Goal: Task Accomplishment & Management: Manage account settings

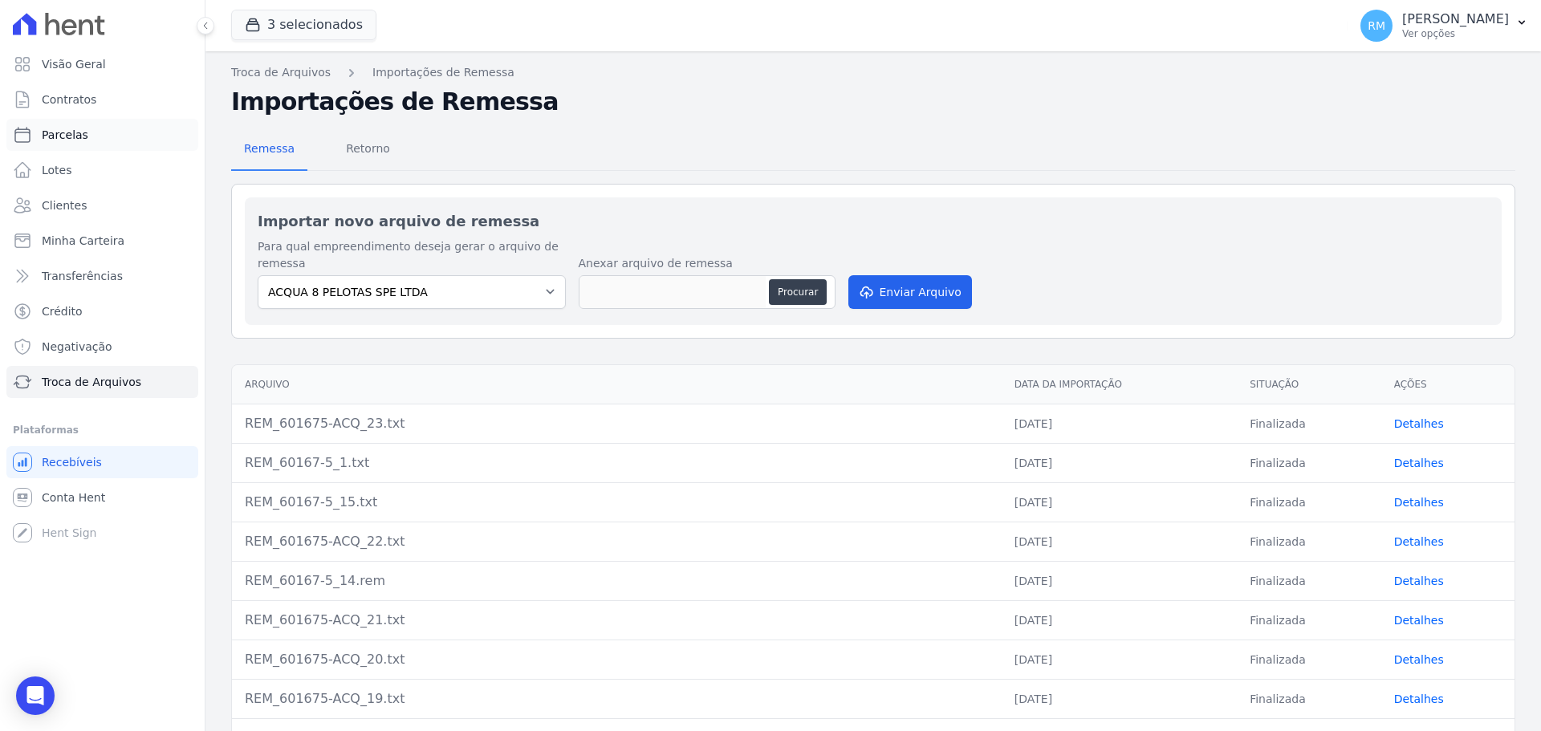
click at [75, 121] on link "Parcelas" at bounding box center [102, 135] width 192 height 32
select select
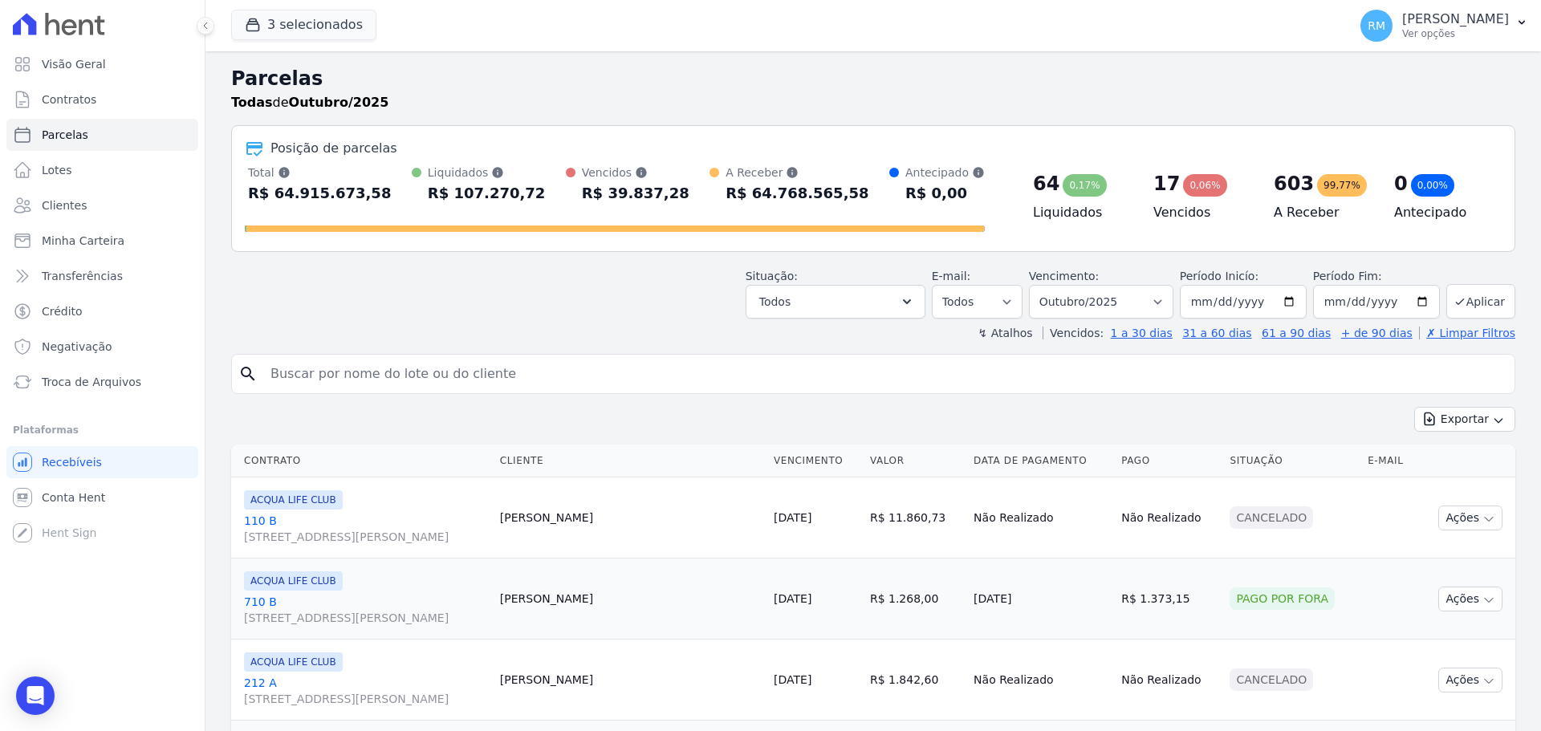
click at [489, 380] on input "search" at bounding box center [884, 374] width 1247 height 32
type input "[PERSON_NAME]"
select select
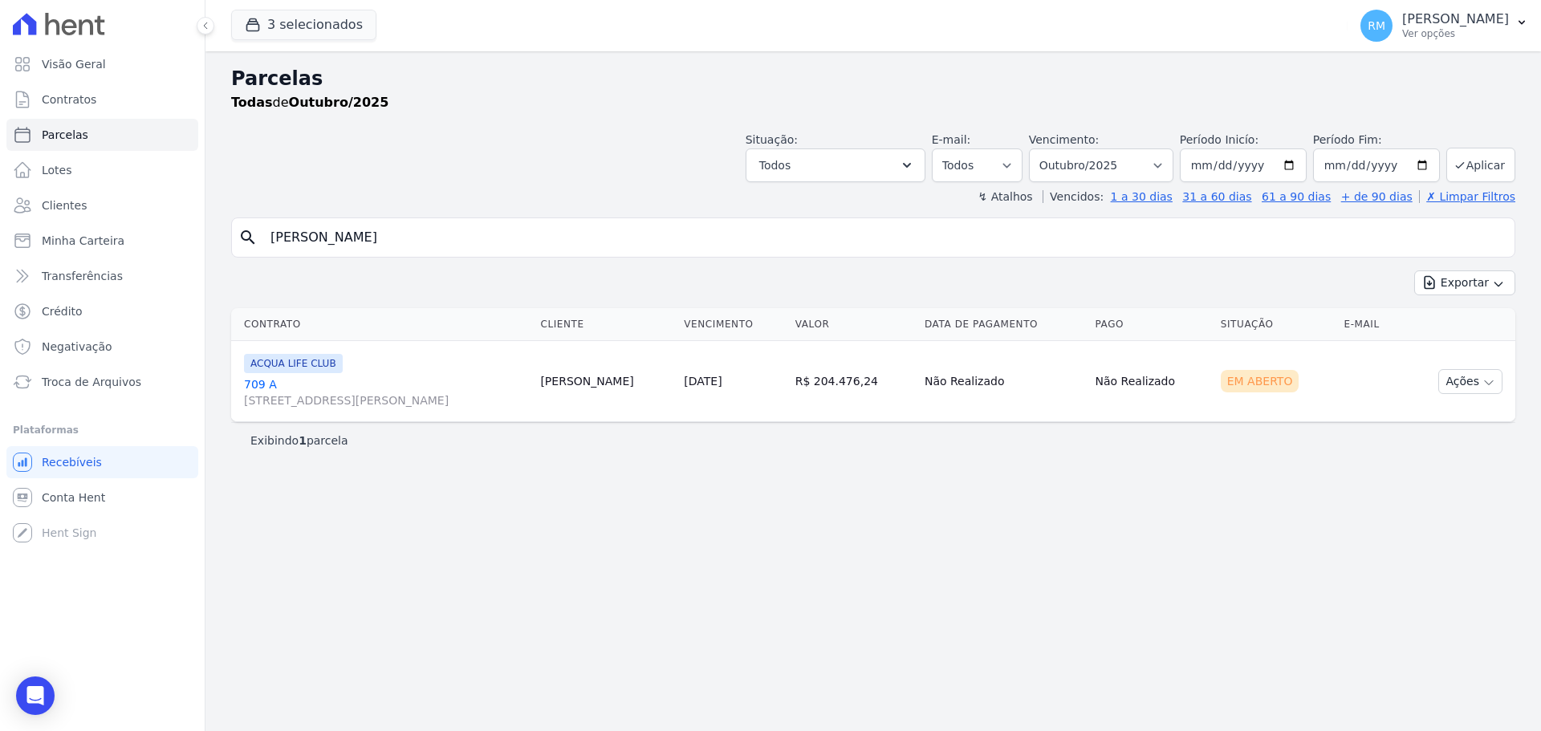
click at [266, 393] on span "[STREET_ADDRESS][PERSON_NAME]" at bounding box center [385, 401] width 283 height 16
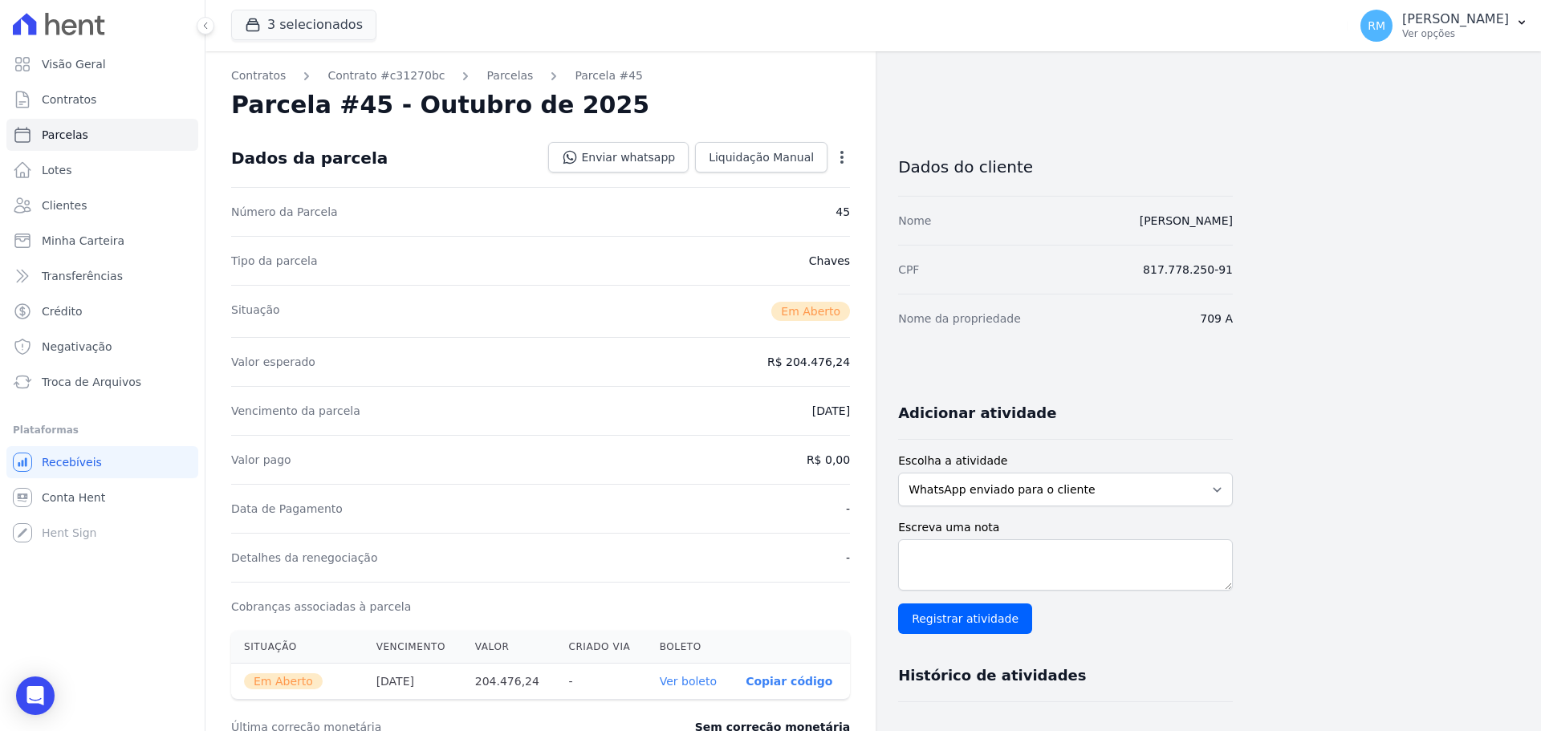
click at [844, 156] on icon "button" at bounding box center [842, 157] width 16 height 16
click at [623, 269] on div "Tipo da parcela [GEOGRAPHIC_DATA]" at bounding box center [540, 260] width 619 height 49
drag, startPoint x: 844, startPoint y: 157, endPoint x: 819, endPoint y: 171, distance: 29.5
click at [842, 157] on icon "button" at bounding box center [842, 157] width 16 height 16
click at [759, 205] on link "Cancelar Cobrança" at bounding box center [772, 207] width 141 height 29
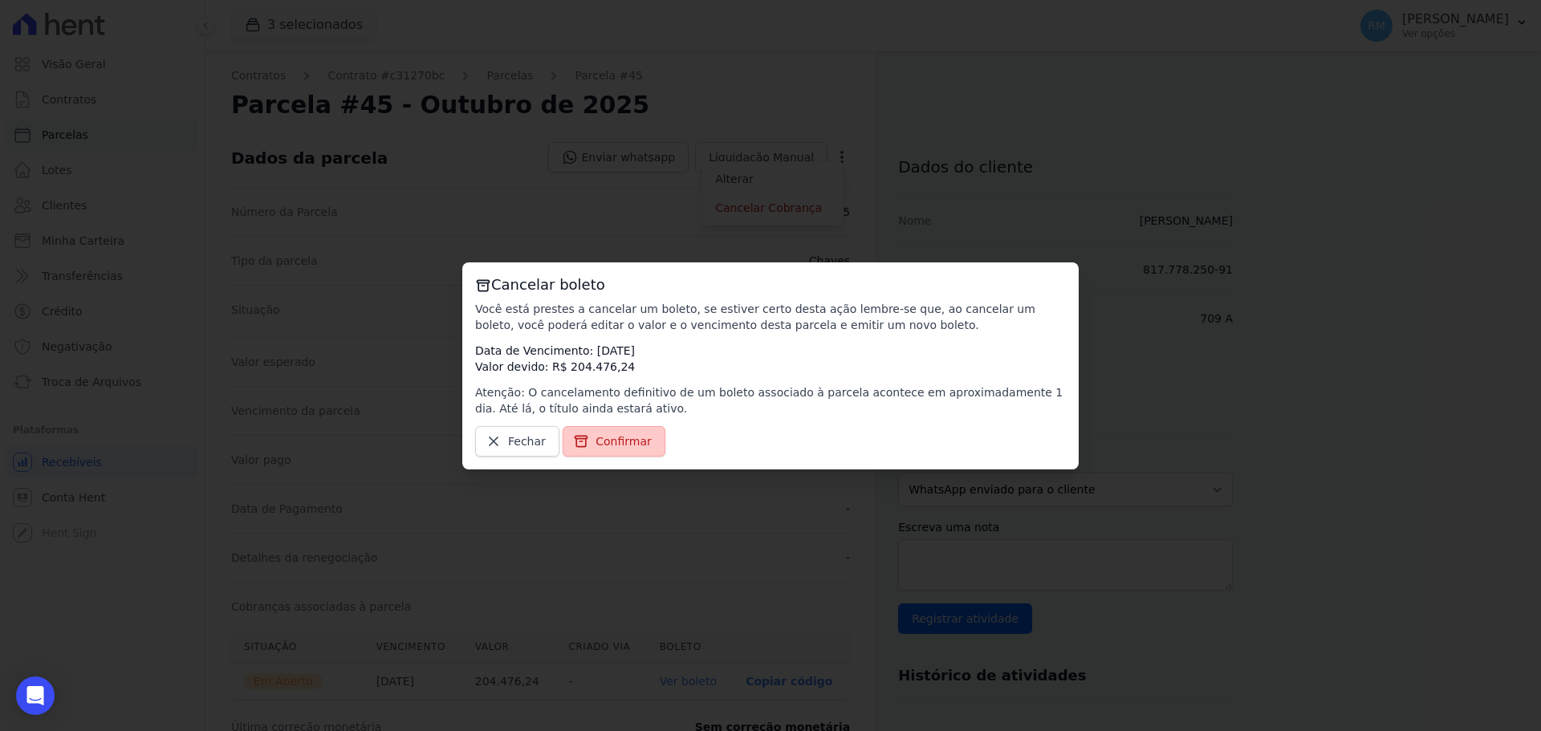
click at [612, 449] on span "Confirmar" at bounding box center [624, 441] width 56 height 16
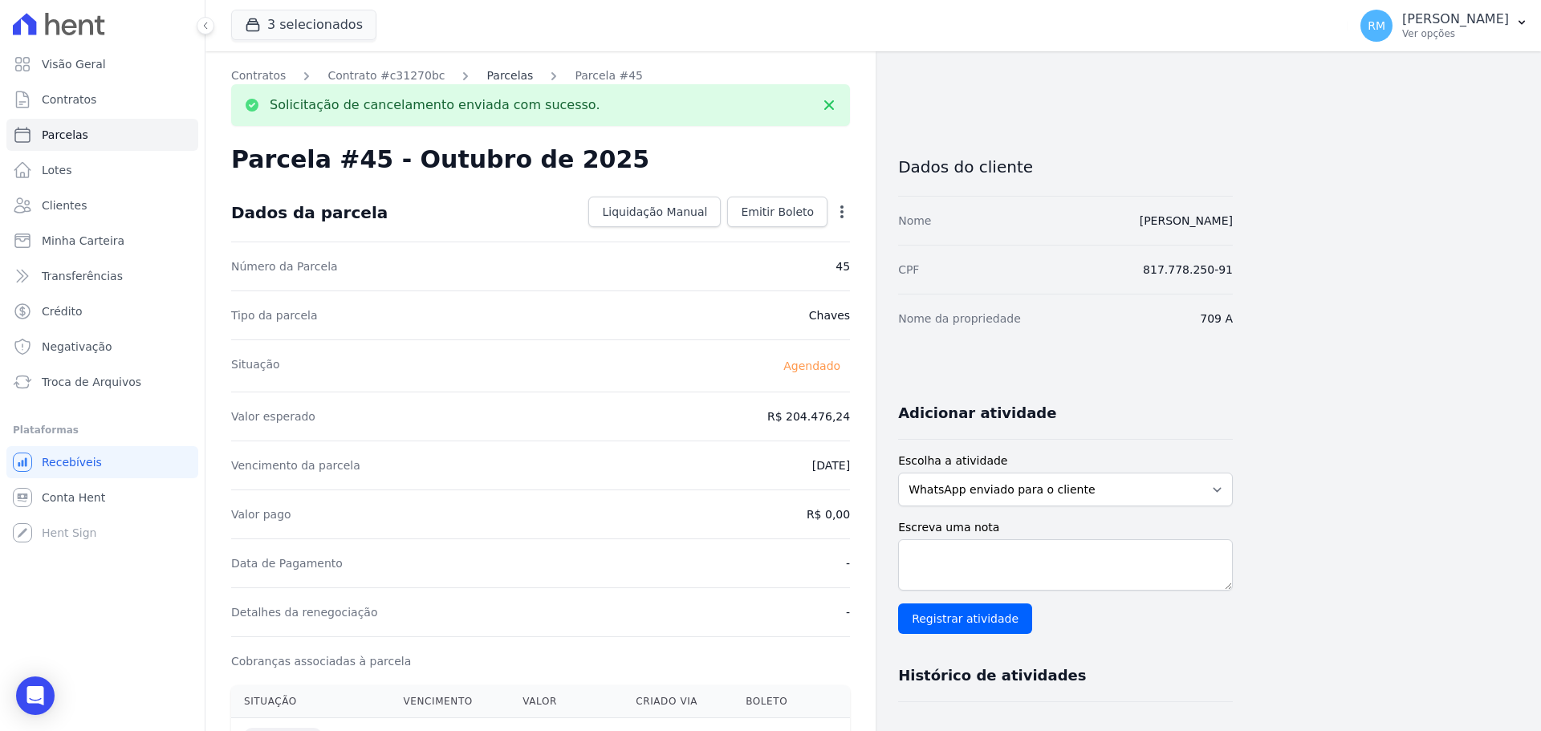
click at [496, 77] on link "Parcelas" at bounding box center [509, 75] width 47 height 17
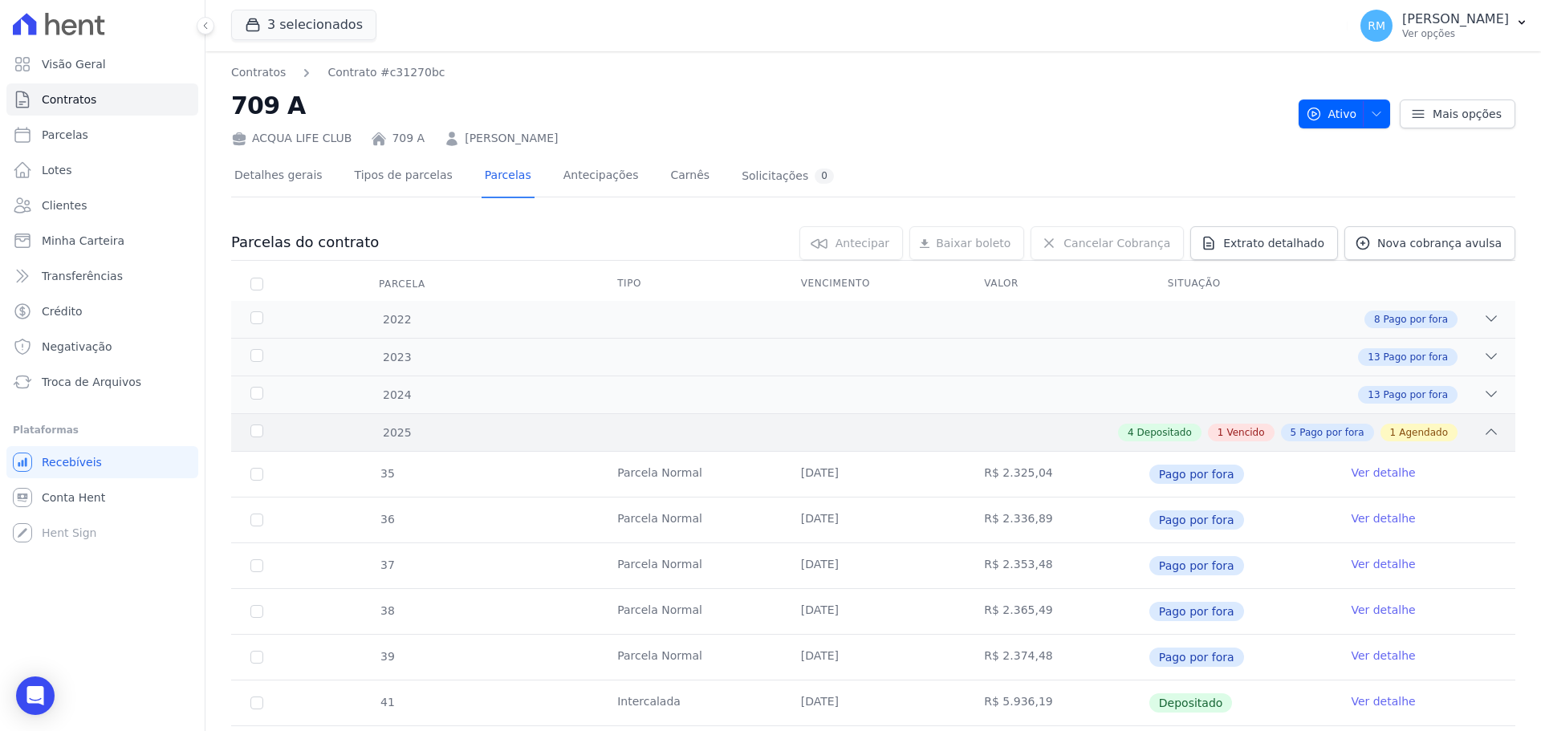
drag, startPoint x: 1243, startPoint y: 432, endPoint x: 1232, endPoint y: 445, distance: 17.1
click at [1243, 433] on span "Vencido" at bounding box center [1245, 432] width 38 height 14
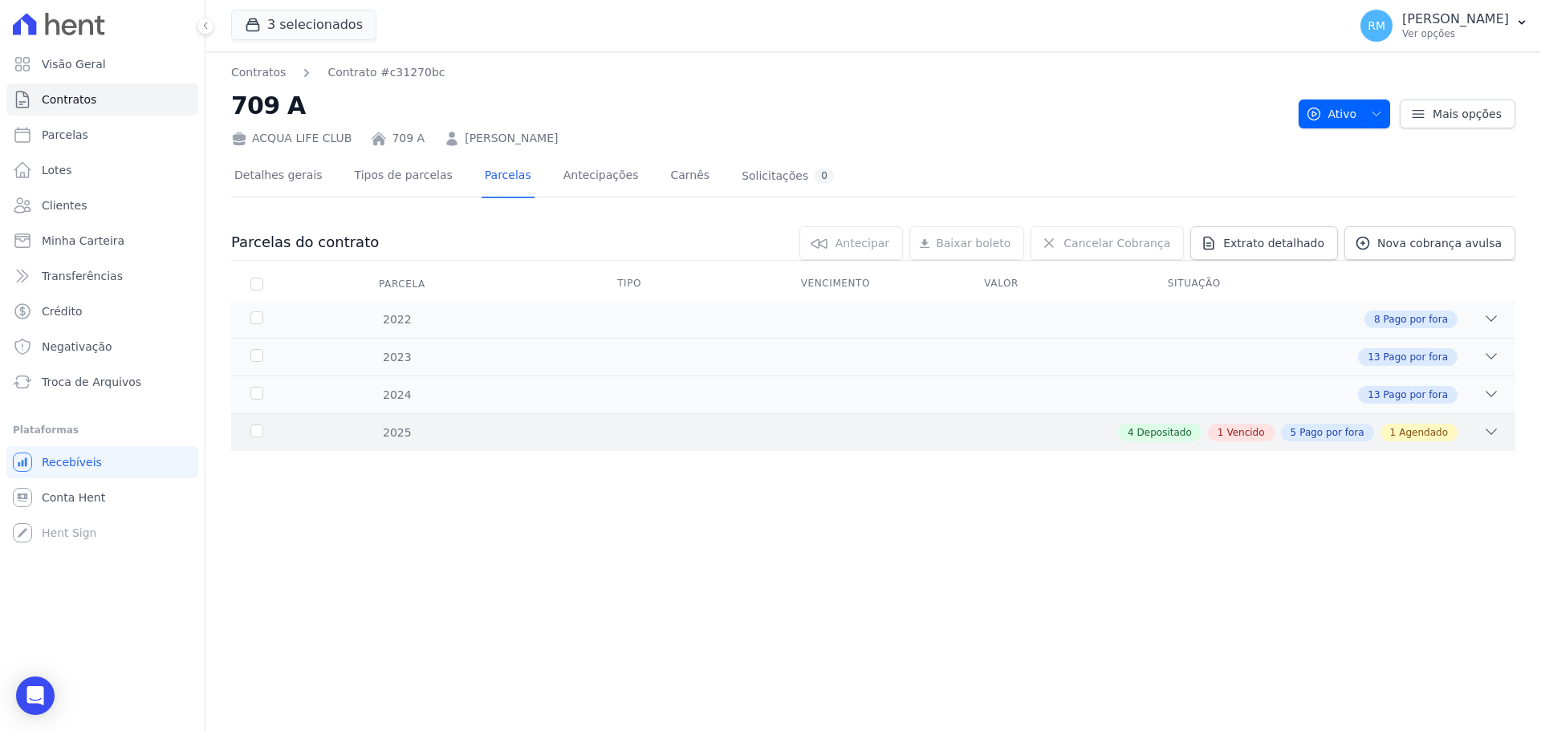
click at [421, 438] on div "4 Depositado 1 Vencido 5 Pago por fora 1 Agendado" at bounding box center [936, 433] width 1126 height 18
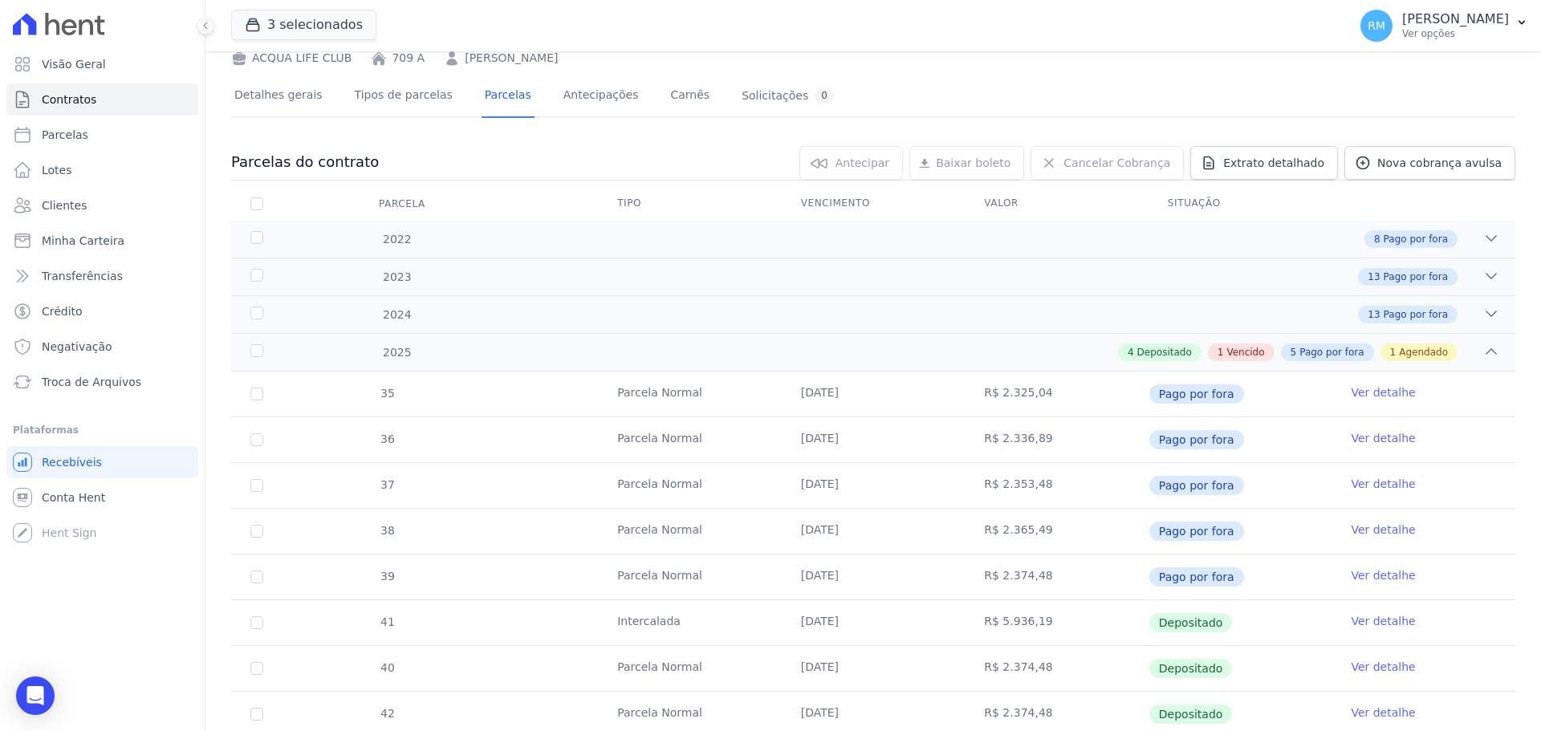
scroll to position [271, 0]
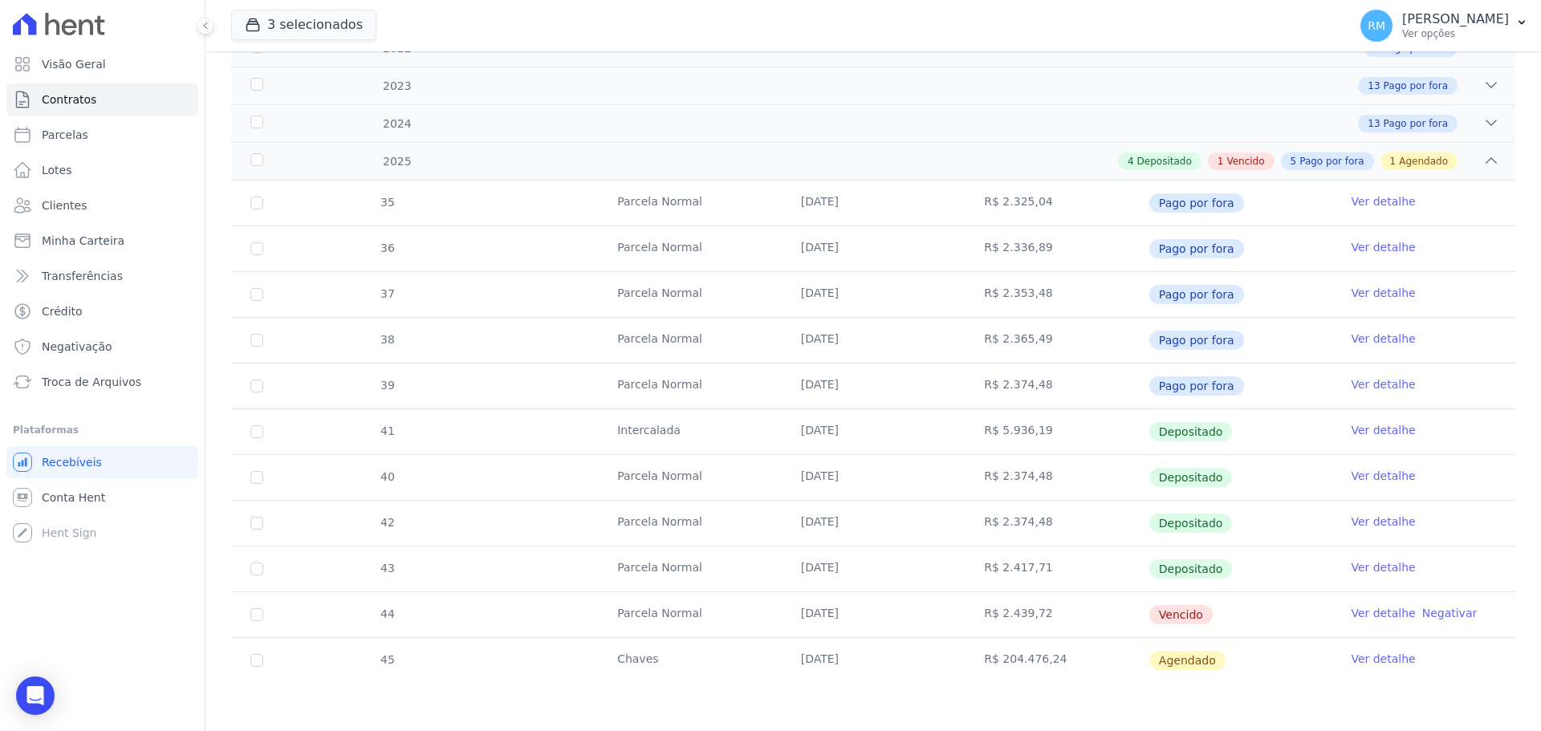
click at [255, 616] on td "44" at bounding box center [256, 614] width 51 height 45
click at [257, 615] on input "checkbox" at bounding box center [256, 614] width 13 height 13
checkbox input "true"
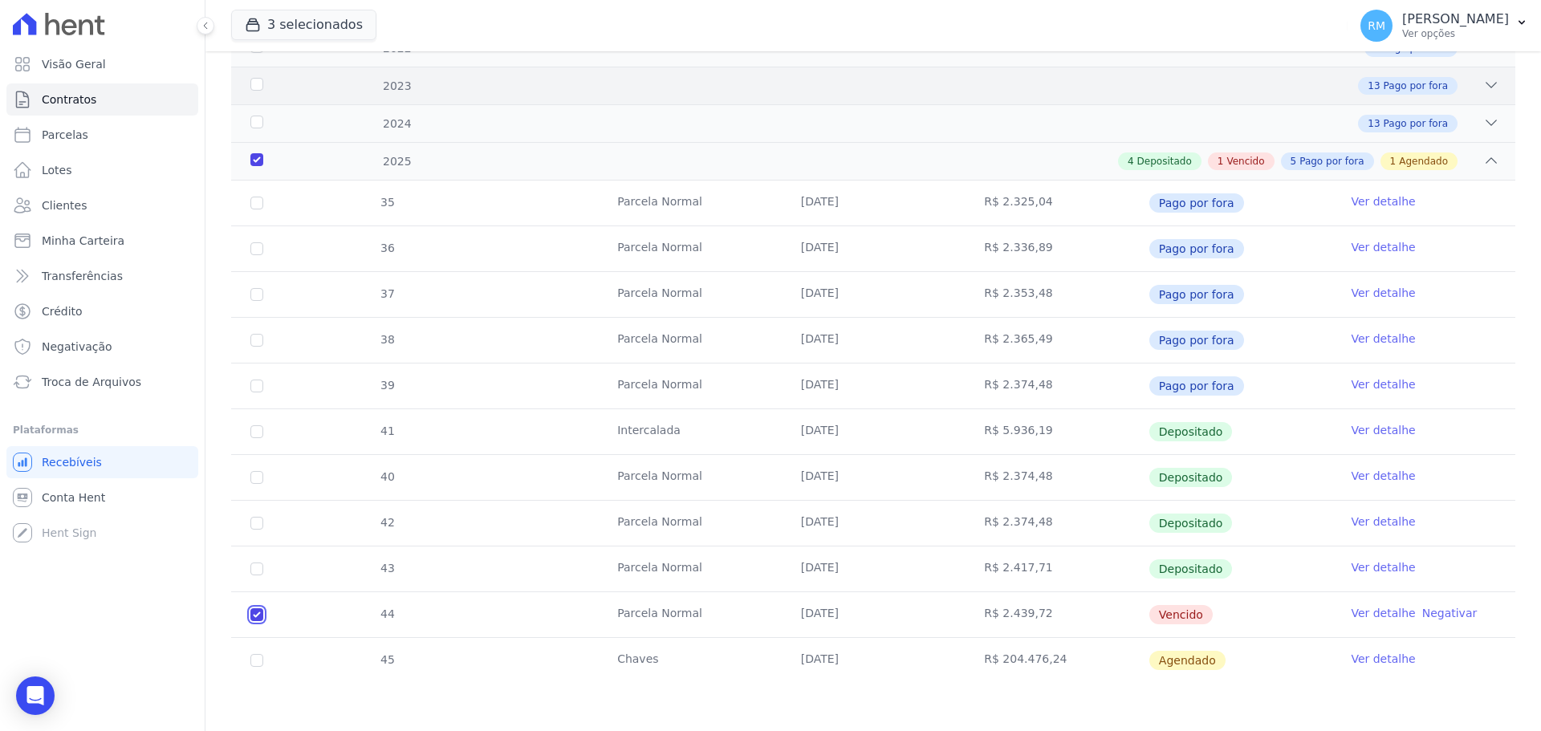
scroll to position [0, 0]
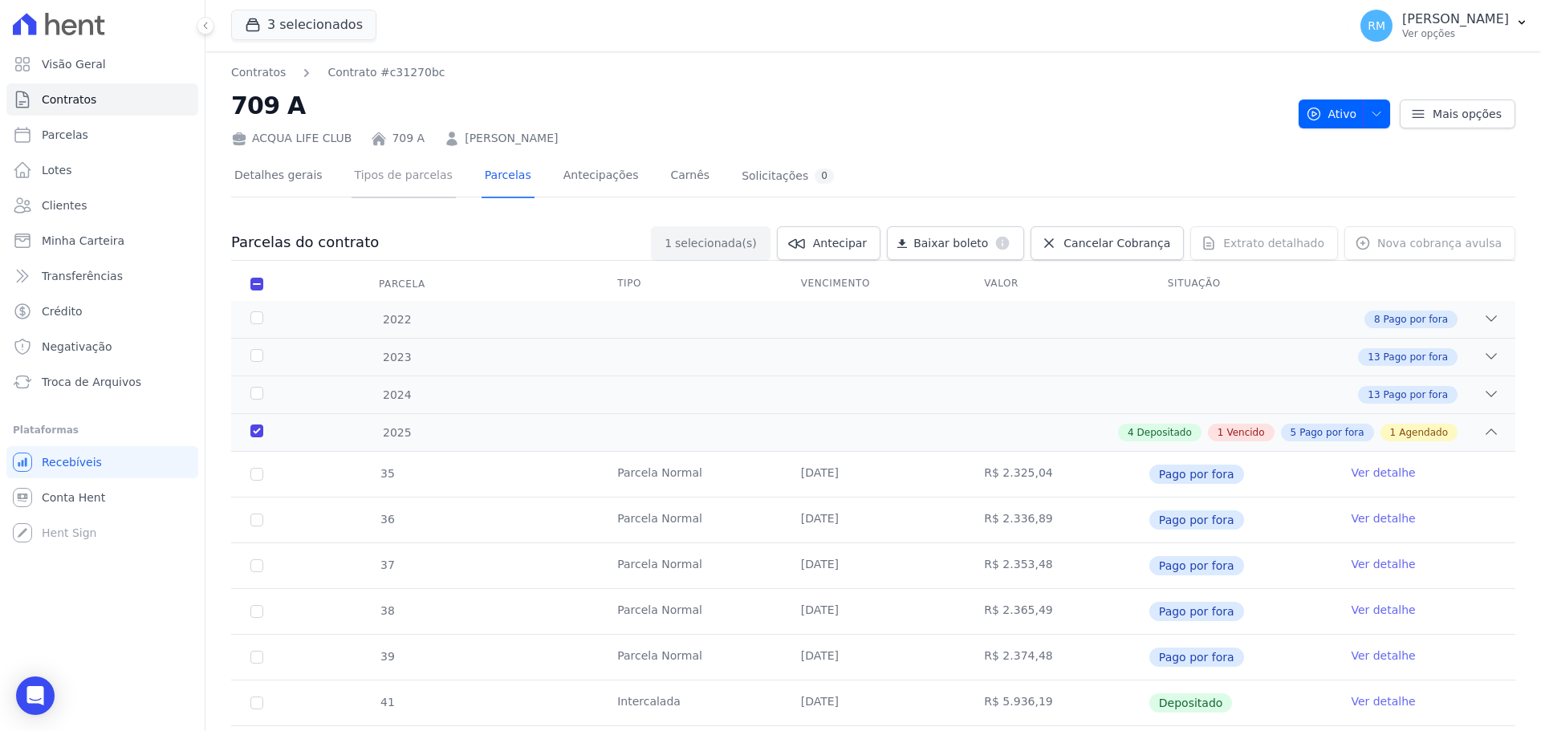
click at [400, 175] on link "Tipos de parcelas" at bounding box center [404, 177] width 104 height 43
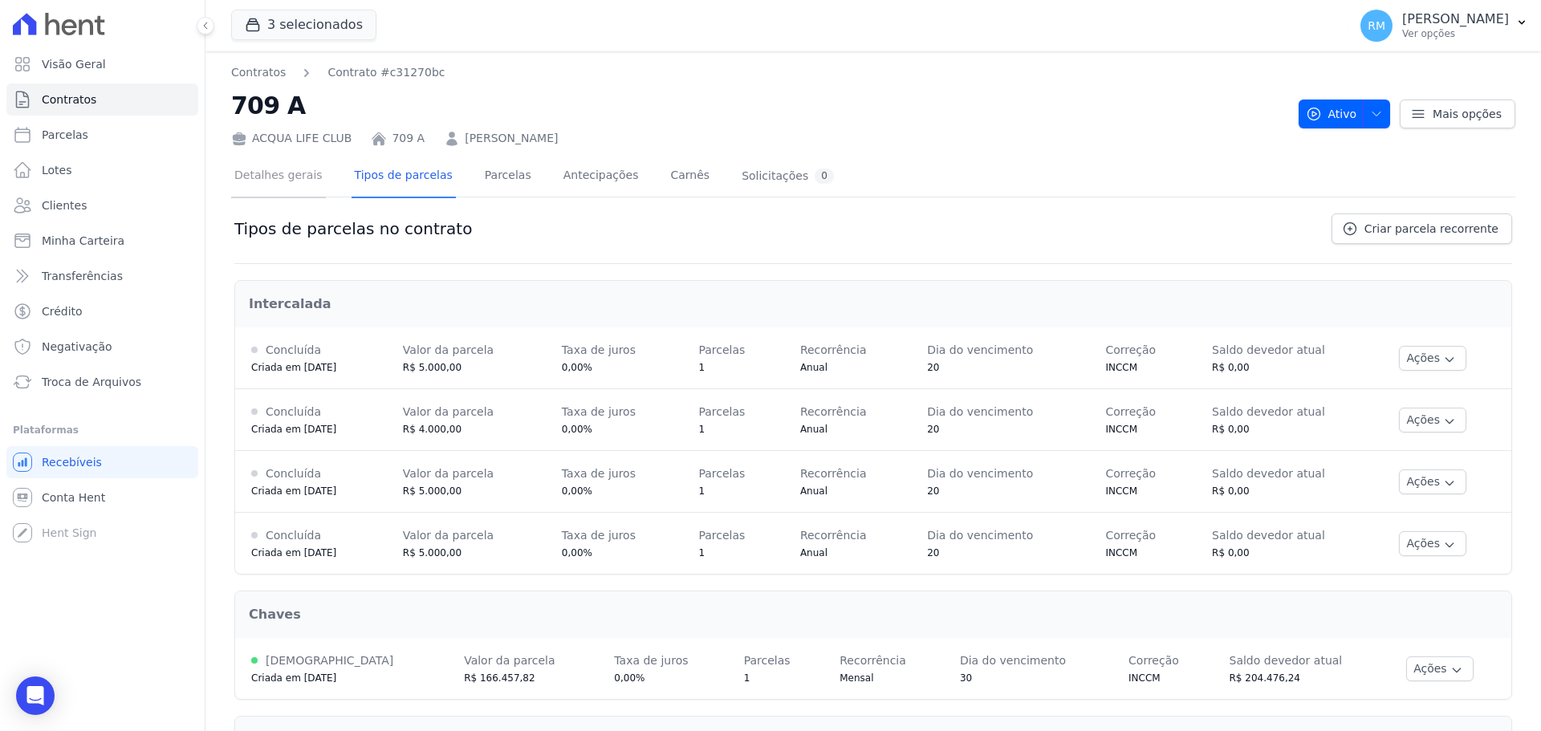
click at [291, 181] on link "Detalhes gerais" at bounding box center [278, 177] width 95 height 43
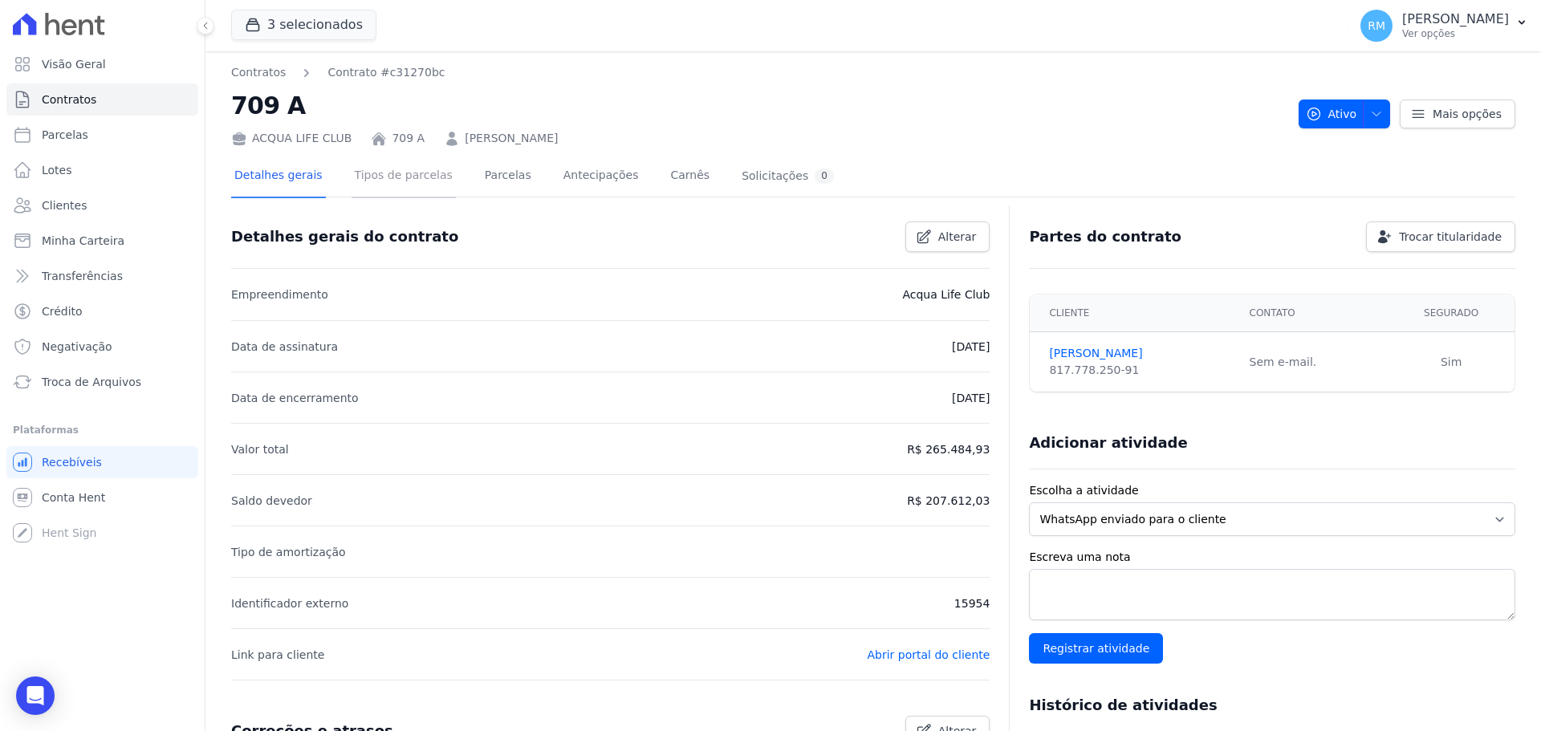
click at [381, 172] on link "Tipos de parcelas" at bounding box center [404, 177] width 104 height 43
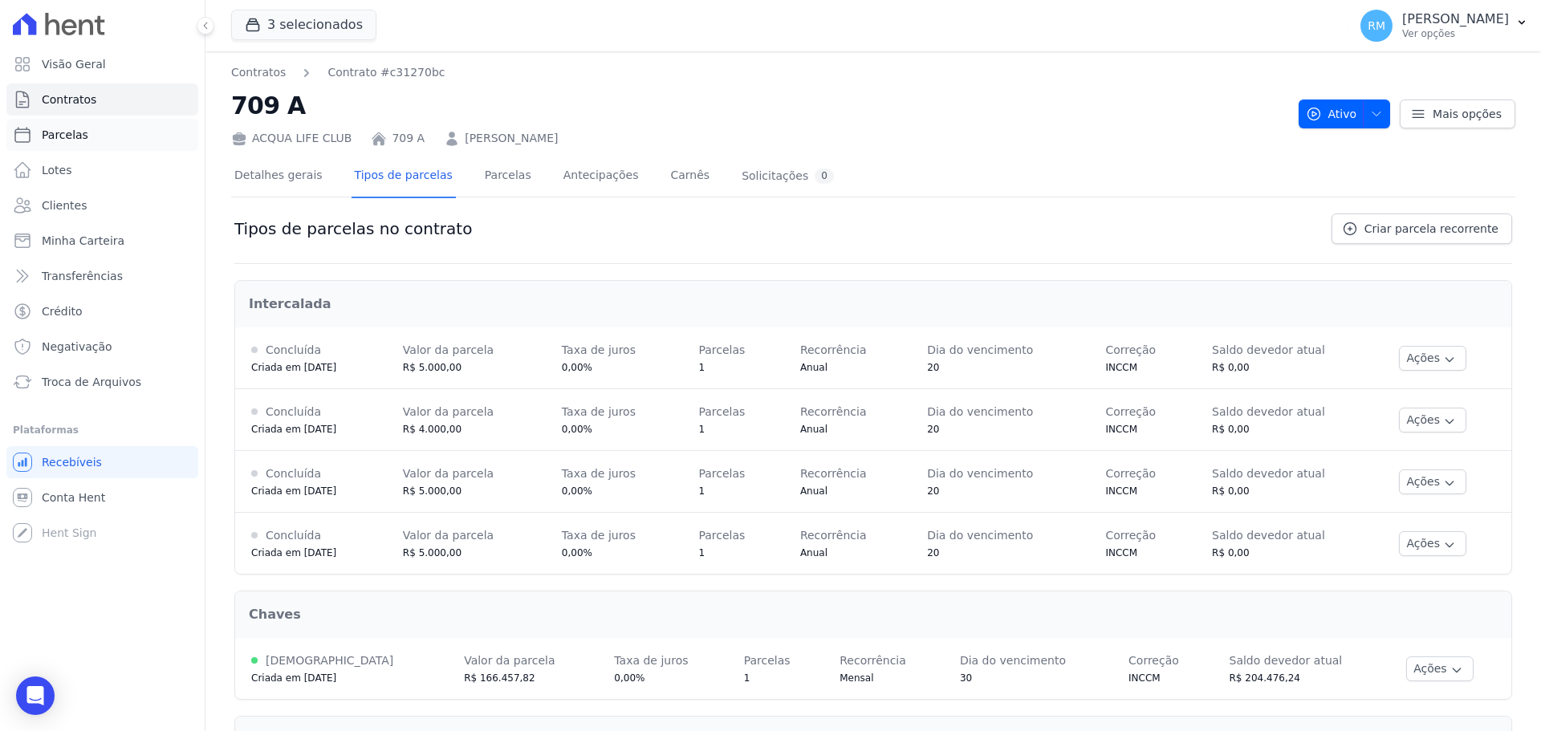
click at [76, 143] on link "Parcelas" at bounding box center [102, 135] width 192 height 32
select select
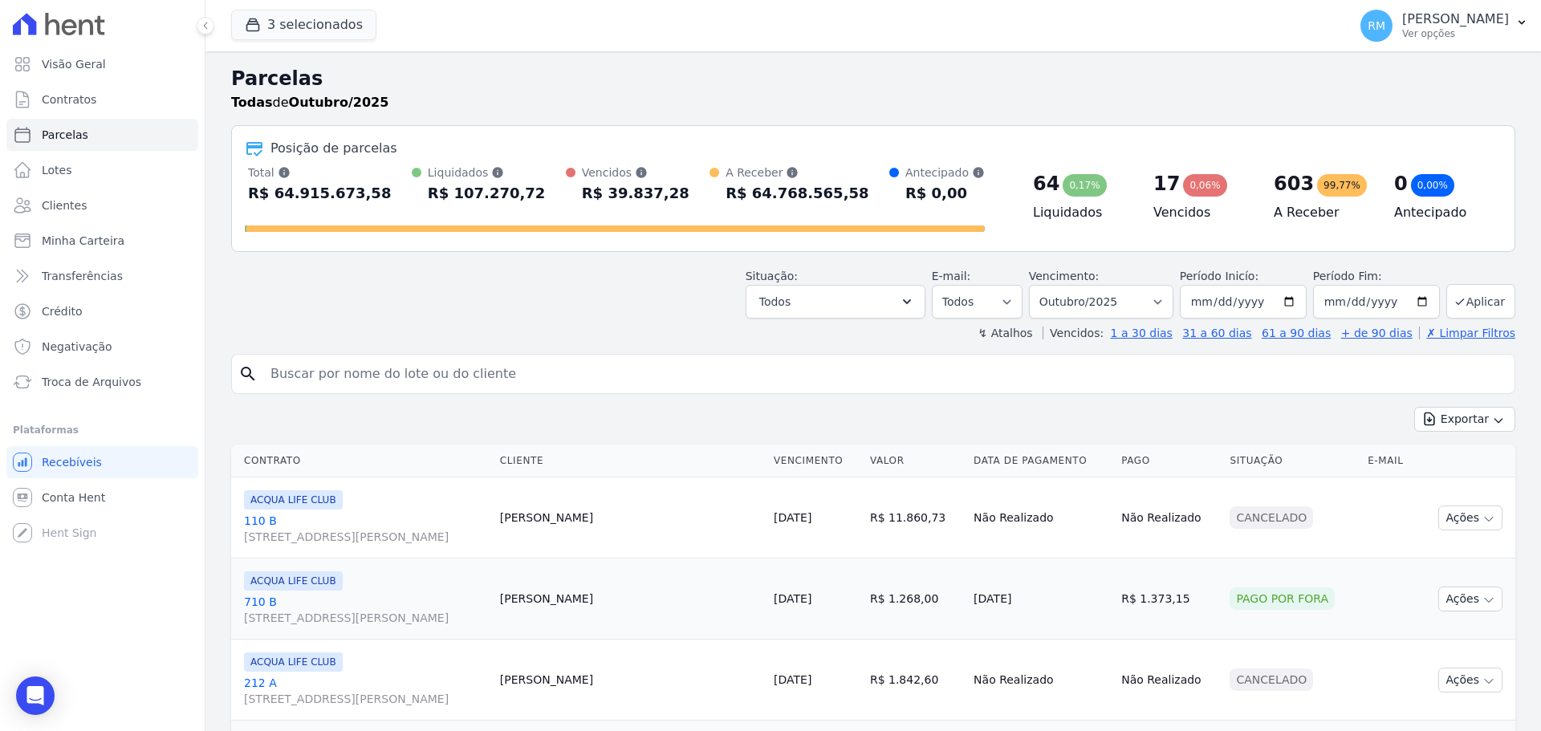
click at [438, 376] on input "search" at bounding box center [884, 374] width 1247 height 32
type input "[PERSON_NAME]"
select select
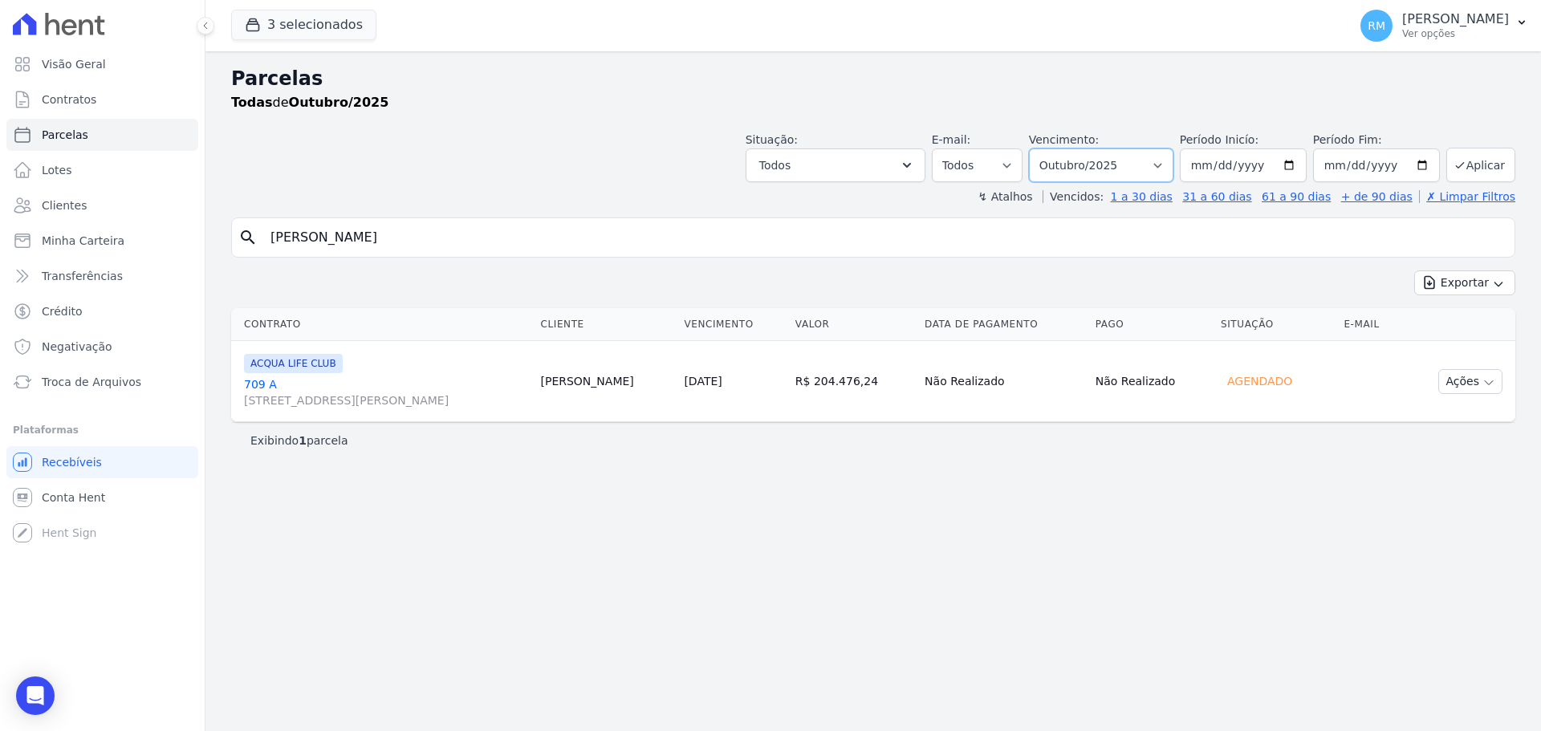
click at [1166, 168] on select "Filtrar por período ──────── Todos os meses Maio/2015 Junho/2015 Julho/2015 Ago…" at bounding box center [1101, 165] width 144 height 34
select select "09/2025"
click at [1051, 148] on select "Filtrar por período ──────── Todos os meses Maio/2015 Junho/2015 Julho/2015 Ago…" at bounding box center [1101, 165] width 144 height 34
select select
click at [588, 397] on td "[PERSON_NAME]" at bounding box center [617, 381] width 148 height 81
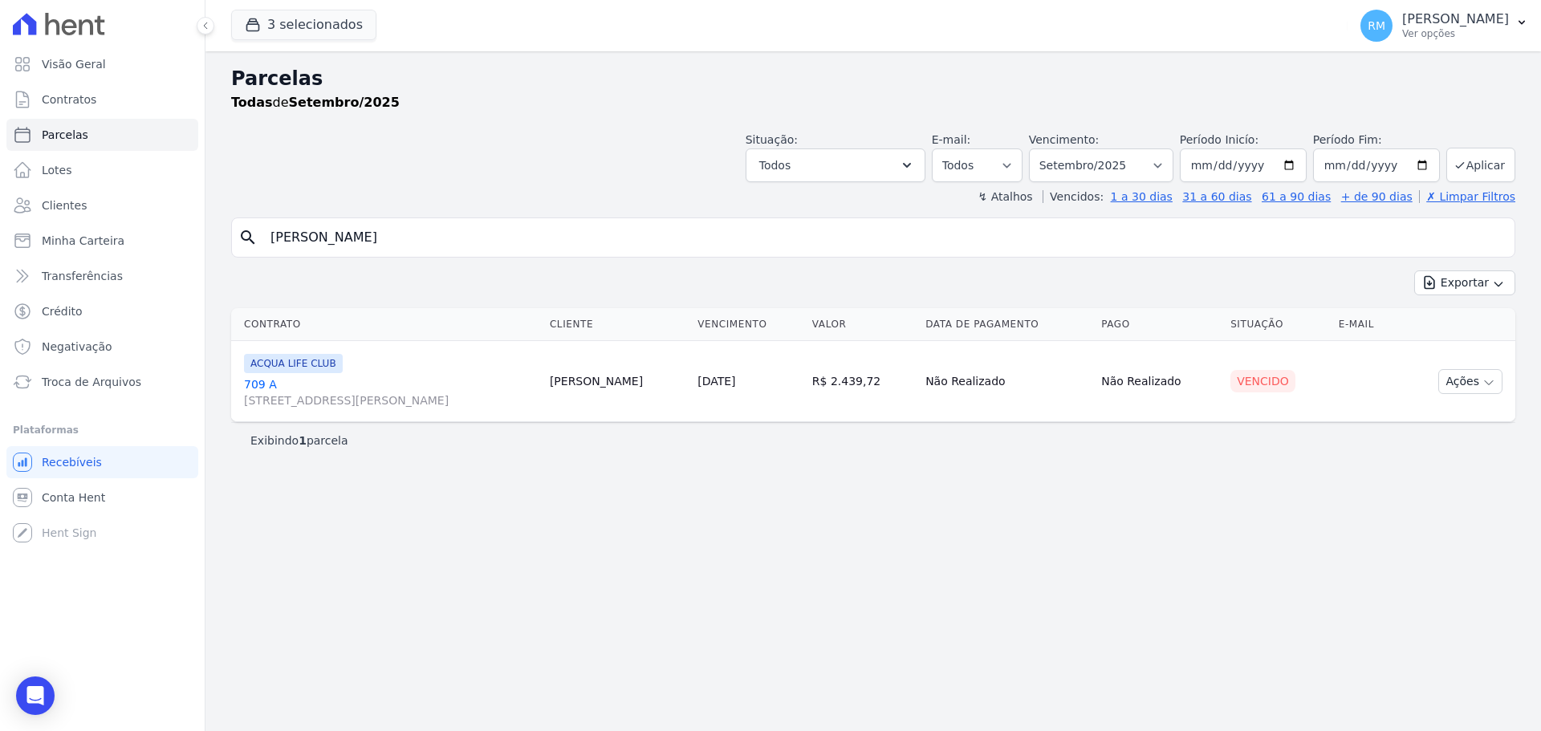
click at [590, 386] on td "[PERSON_NAME]" at bounding box center [617, 381] width 148 height 81
click at [727, 385] on link "[DATE]" at bounding box center [717, 381] width 38 height 13
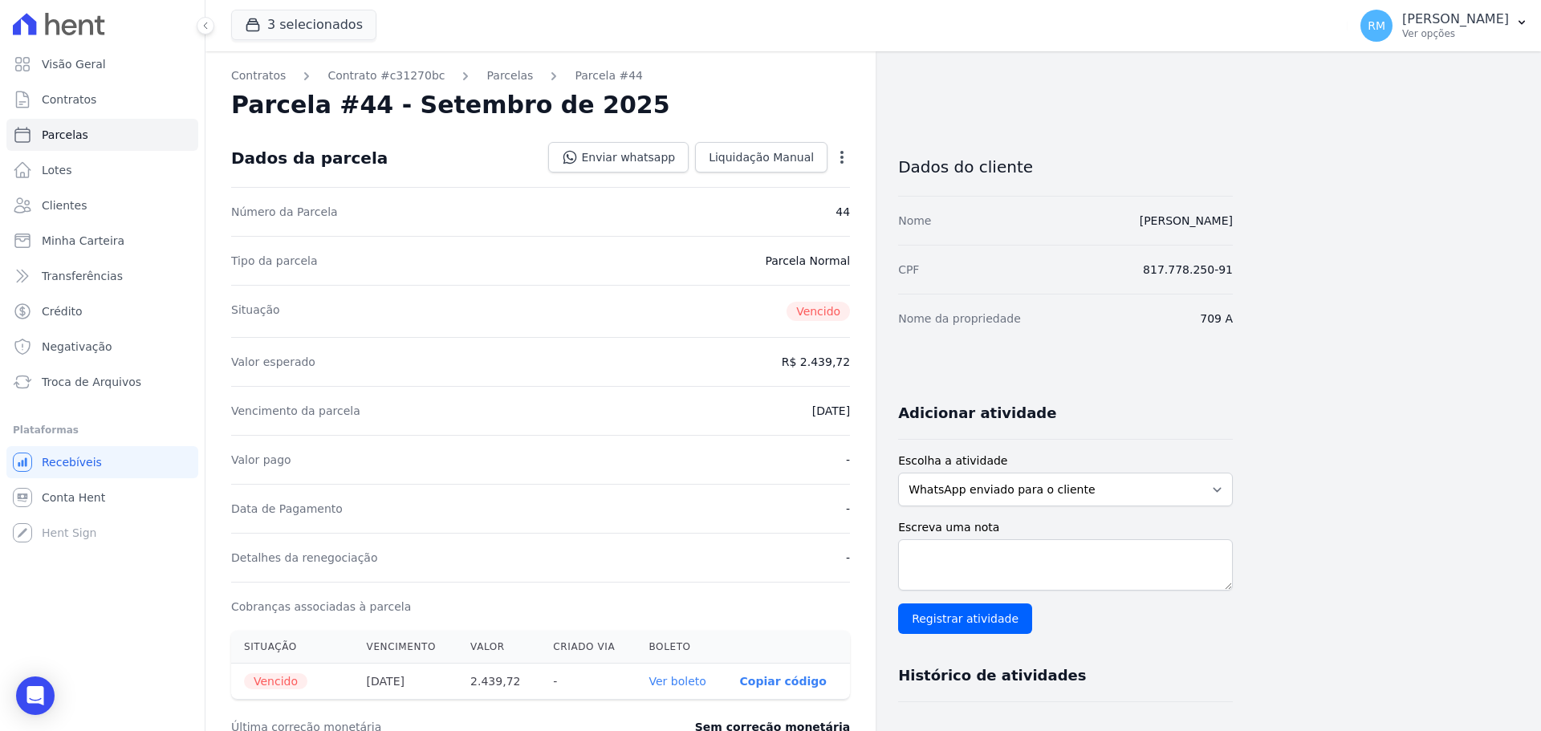
scroll to position [241, 0]
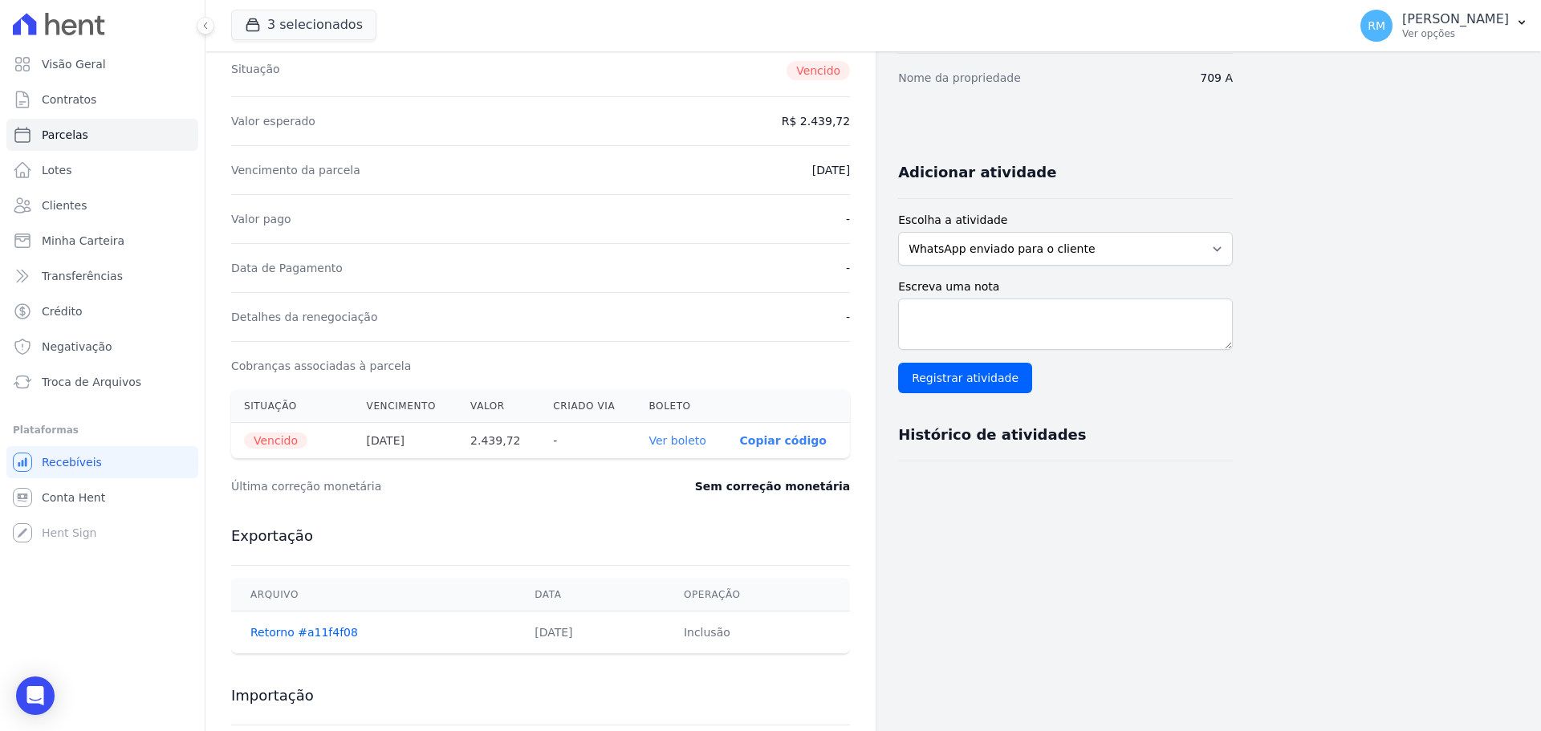
click at [677, 441] on link "Ver boleto" at bounding box center [677, 440] width 57 height 13
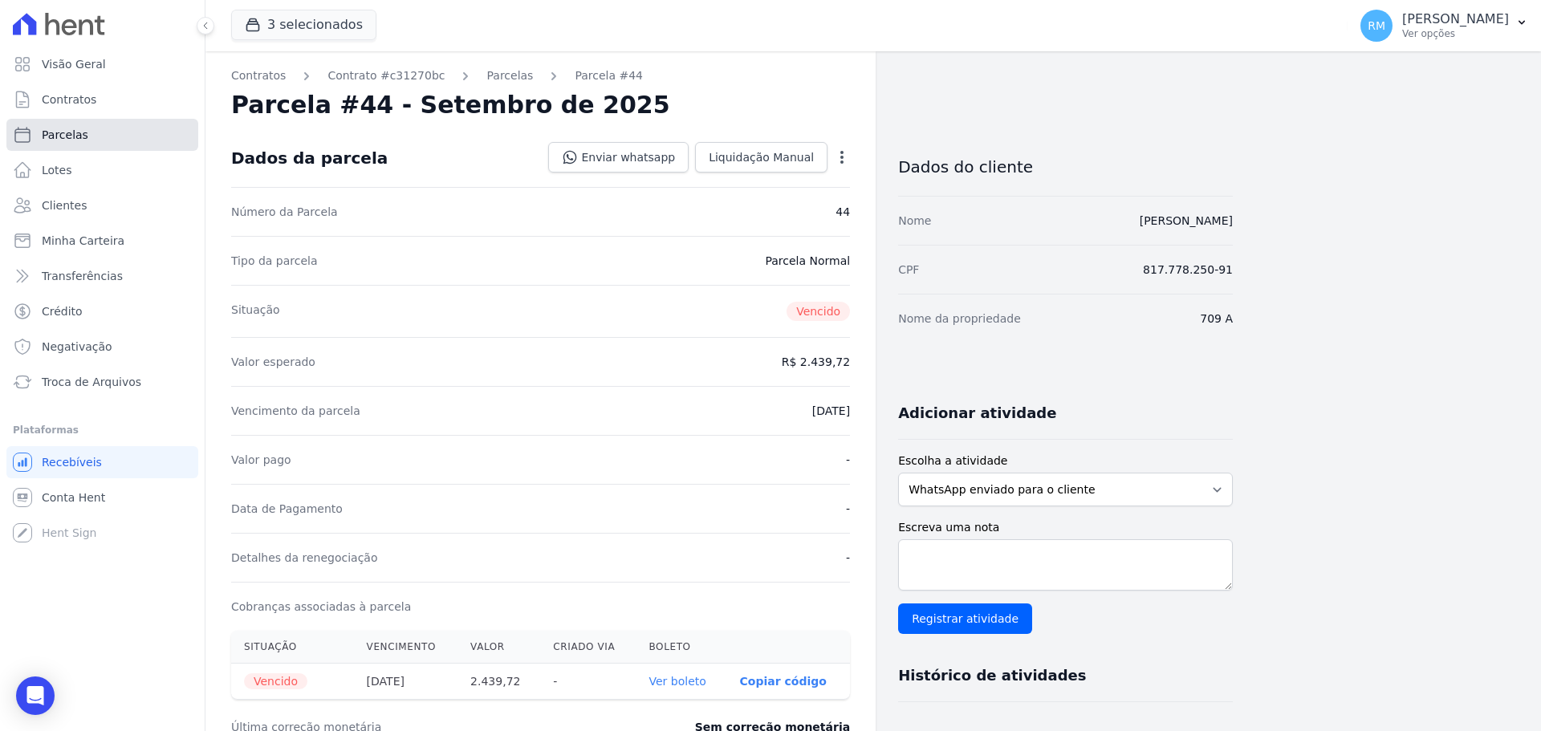
click at [108, 131] on link "Parcelas" at bounding box center [102, 135] width 192 height 32
select select
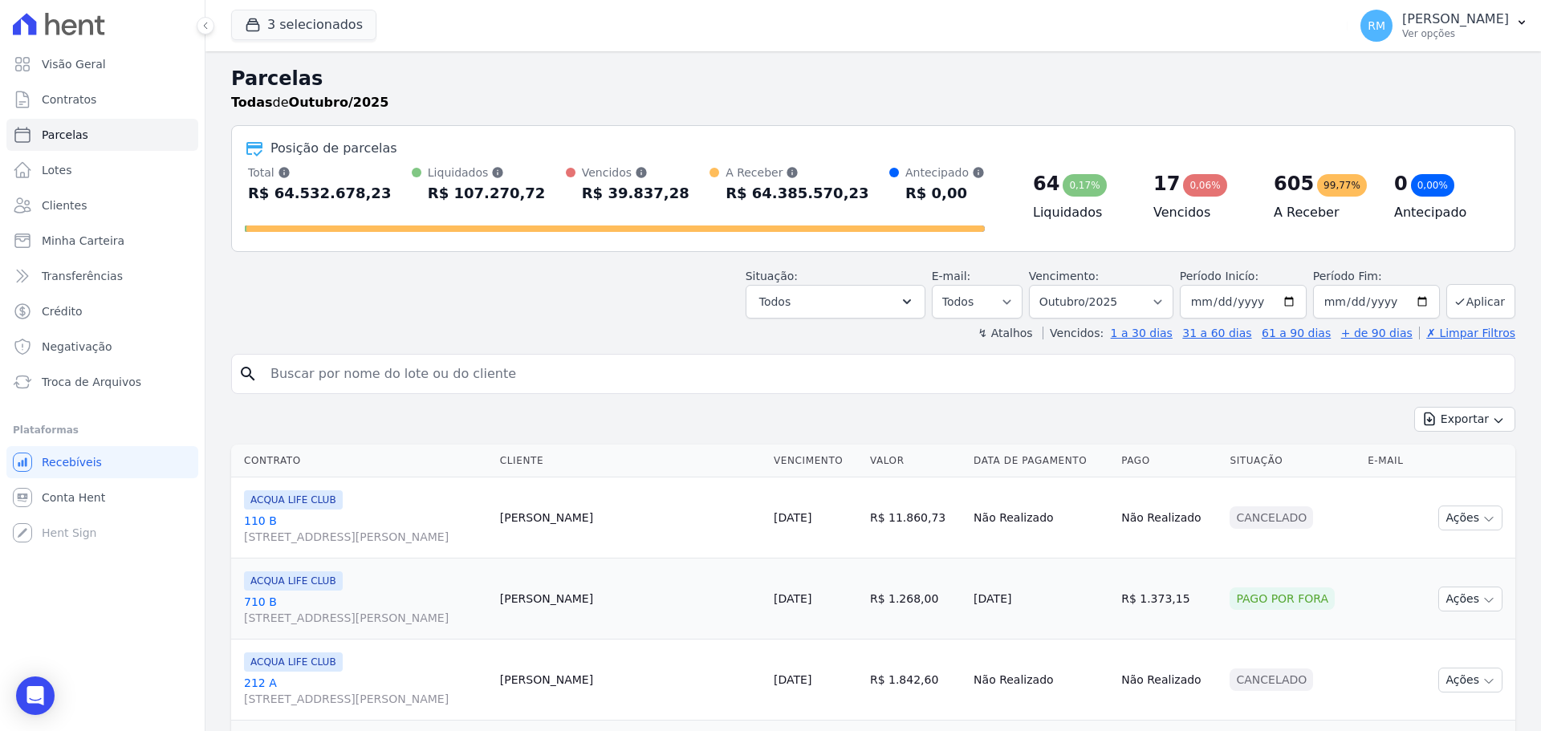
click at [374, 371] on input "search" at bounding box center [884, 374] width 1247 height 32
type input "nikola"
select select
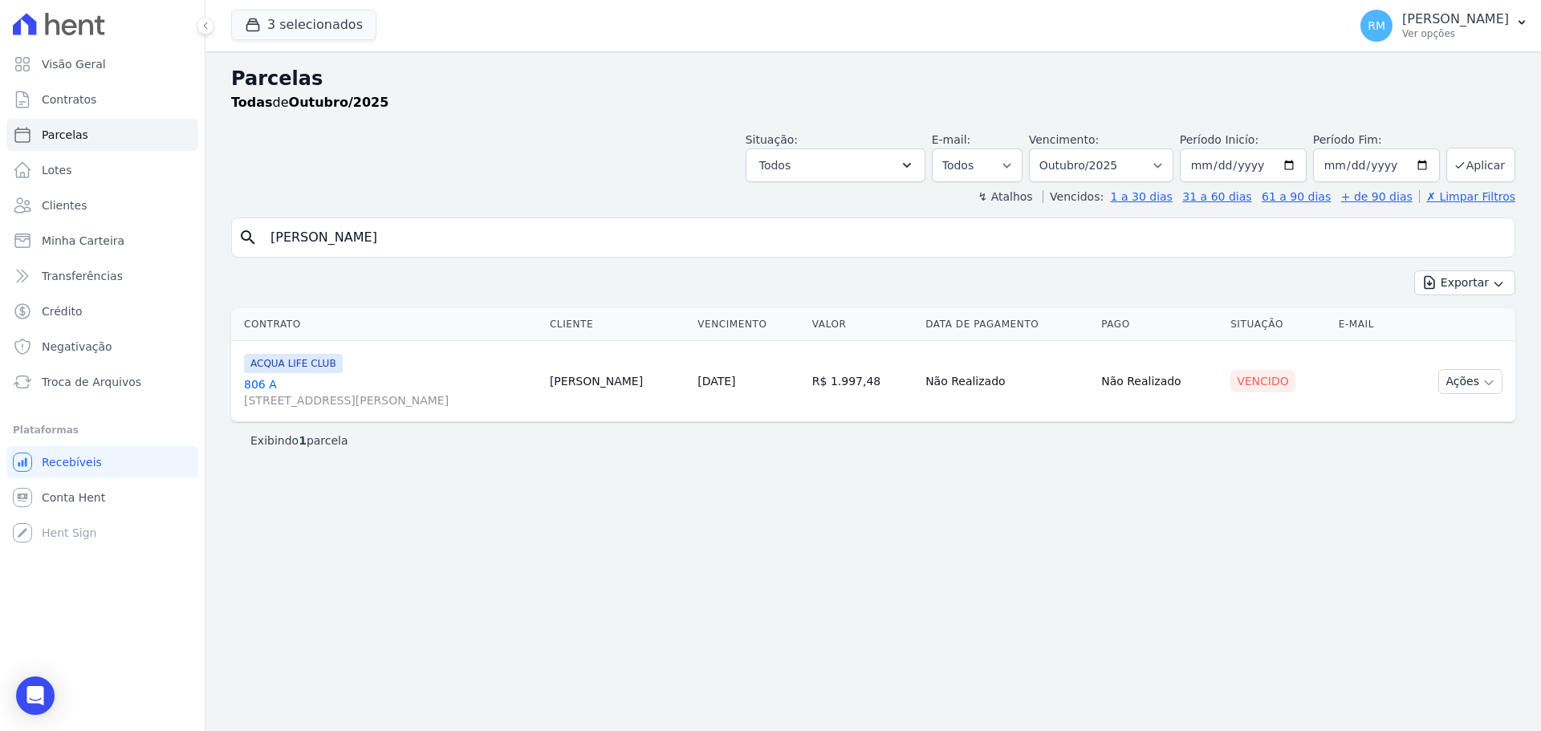
click at [275, 375] on div "ACQUA LIFE CLUB 806 A Rua General Neto, 55, LOJA L 08, Centro" at bounding box center [390, 381] width 293 height 55
click at [272, 390] on link "806 A Rua General Neto, 55, LOJA L 08, Centro" at bounding box center [390, 392] width 293 height 32
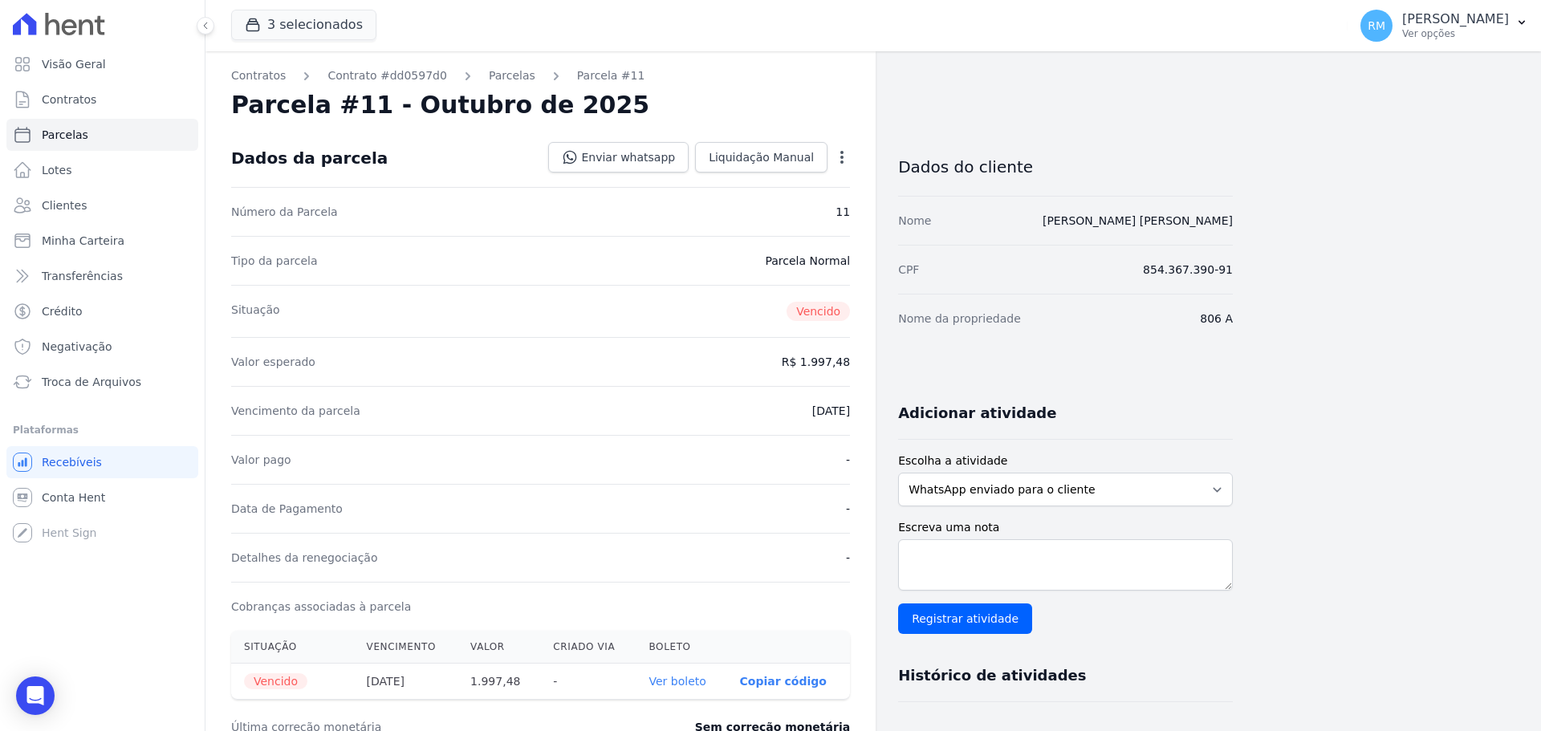
click at [844, 162] on icon "button" at bounding box center [842, 157] width 16 height 16
click at [791, 211] on link "Cancelar Cobrança" at bounding box center [772, 207] width 141 height 29
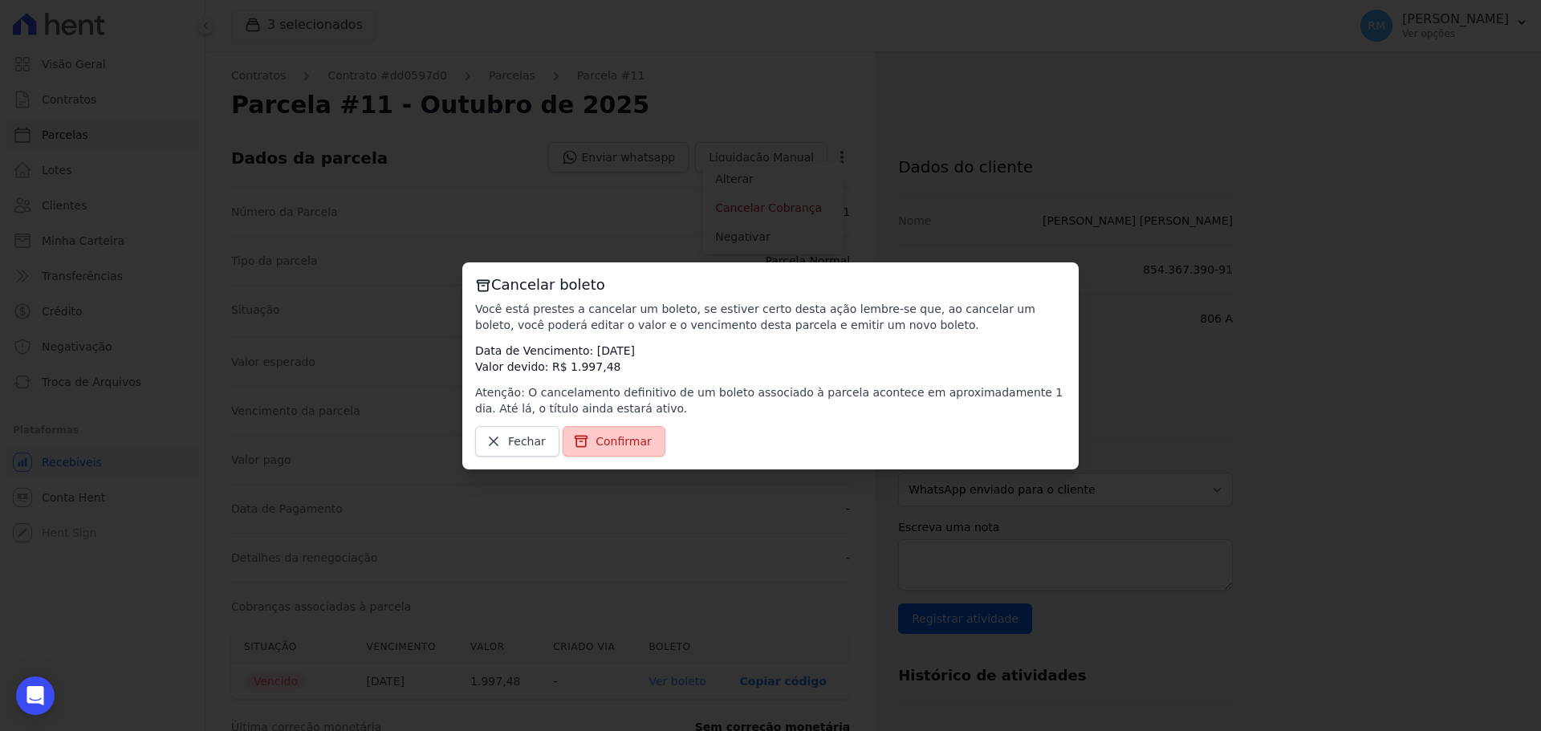
click at [597, 440] on span "Confirmar" at bounding box center [624, 441] width 56 height 16
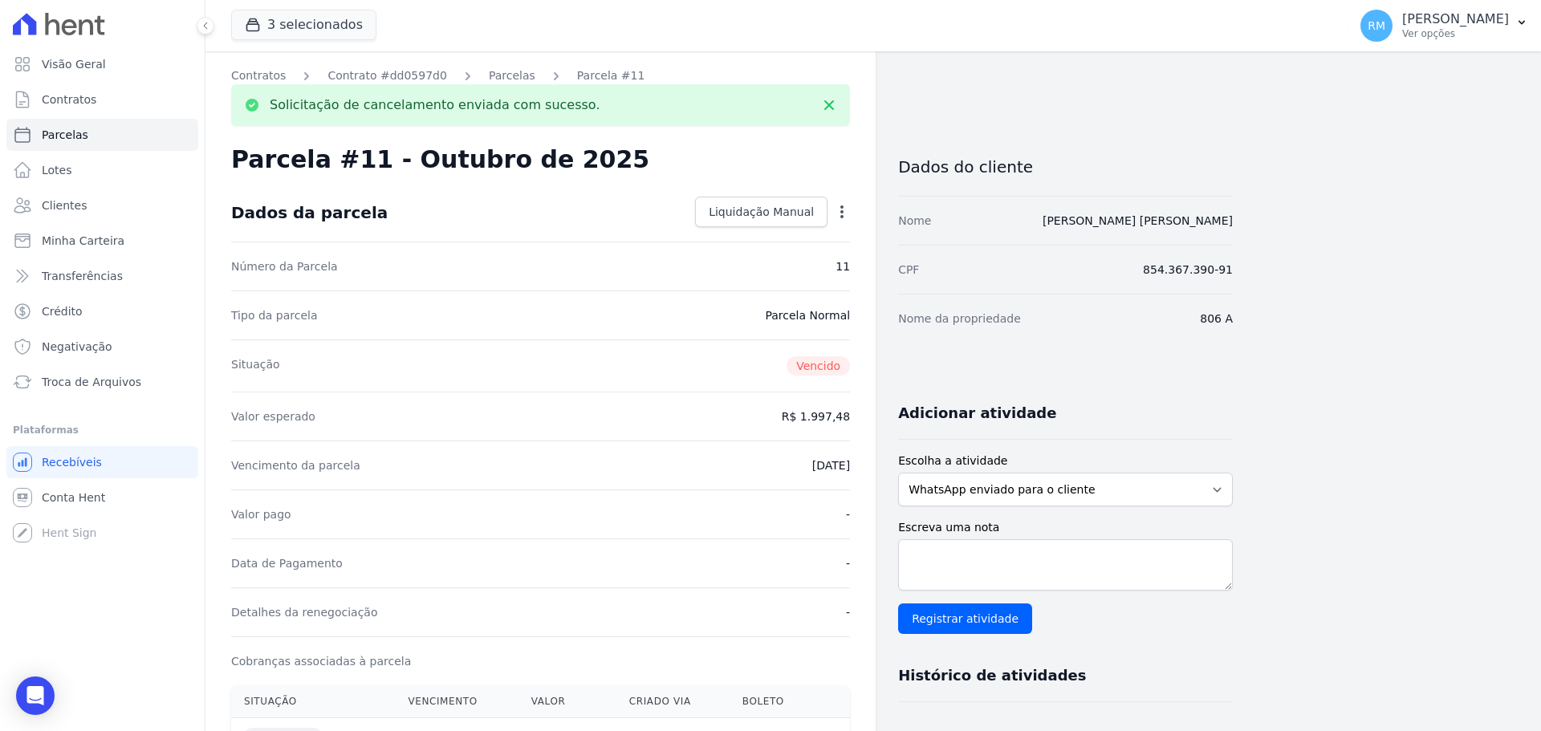
click at [847, 218] on icon "button" at bounding box center [842, 212] width 16 height 16
click at [640, 361] on div "Situação Vencido" at bounding box center [540, 366] width 619 height 52
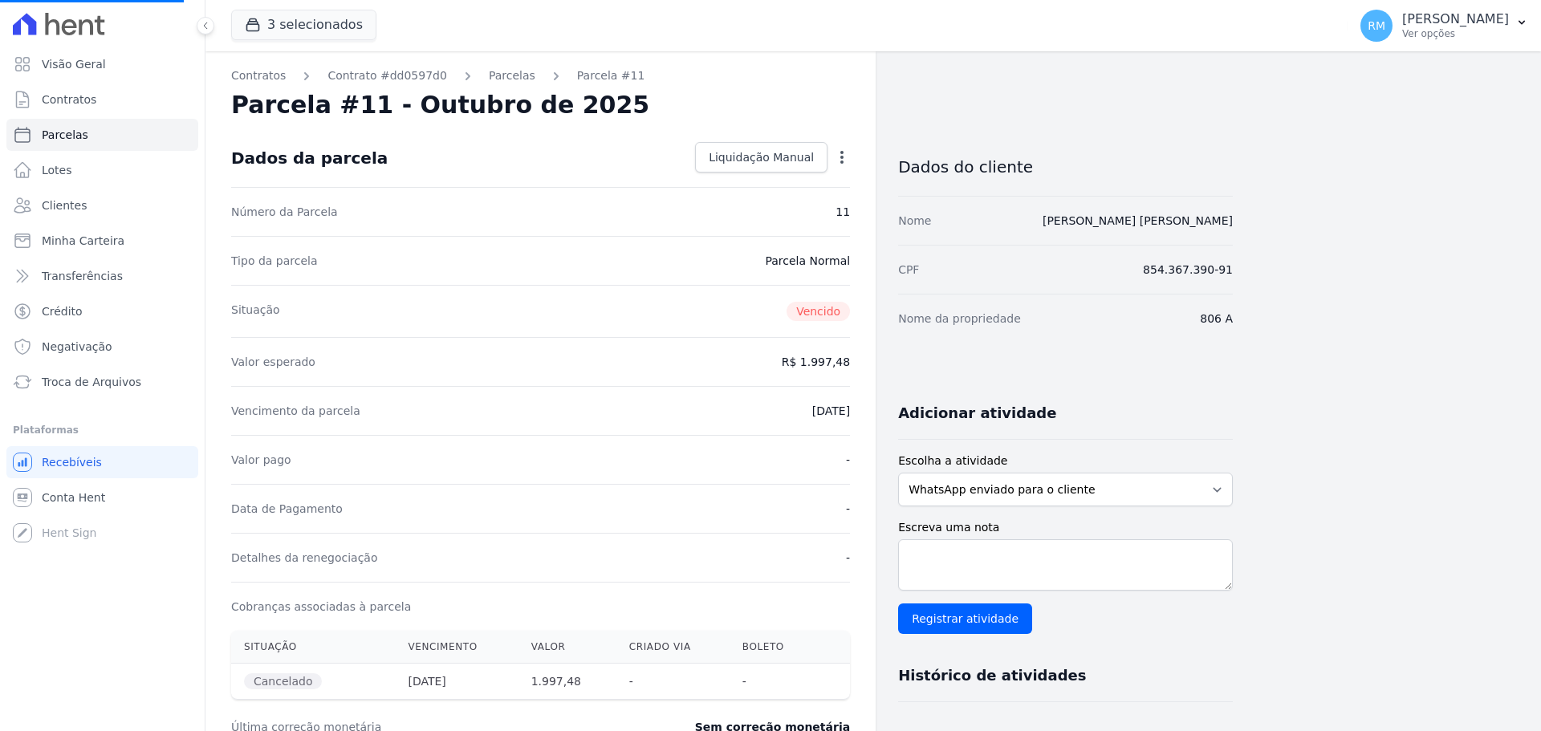
select select
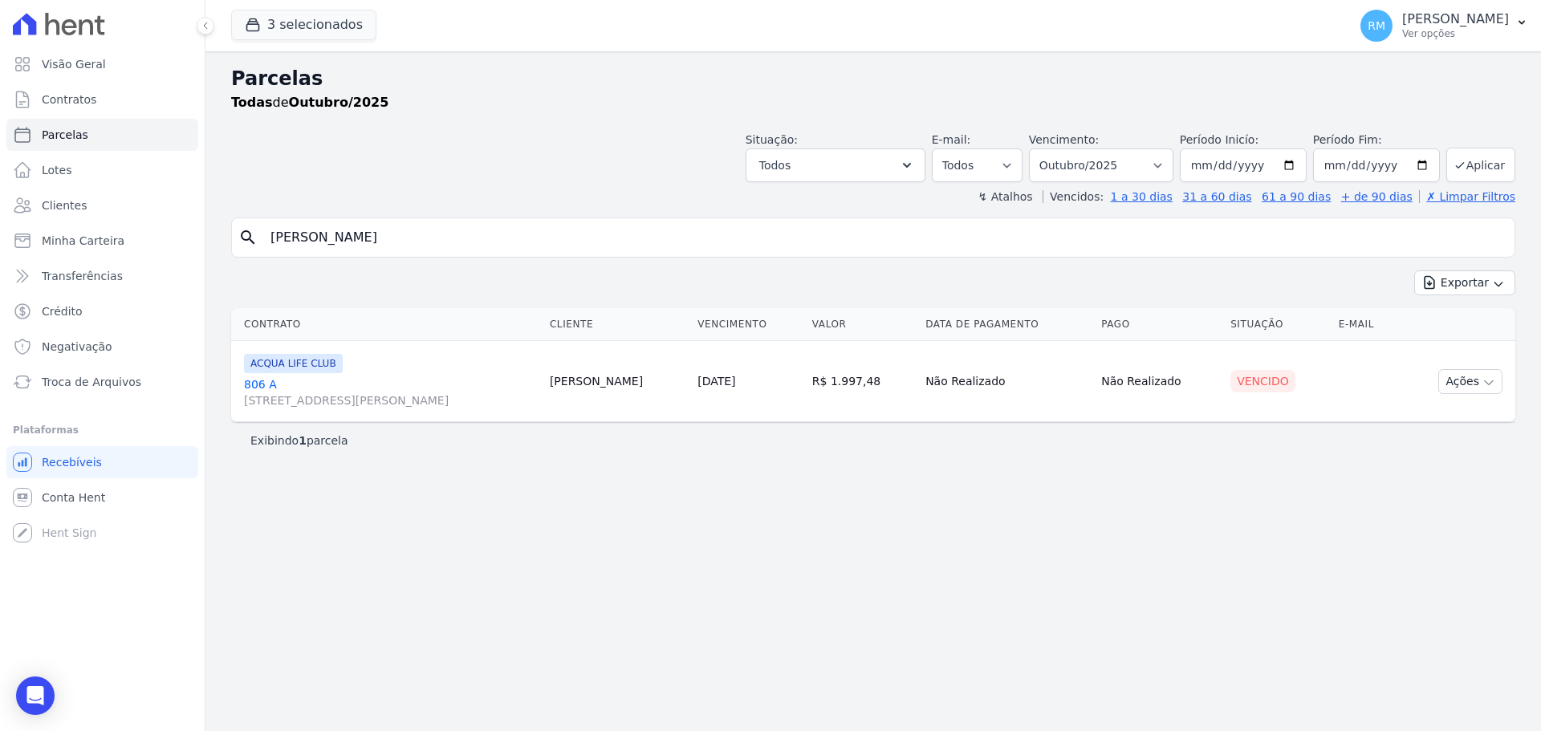
click at [356, 390] on link "806 A Rua General Neto, 55, LOJA L 08, Centro" at bounding box center [390, 392] width 293 height 32
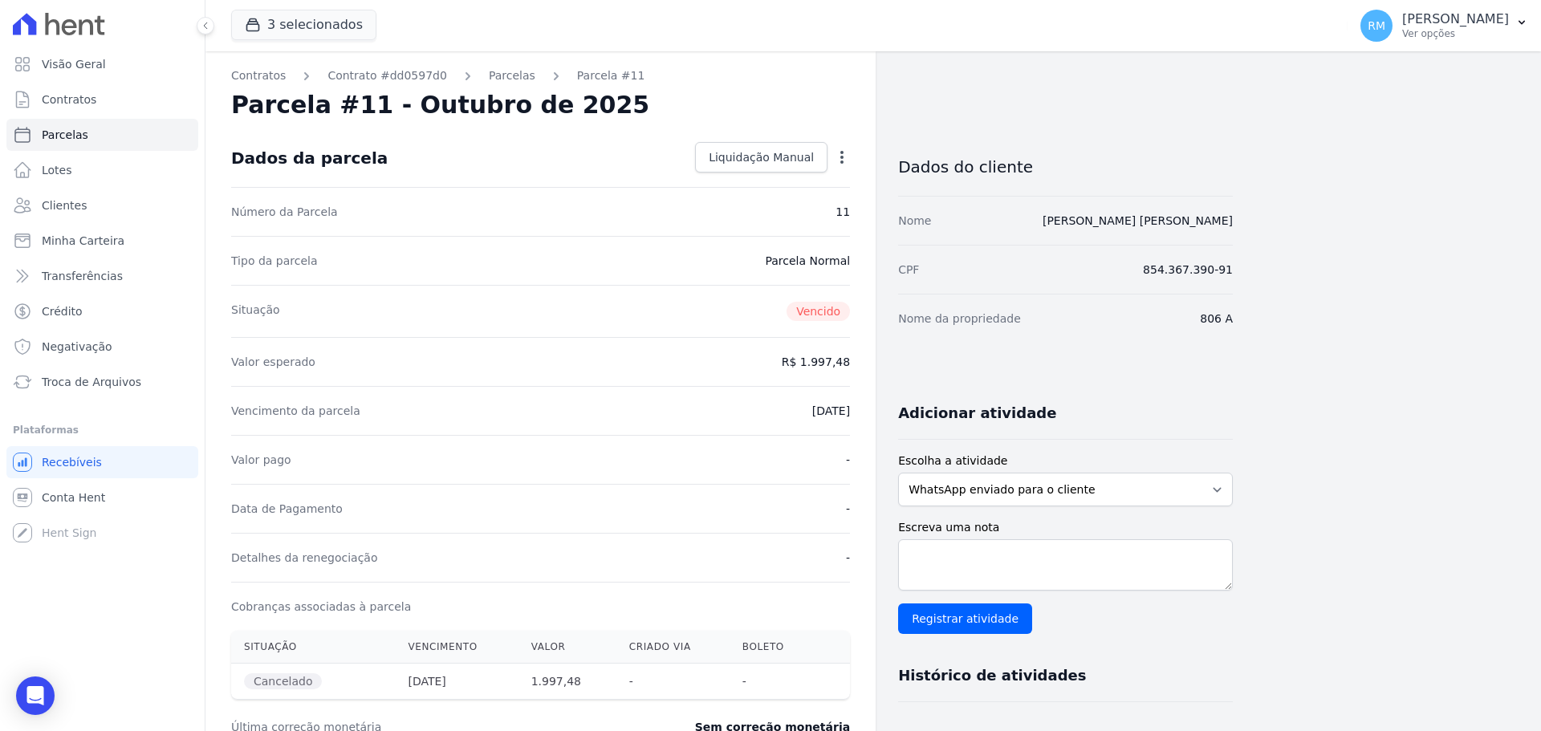
click at [845, 158] on icon "button" at bounding box center [842, 157] width 16 height 16
click at [804, 183] on link "Alterar" at bounding box center [772, 179] width 141 height 29
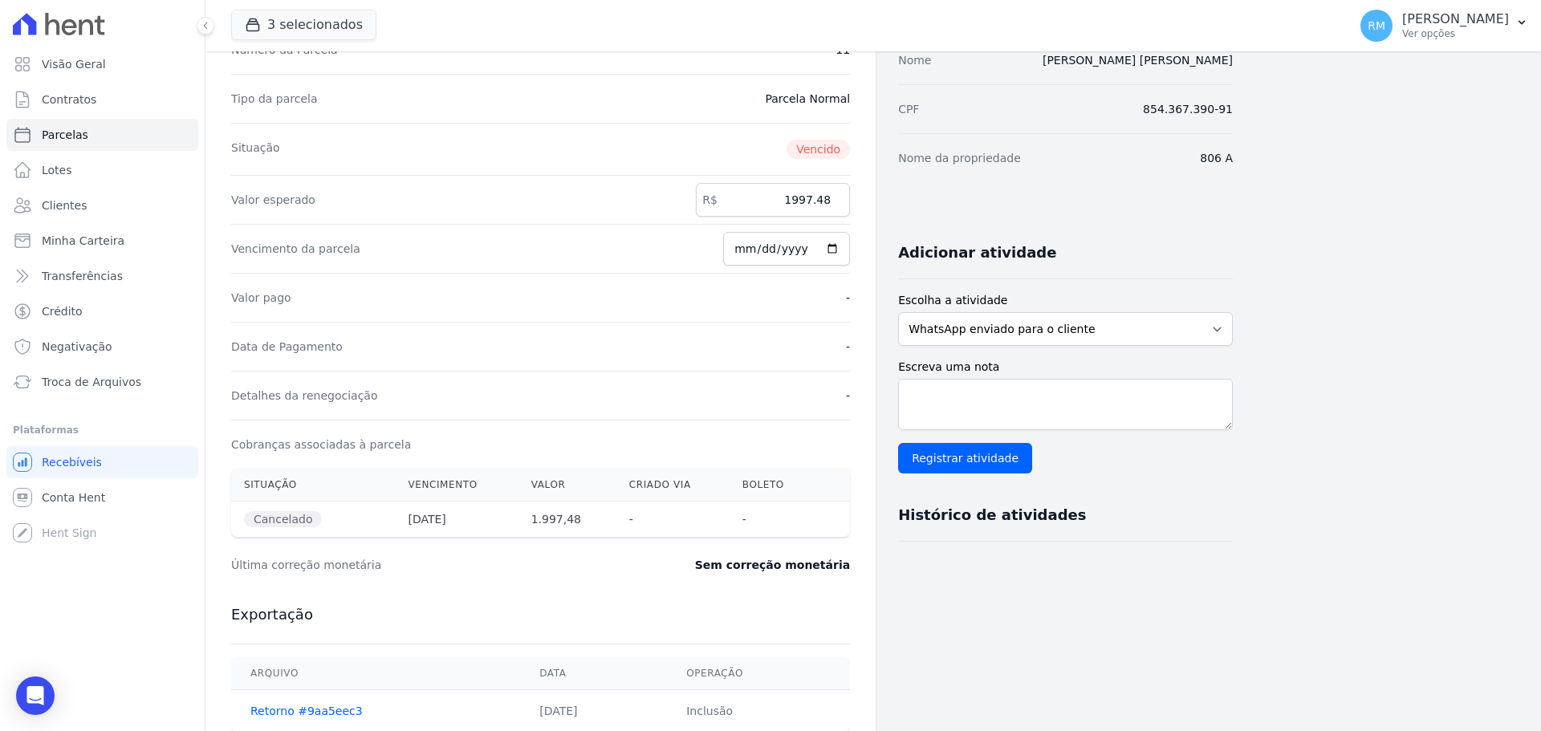
scroll to position [80, 0]
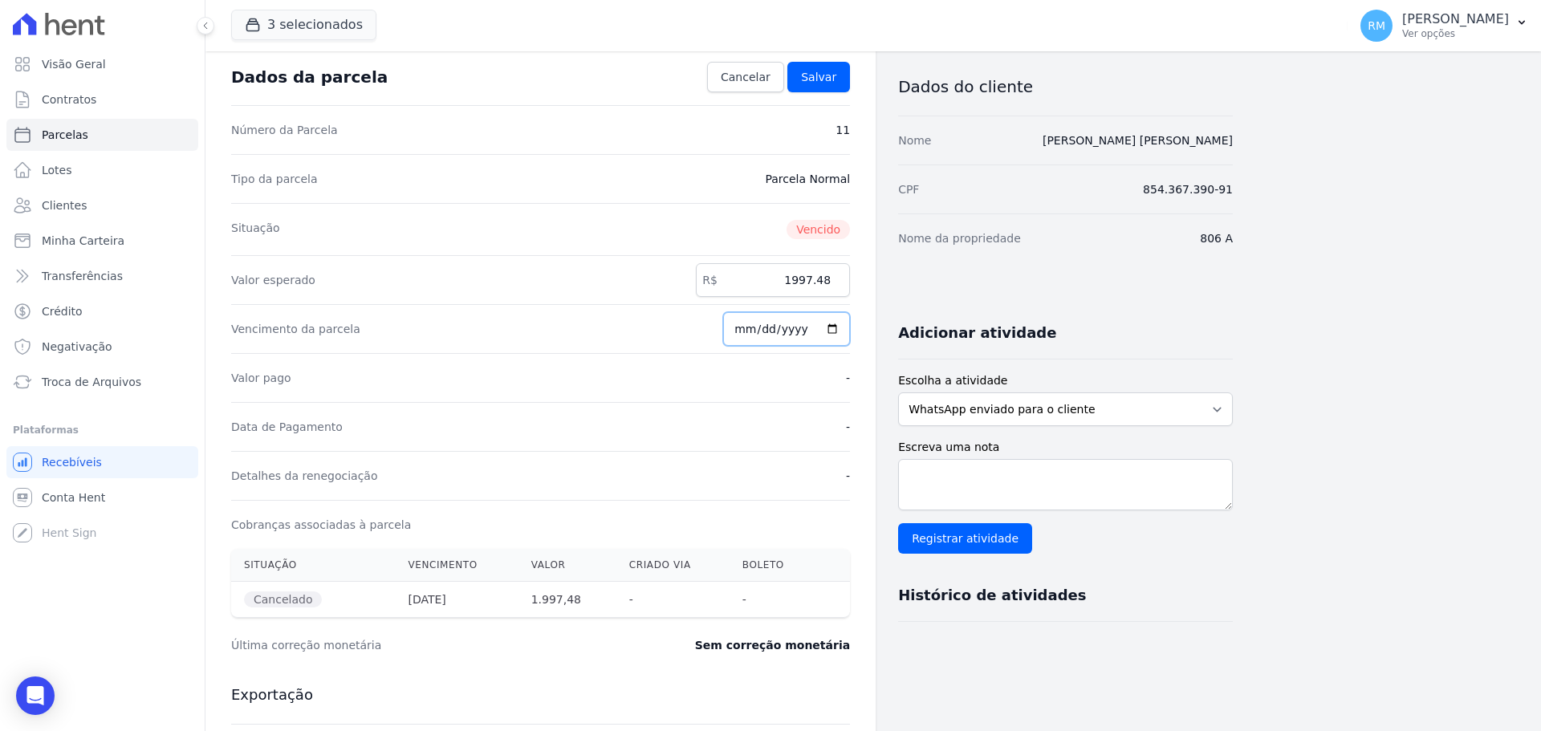
click at [836, 332] on input "[DATE]" at bounding box center [786, 329] width 127 height 34
type input "2025-10-08"
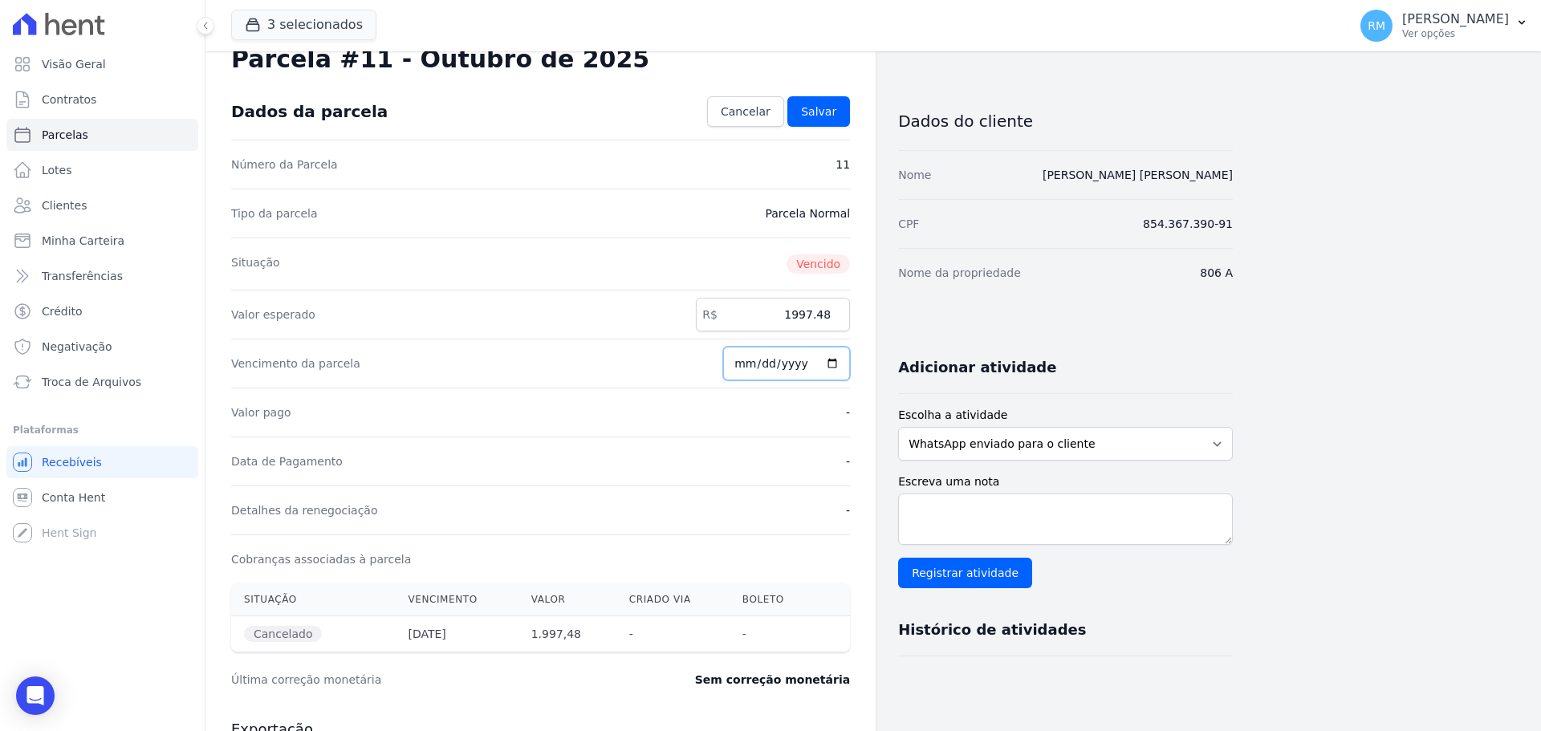
scroll to position [0, 0]
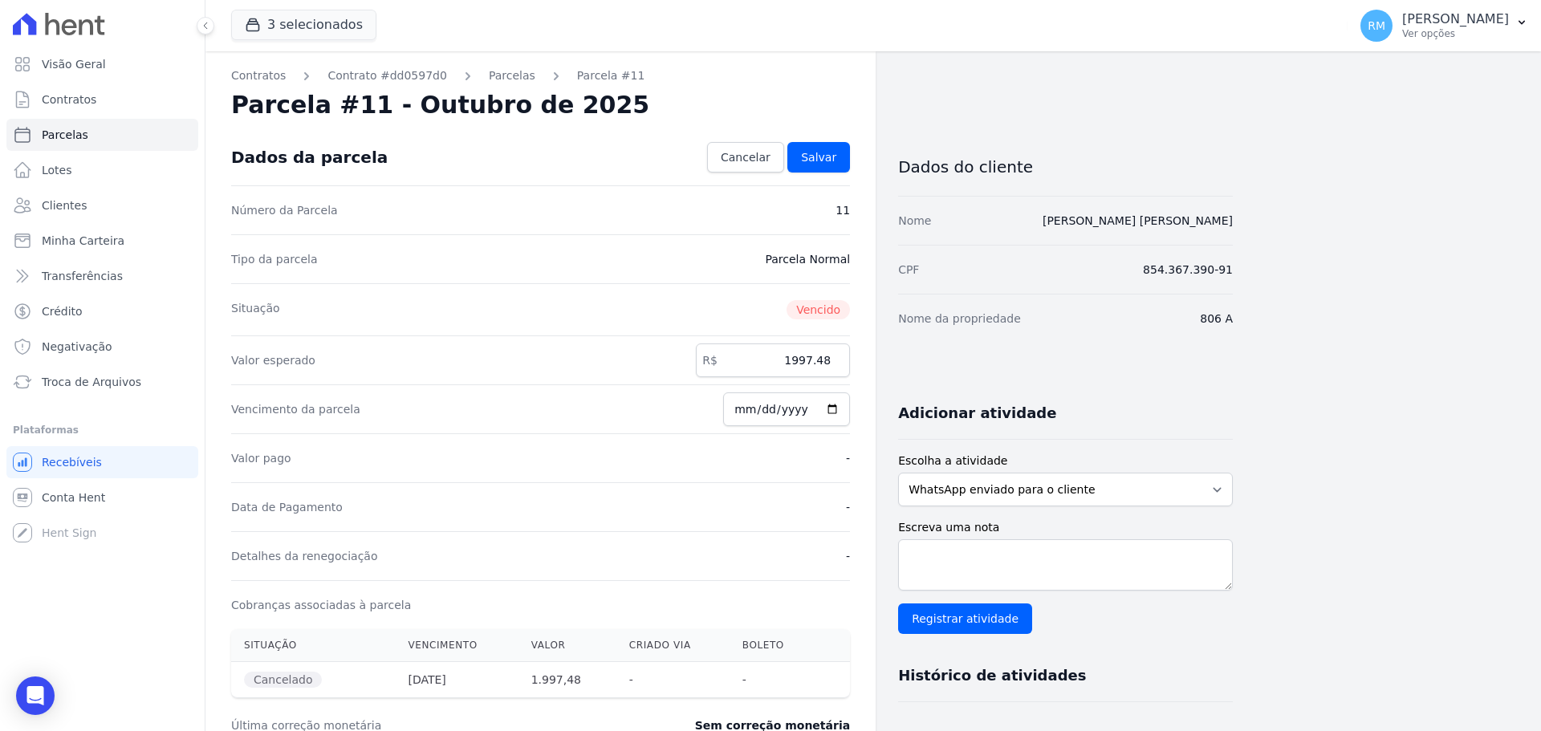
click at [820, 307] on span "Vencido" at bounding box center [818, 309] width 63 height 19
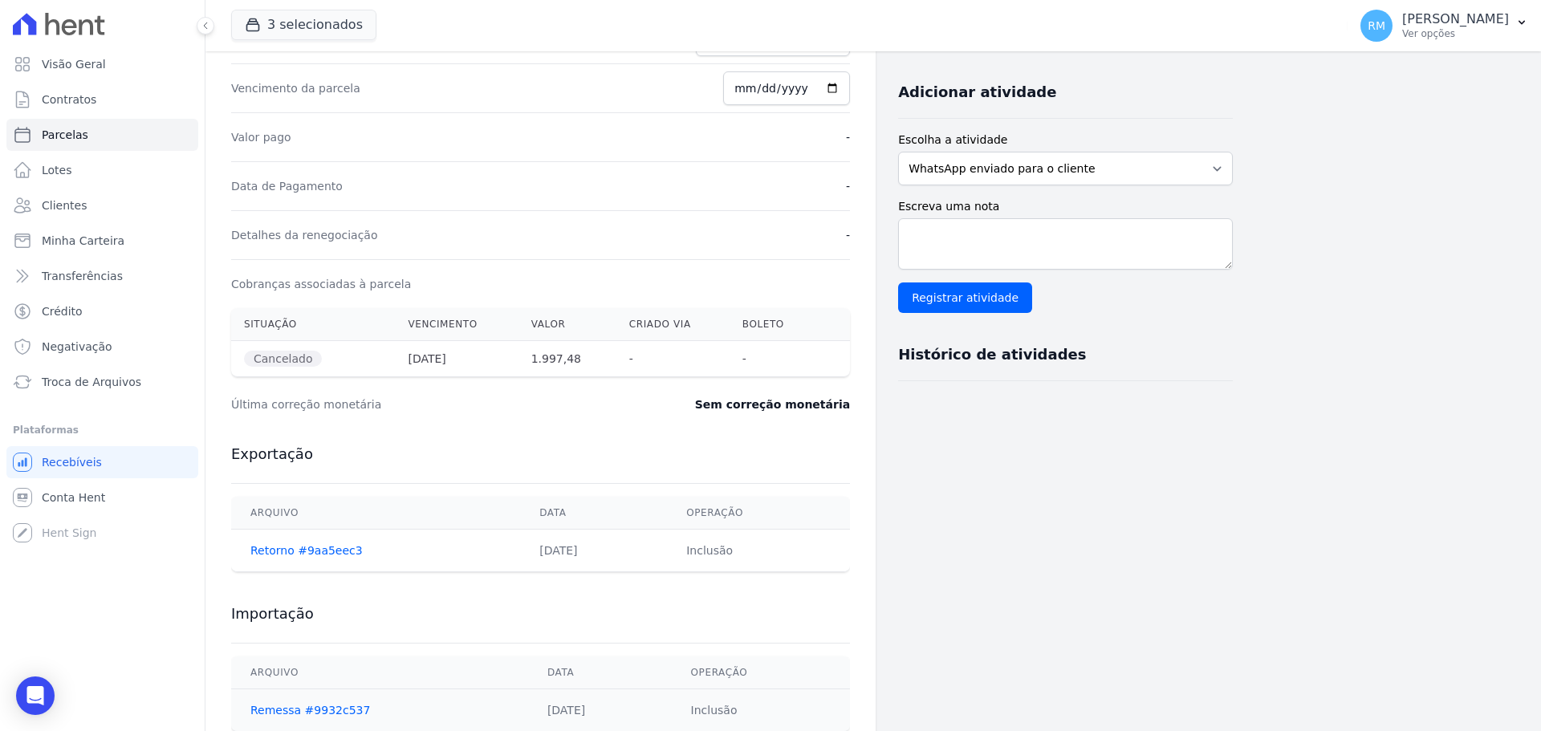
scroll to position [367, 0]
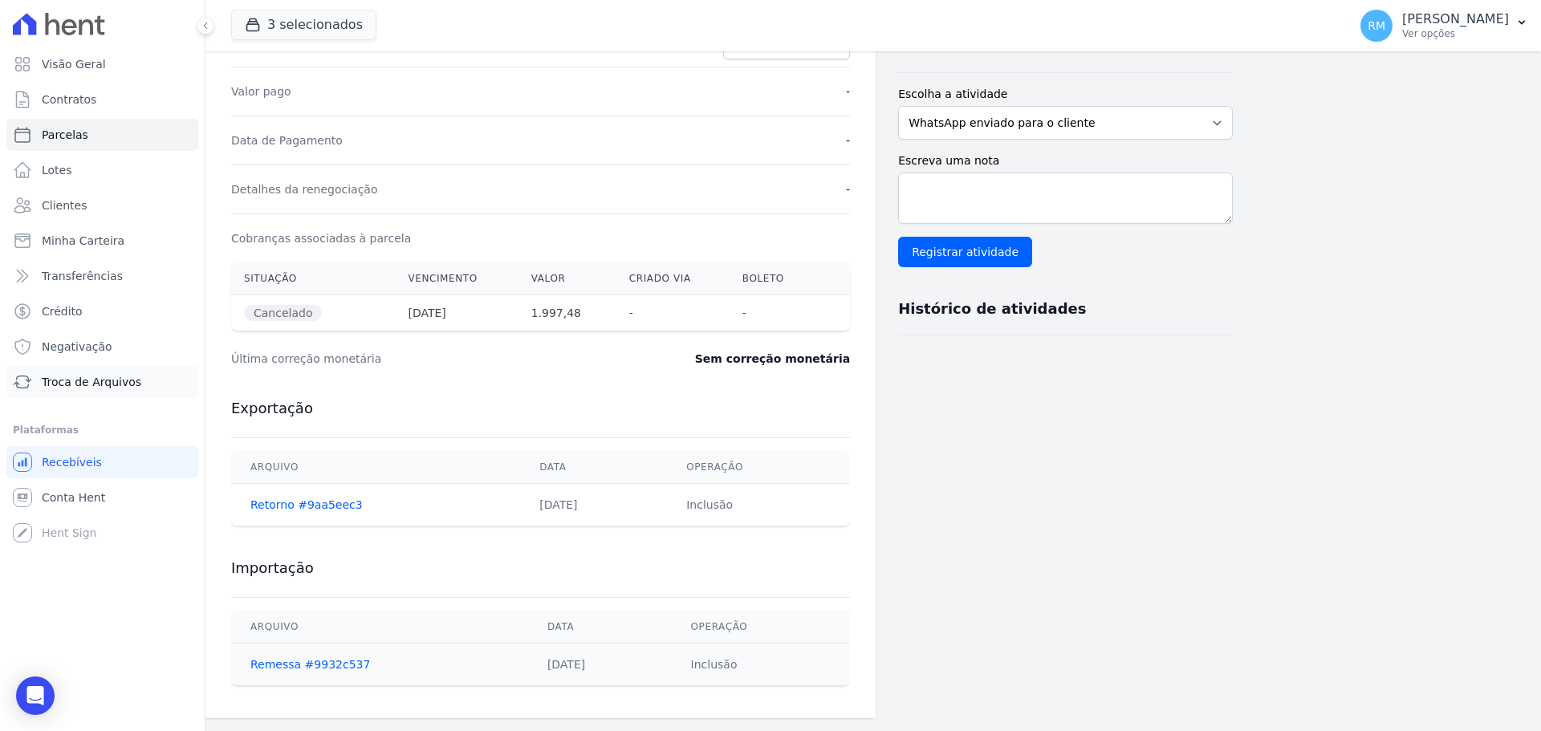
click at [73, 375] on span "Troca de Arquivos" at bounding box center [92, 382] width 100 height 16
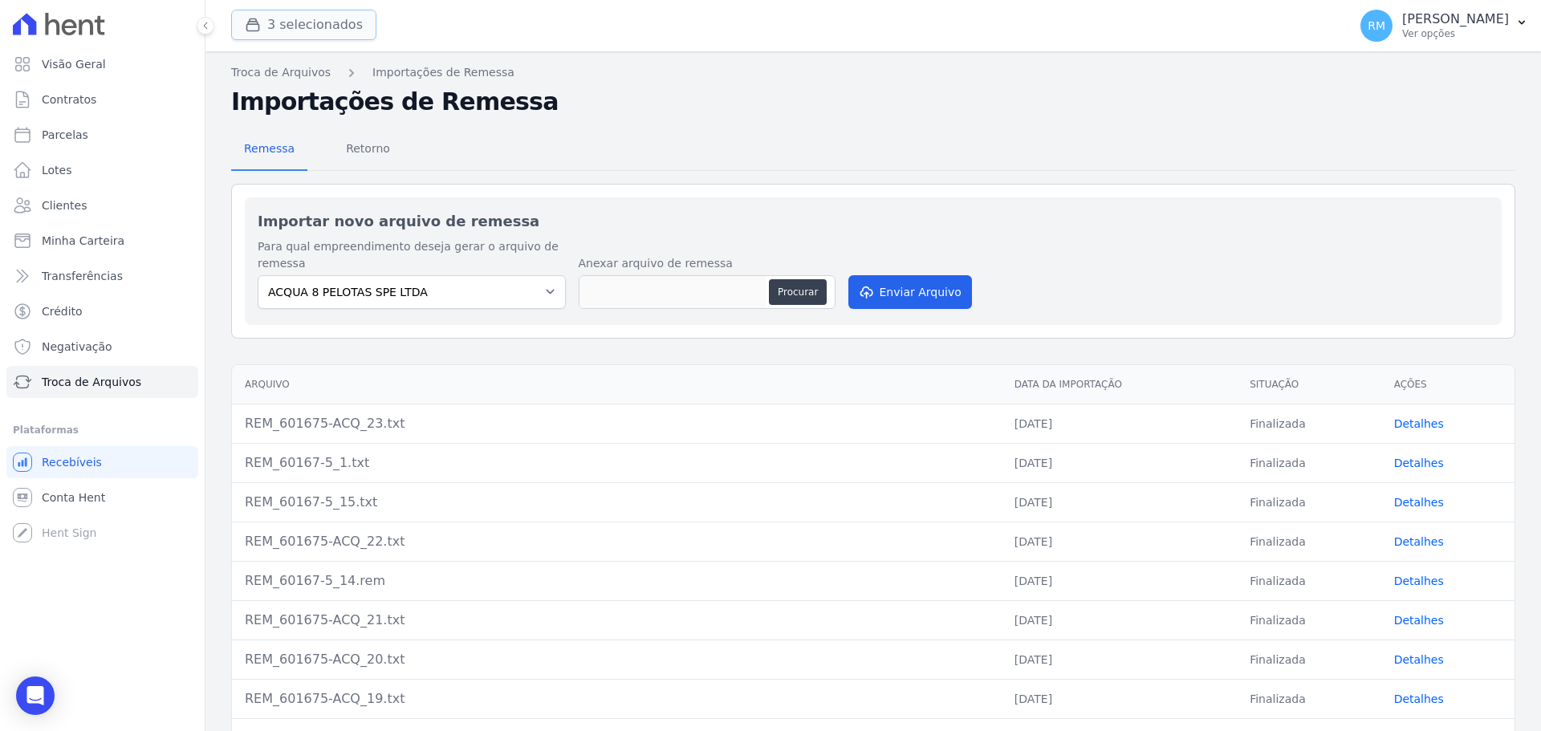
click at [299, 21] on button "3 selecionados" at bounding box center [303, 25] width 145 height 31
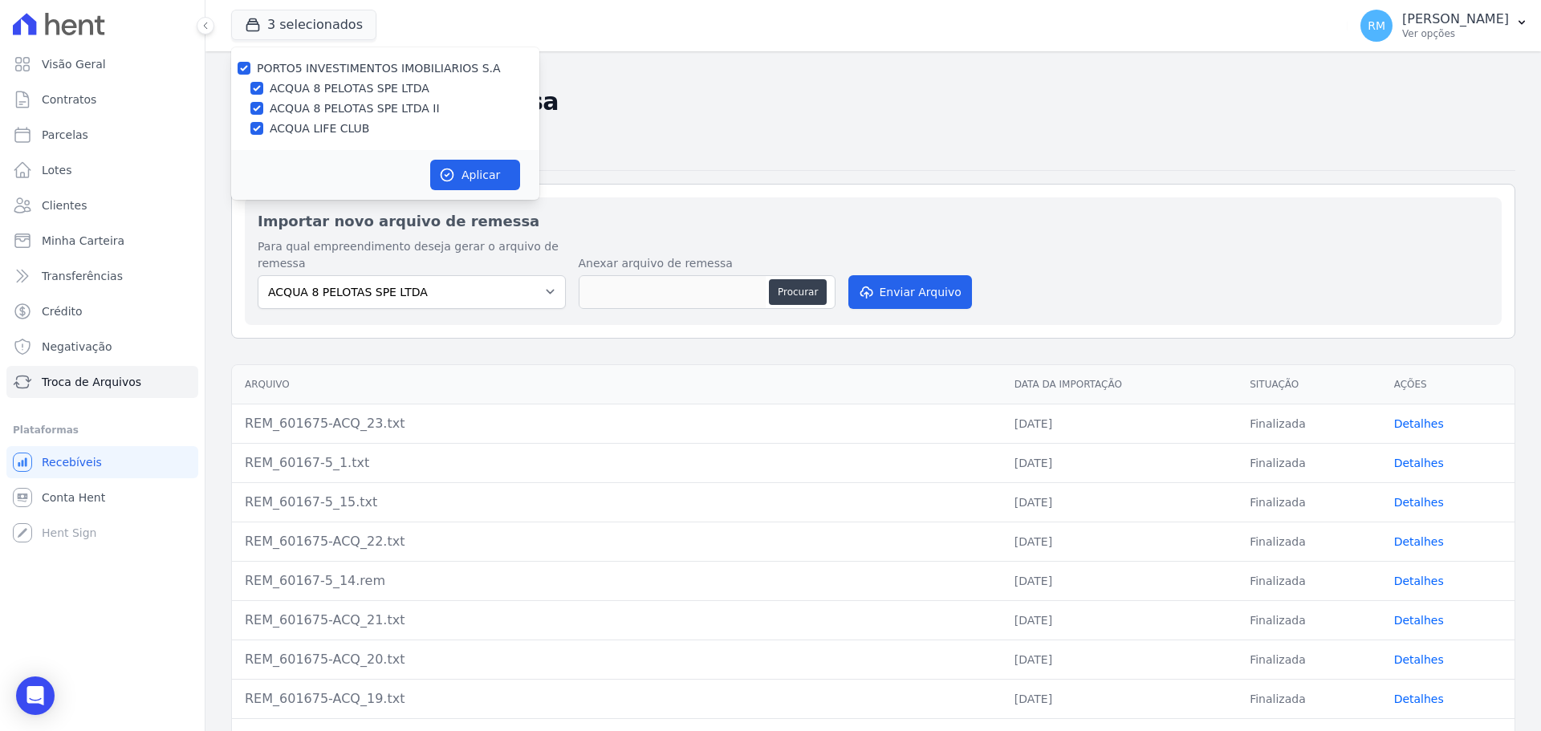
click at [289, 91] on label "ACQUA 8 PELOTAS SPE LTDA" at bounding box center [350, 88] width 160 height 17
click at [263, 91] on input "ACQUA 8 PELOTAS SPE LTDA" at bounding box center [256, 88] width 13 height 13
checkbox input "false"
click at [289, 100] on div "PORTO5 INVESTIMENTOS IMOBILIARIOS S.A ACQUA 8 PELOTAS SPE LTDA ACQUA 8 PELOTAS …" at bounding box center [385, 98] width 308 height 103
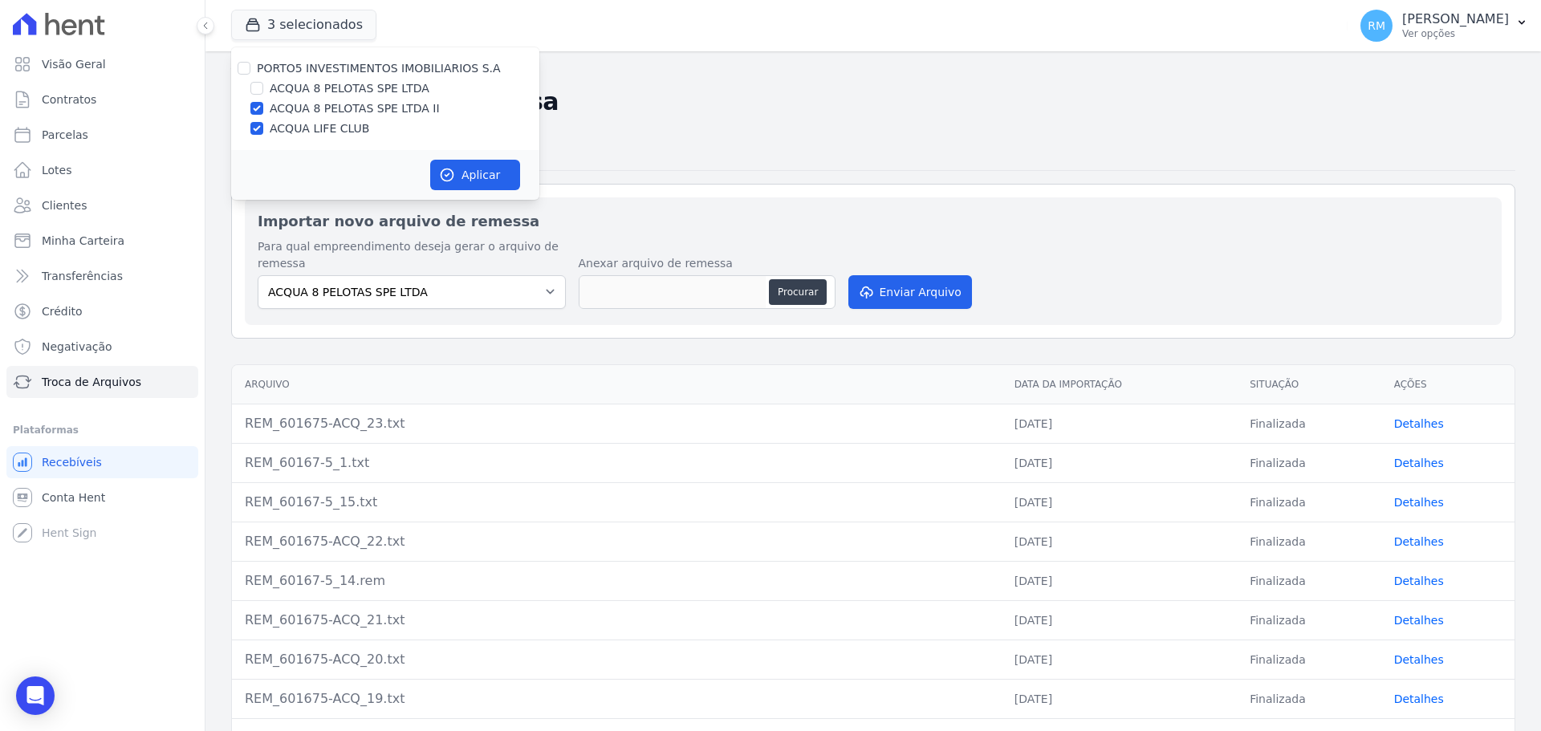
click at [345, 109] on label "ACQUA 8 PELOTAS SPE LTDA II" at bounding box center [355, 108] width 170 height 17
click at [263, 109] on input "ACQUA 8 PELOTAS SPE LTDA II" at bounding box center [256, 108] width 13 height 13
checkbox input "false"
click at [455, 172] on button "Aplicar" at bounding box center [475, 175] width 90 height 31
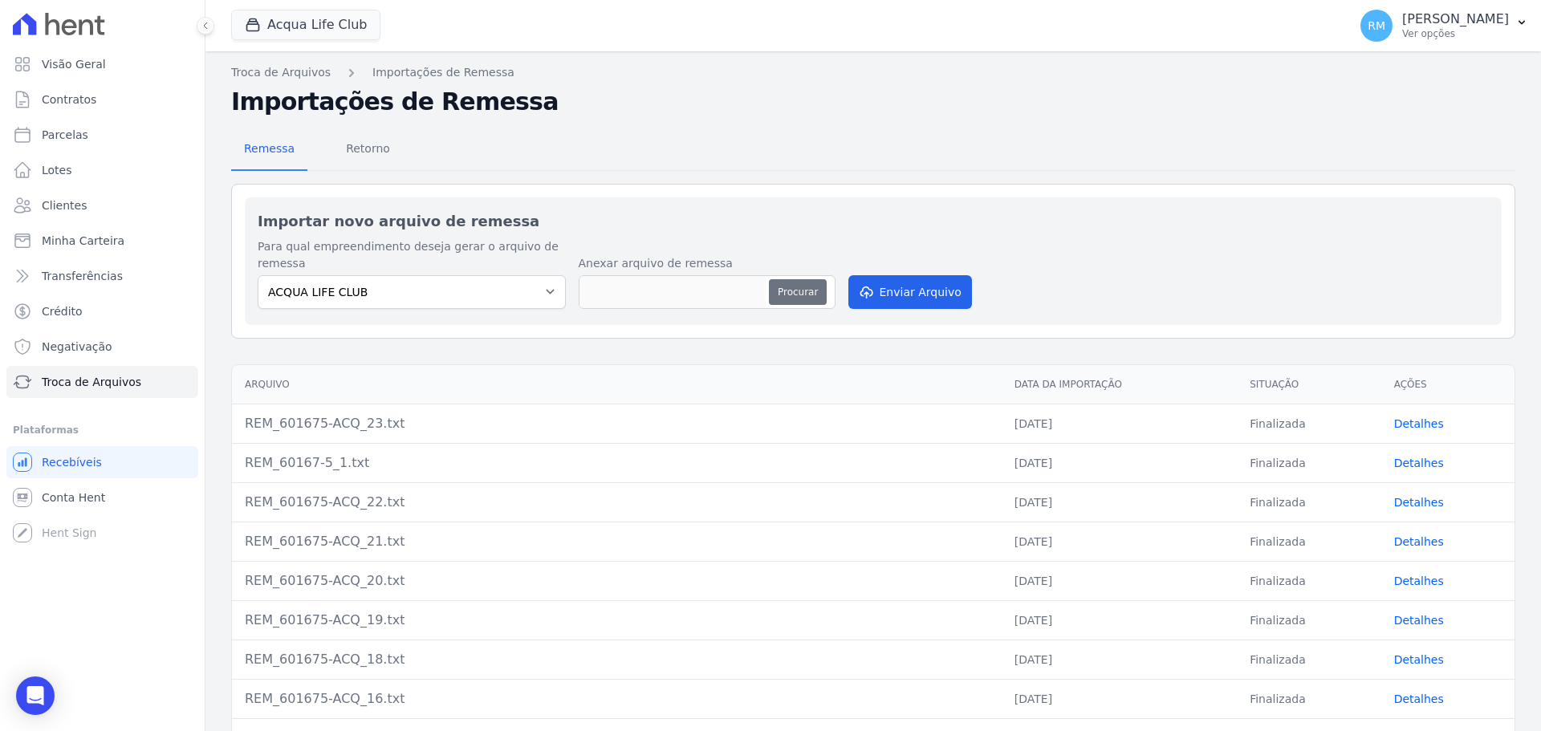
click at [790, 291] on button "Procurar" at bounding box center [798, 292] width 58 height 26
click at [803, 287] on button "Procurar" at bounding box center [798, 292] width 58 height 26
type input "REM_601675-ACQ_24.txt"
click at [925, 300] on button "Enviar Arquivo" at bounding box center [910, 292] width 124 height 34
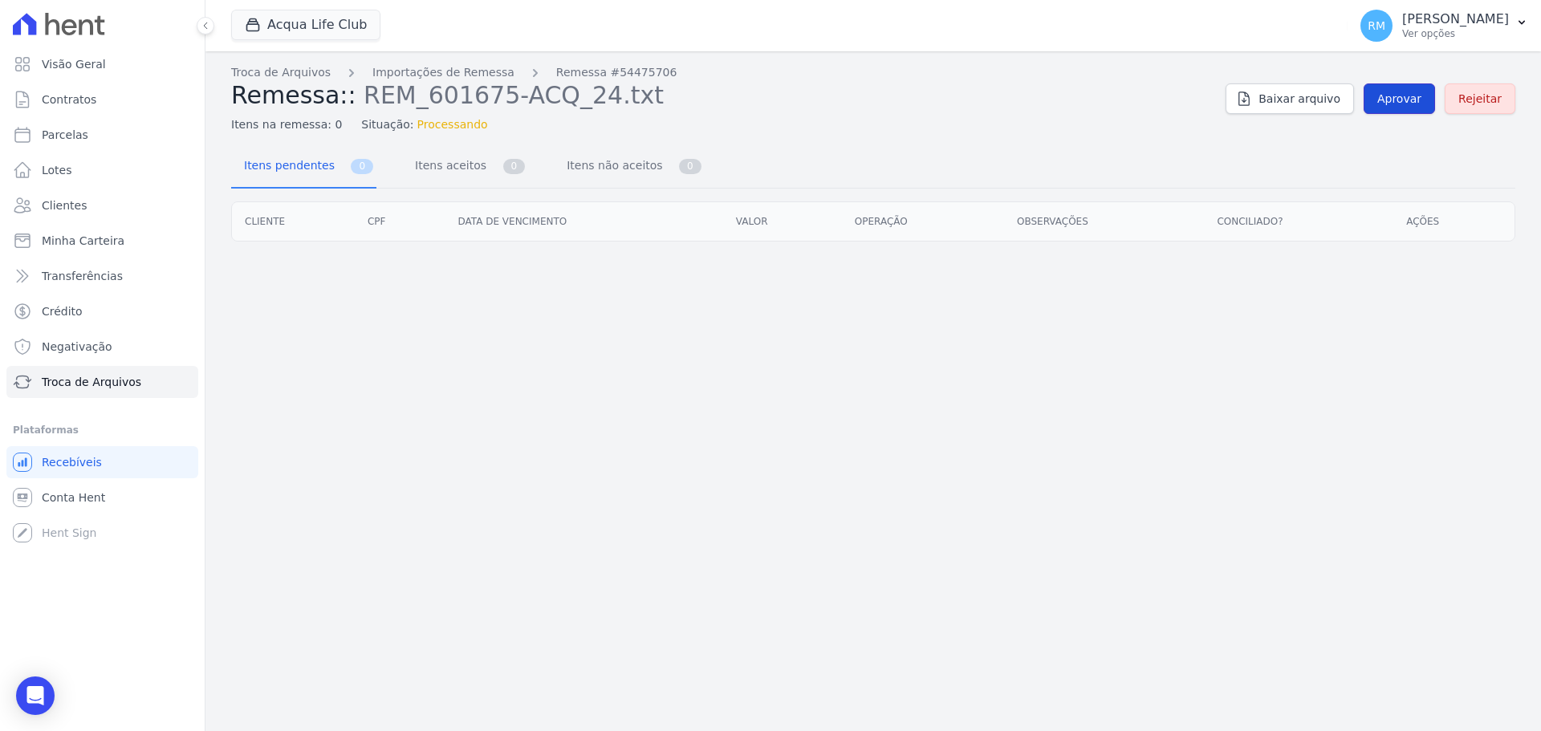
click at [1390, 106] on span "Aprovar" at bounding box center [1399, 99] width 44 height 16
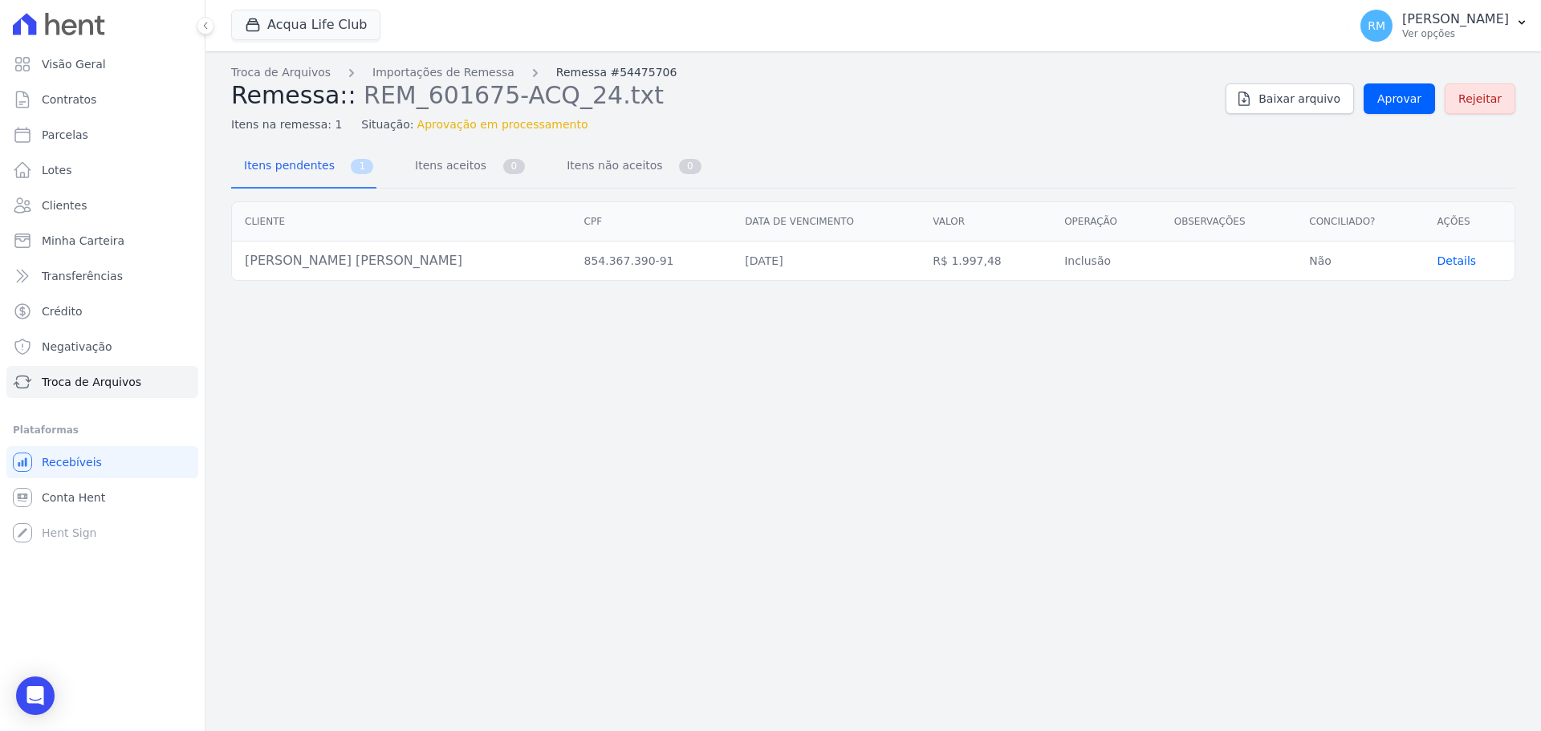
click at [556, 74] on link "Remessa #54475706" at bounding box center [616, 72] width 121 height 17
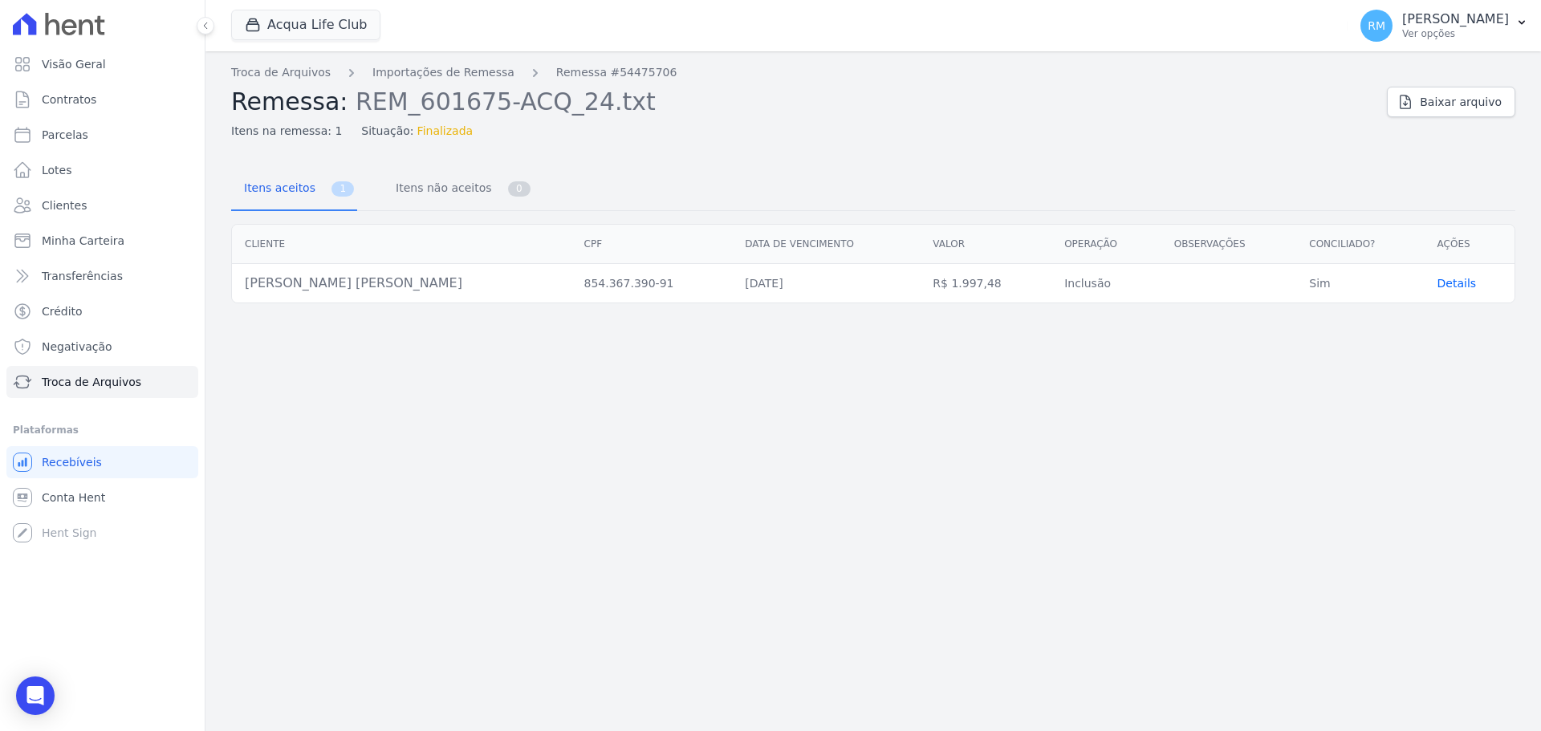
click at [1440, 279] on span "Details" at bounding box center [1457, 283] width 39 height 13
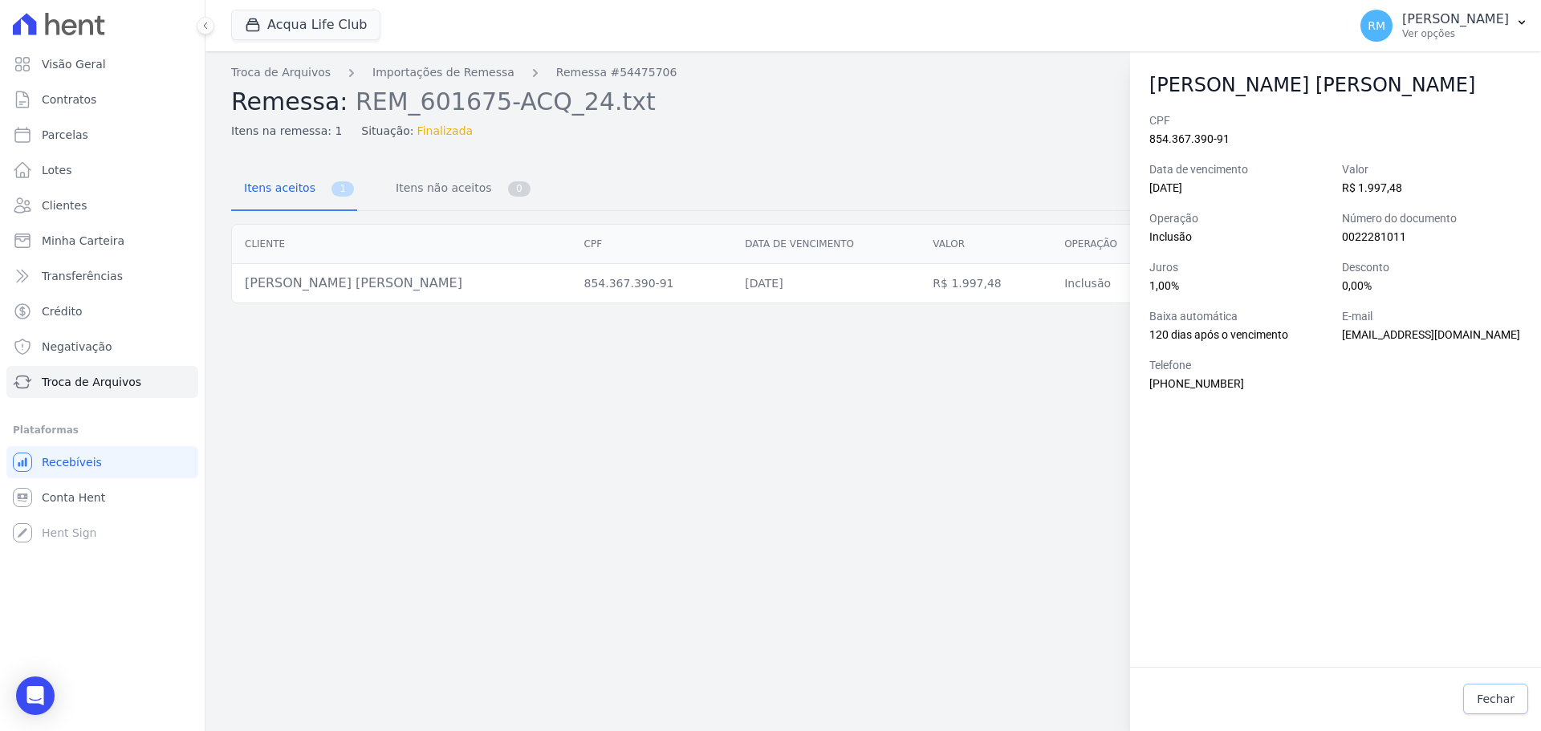
drag, startPoint x: 1480, startPoint y: 701, endPoint x: 1430, endPoint y: 670, distance: 58.4
click at [1479, 701] on link "Fechar" at bounding box center [1495, 699] width 65 height 31
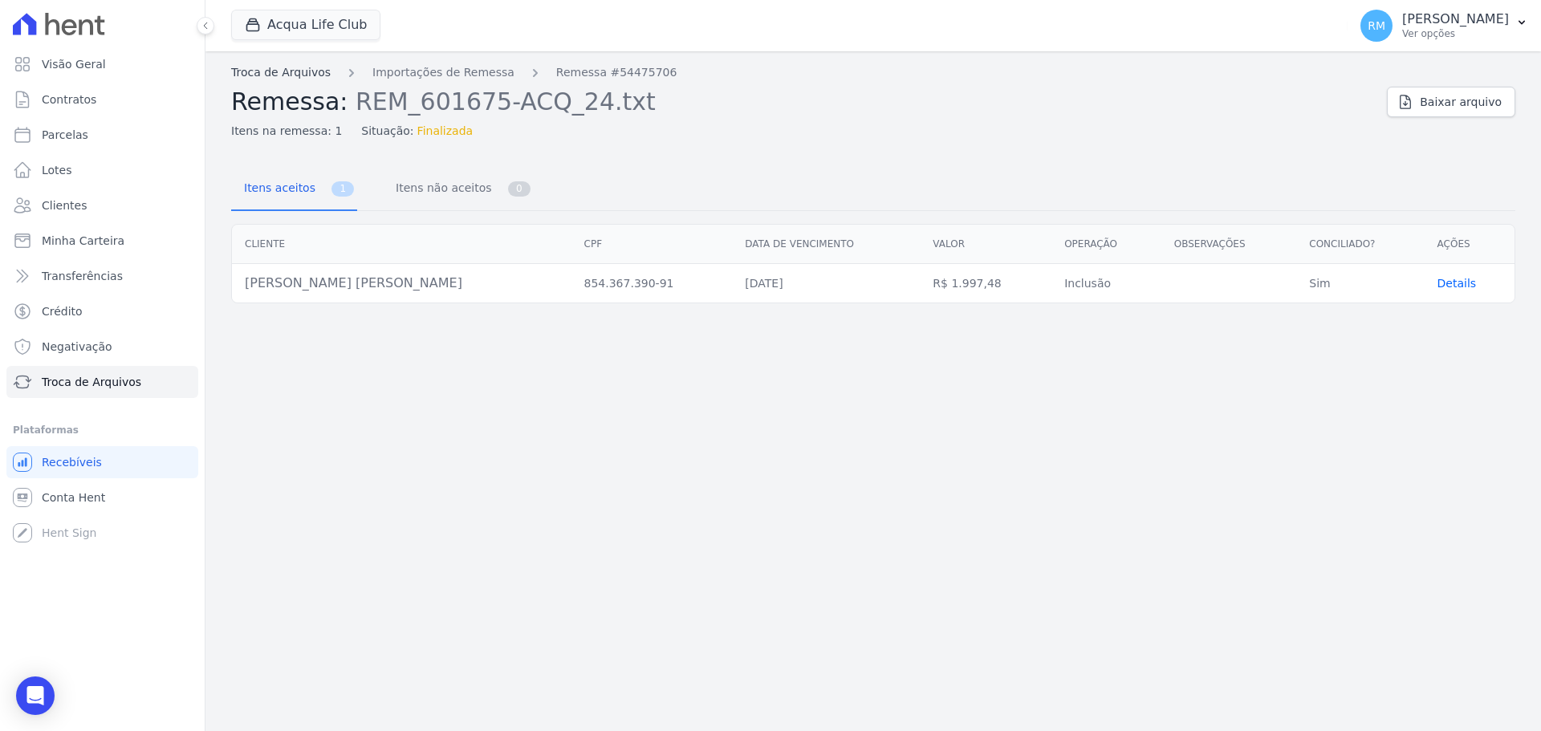
click at [293, 71] on link "Troca de Arquivos" at bounding box center [281, 72] width 100 height 17
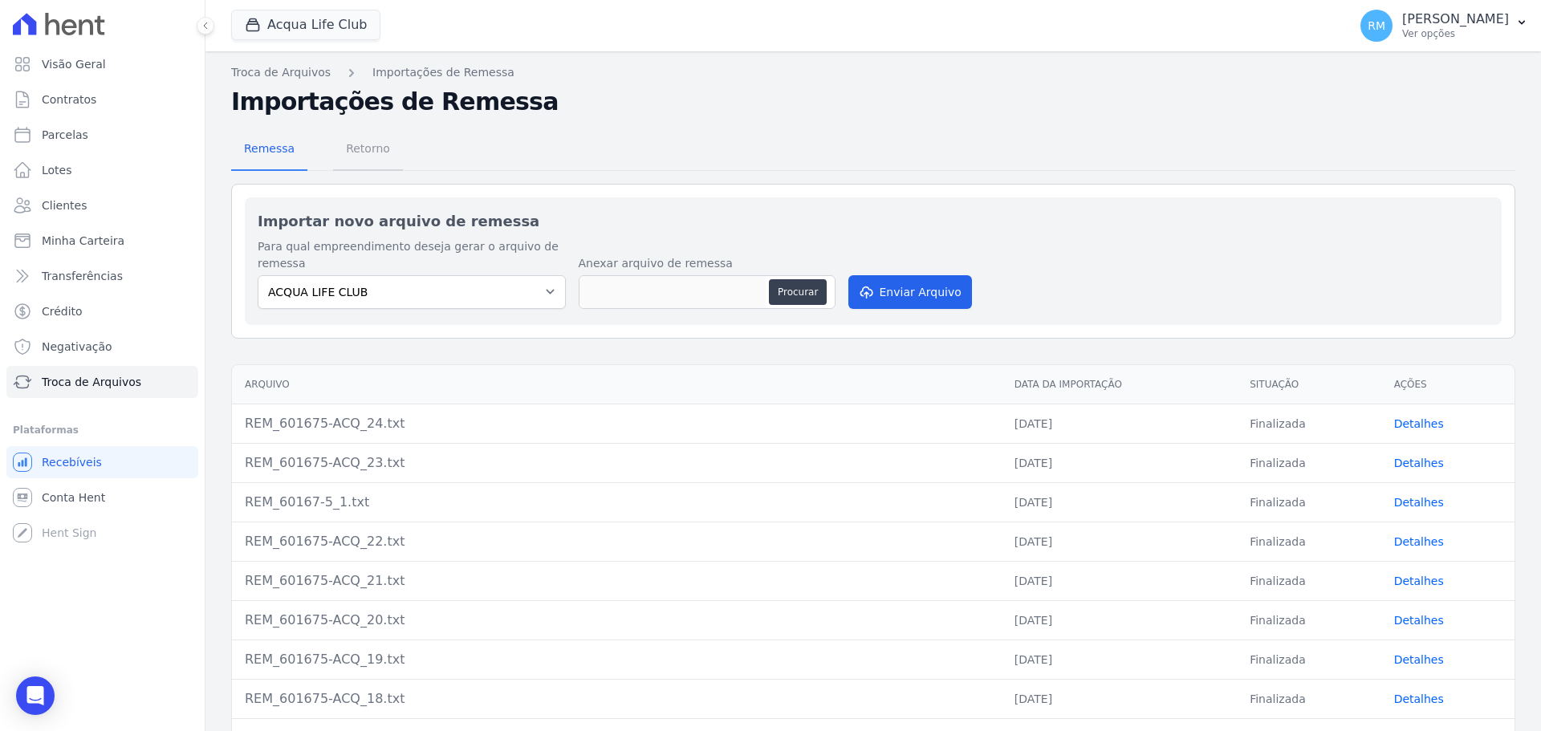
click at [366, 153] on span "Retorno" at bounding box center [367, 148] width 63 height 32
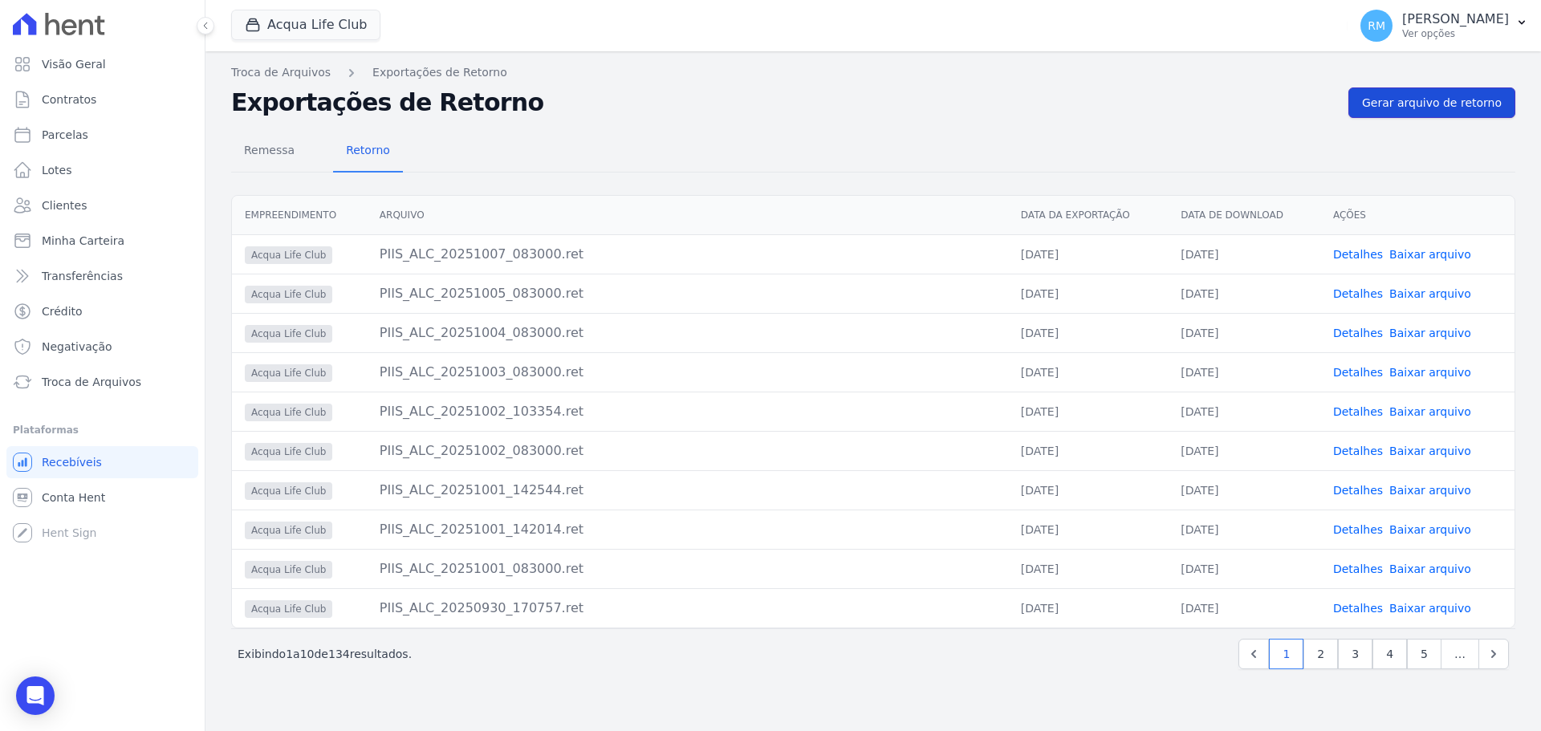
drag, startPoint x: 1467, startPoint y: 100, endPoint x: 1425, endPoint y: 140, distance: 58.5
click at [1466, 100] on span "Gerar arquivo de retorno" at bounding box center [1432, 103] width 140 height 16
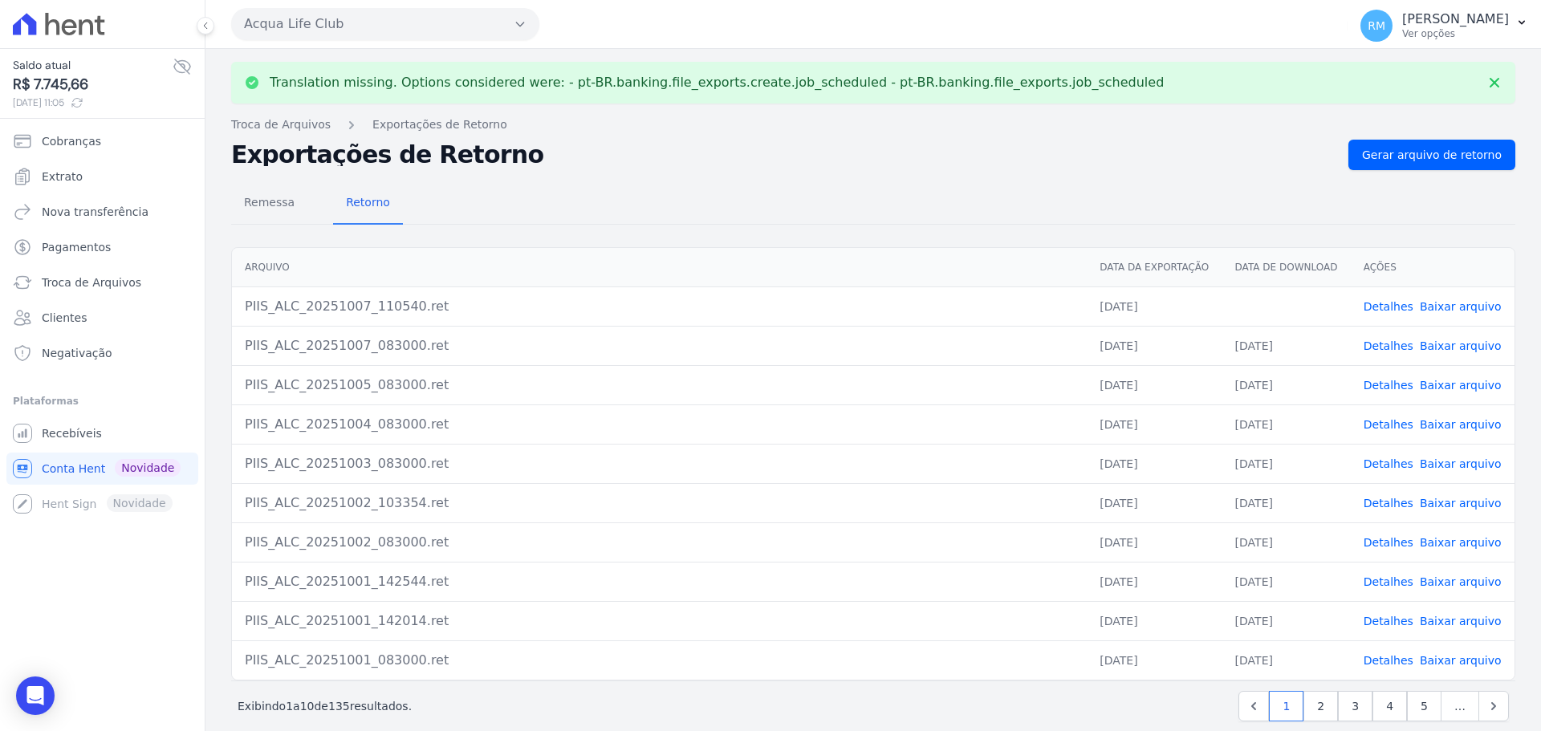
click at [1465, 309] on link "Baixar arquivo" at bounding box center [1461, 306] width 82 height 13
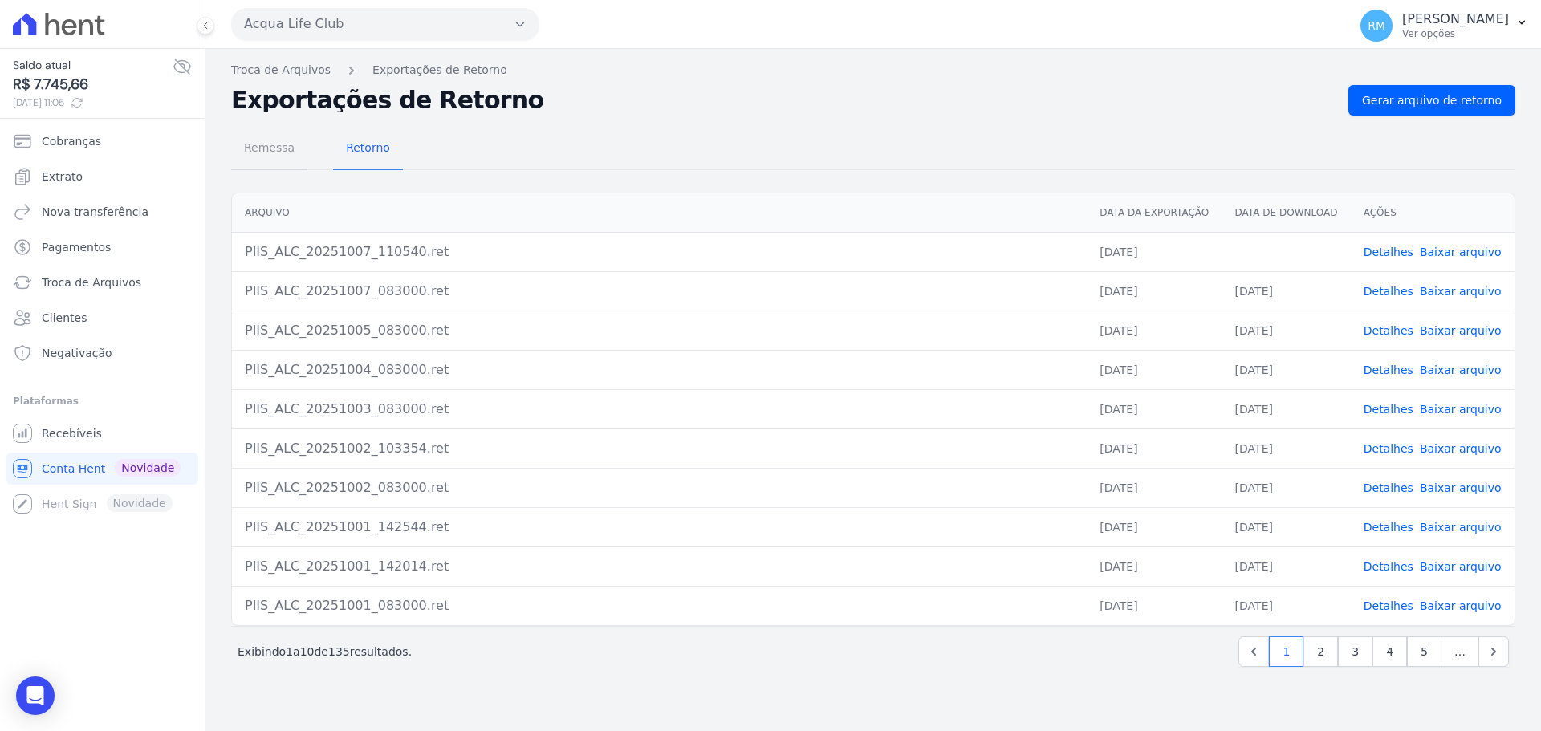
click at [264, 145] on span "Remessa" at bounding box center [269, 148] width 70 height 32
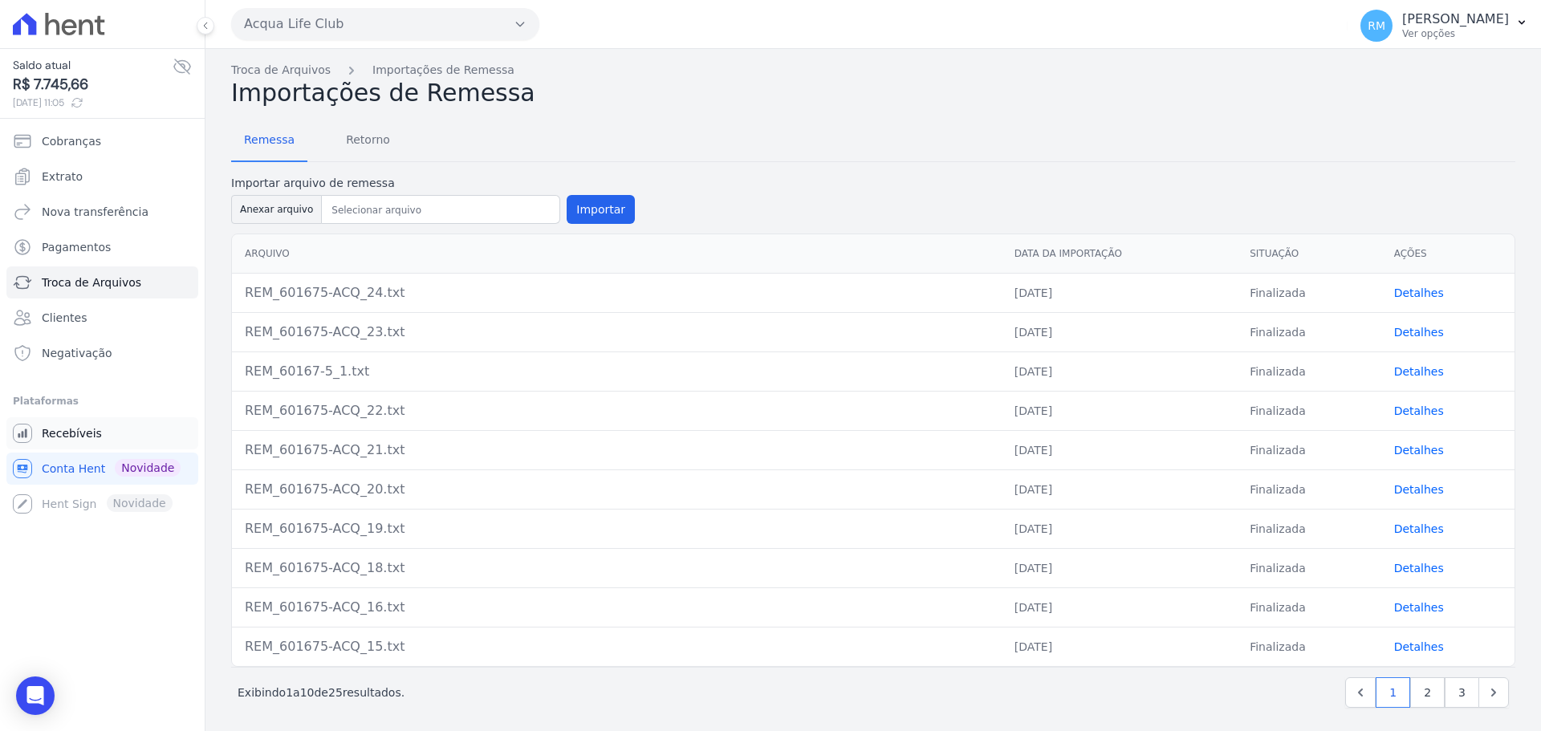
click at [74, 433] on span "Recebíveis" at bounding box center [72, 433] width 60 height 16
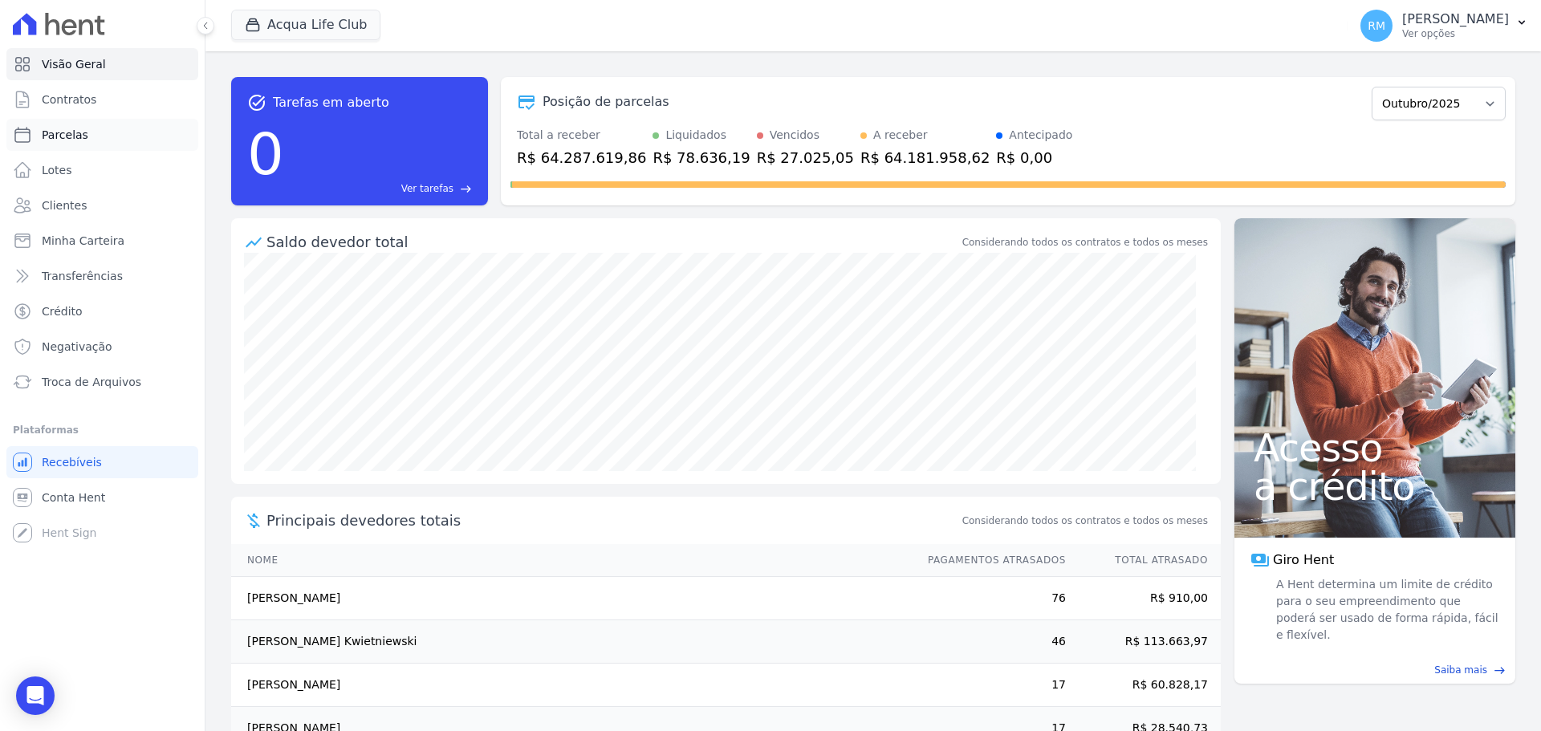
click at [80, 124] on link "Parcelas" at bounding box center [102, 135] width 192 height 32
select select
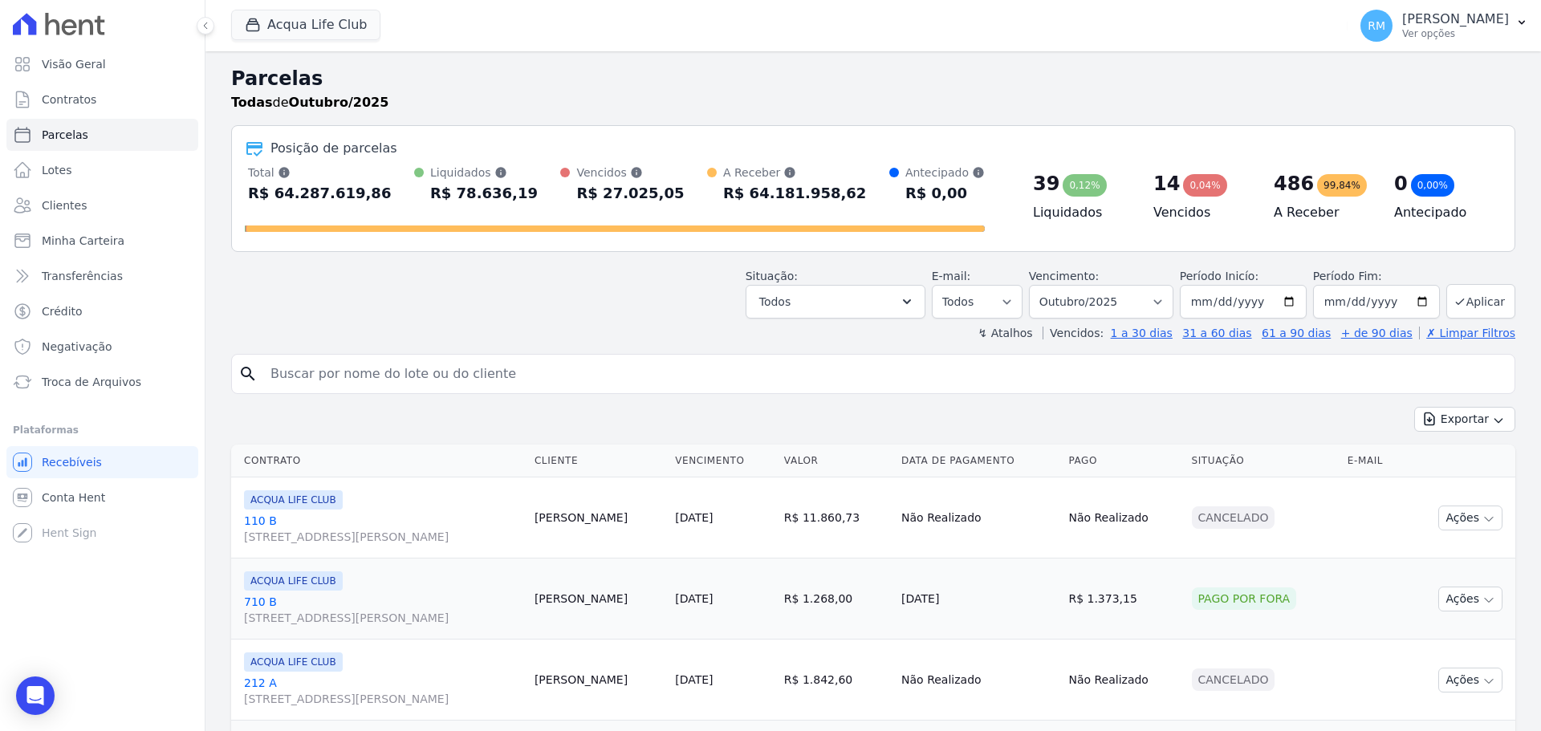
click at [494, 368] on input "search" at bounding box center [884, 374] width 1247 height 32
type input "nikola"
select select
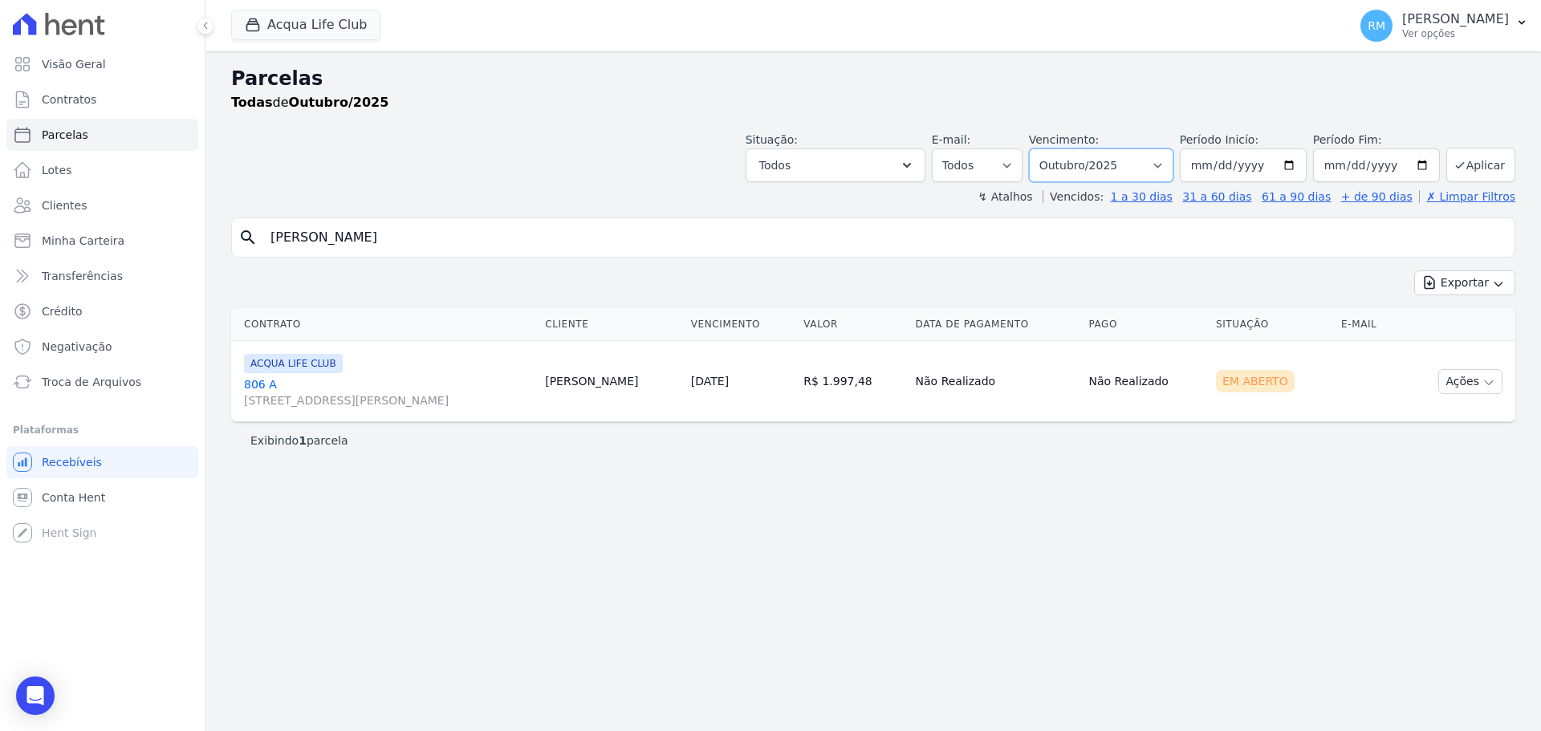
click at [1173, 164] on select "Filtrar por período ──────── Todos os meses Janeiro/2022 Fevereiro/2022 Março/2…" at bounding box center [1101, 165] width 144 height 34
select select "09/2025"
click at [1051, 148] on select "Filtrar por período ──────── Todos os meses Janeiro/2022 Fevereiro/2022 Março/2…" at bounding box center [1101, 165] width 144 height 34
select select
click at [1143, 173] on select "[GEOGRAPHIC_DATA] por período ──────── Todos os meses Janeiro/2022 Fevereiro/20…" at bounding box center [1101, 165] width 144 height 34
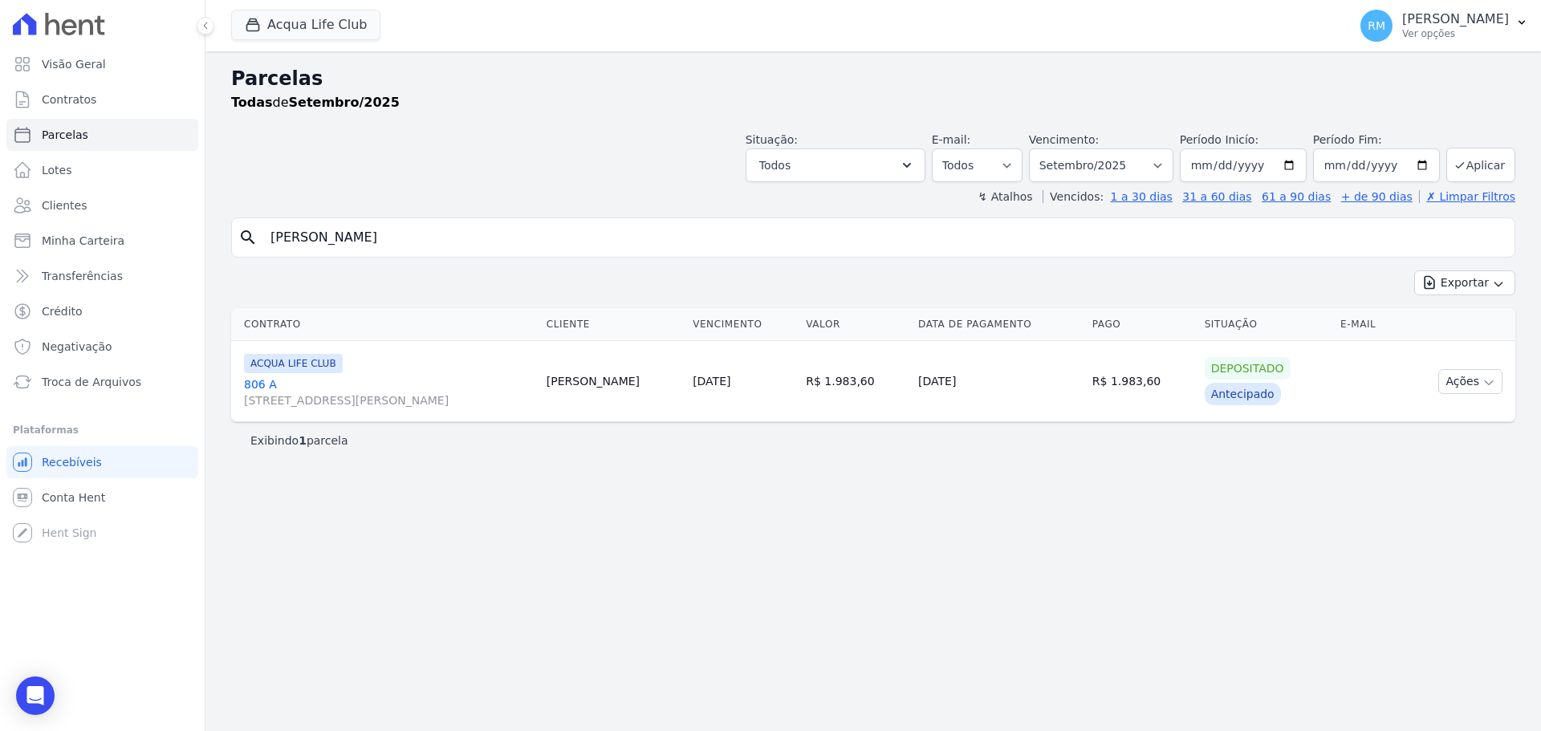
drag, startPoint x: 1091, startPoint y: 679, endPoint x: 1091, endPoint y: 645, distance: 33.7
click at [1088, 673] on div "Parcelas Todas de Setembro/2025 Situação: Agendado Em Aberto Pago Processando C…" at bounding box center [873, 391] width 1336 height 680
click at [1171, 162] on select "[GEOGRAPHIC_DATA] por período ──────── Todos os meses Janeiro/2022 Fevereiro/20…" at bounding box center [1101, 165] width 144 height 34
select select "10/2025"
click at [1051, 148] on select "[GEOGRAPHIC_DATA] por período ──────── Todos os meses Janeiro/2022 Fevereiro/20…" at bounding box center [1101, 165] width 144 height 34
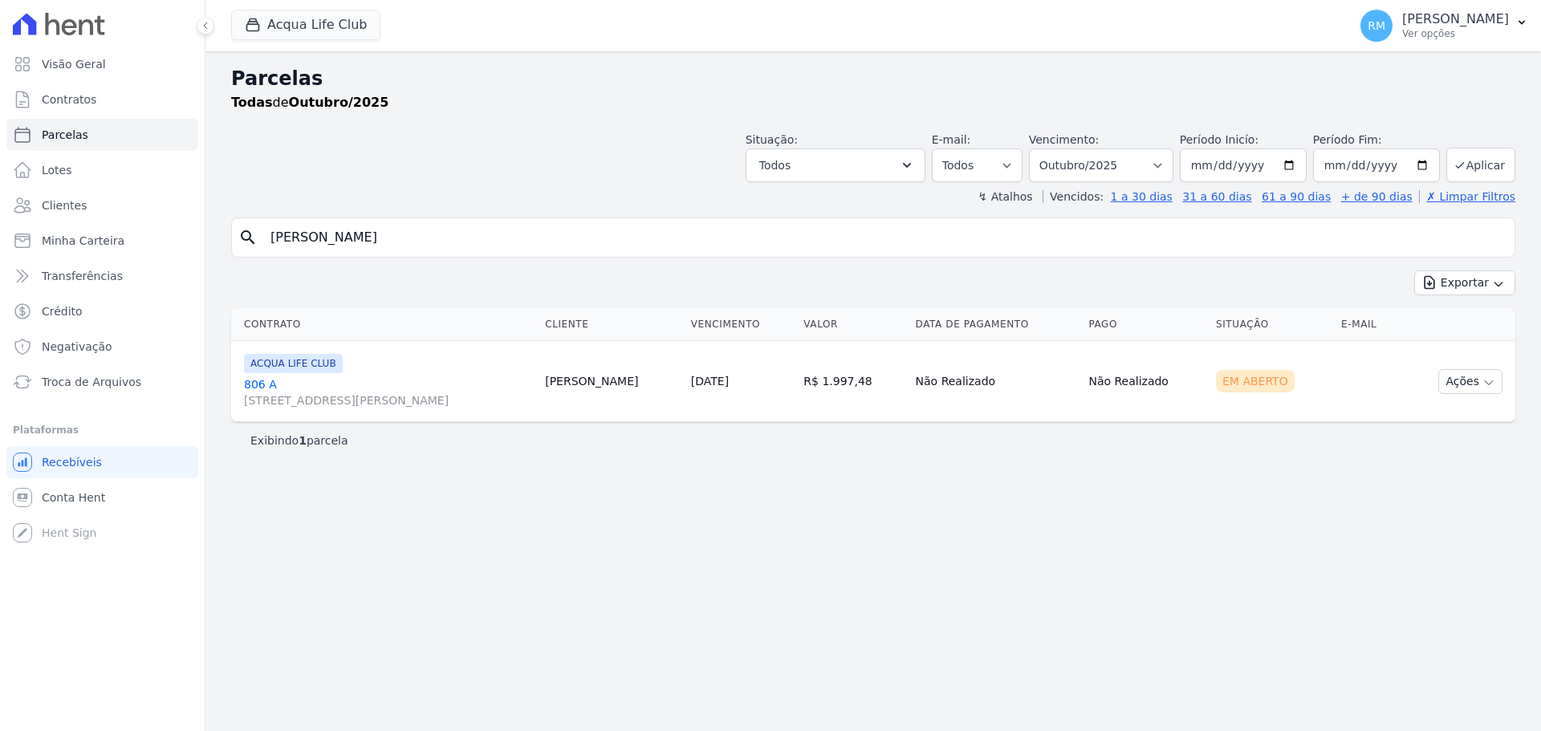
select select
click at [354, 391] on link "806 A Rua General Neto, 55, LOJA L 08, Centro" at bounding box center [388, 392] width 288 height 32
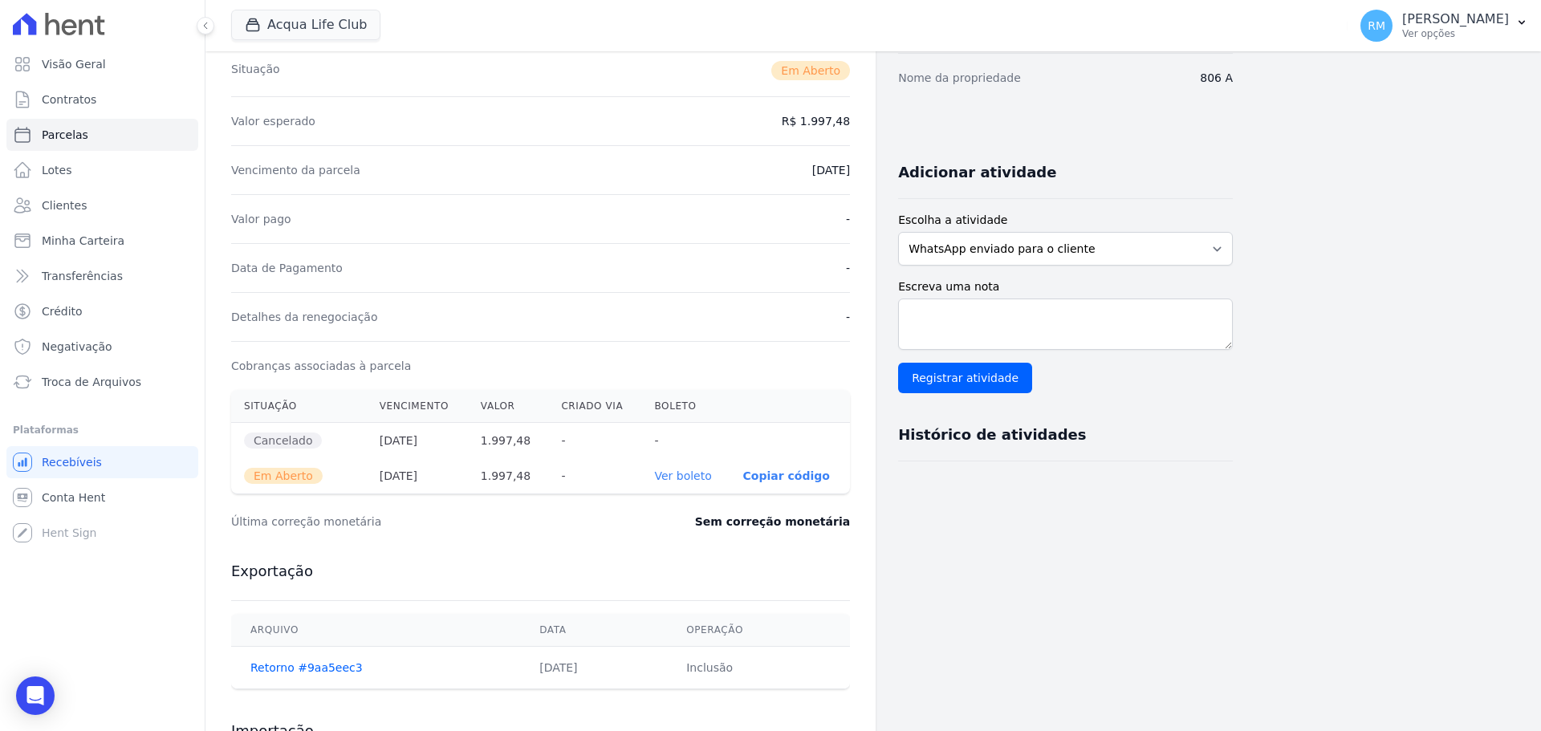
scroll to position [321, 0]
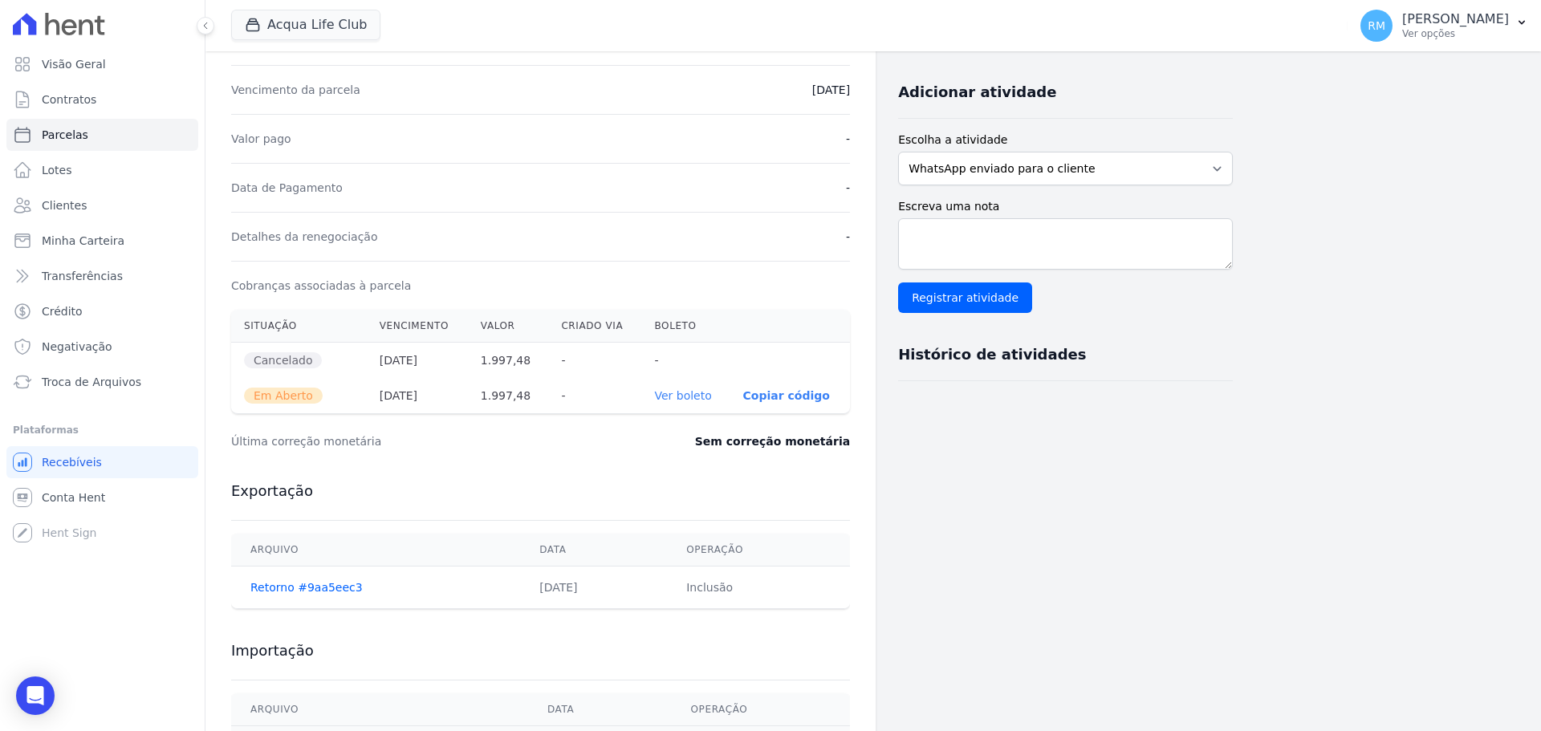
click at [698, 392] on link "Ver boleto" at bounding box center [682, 395] width 57 height 13
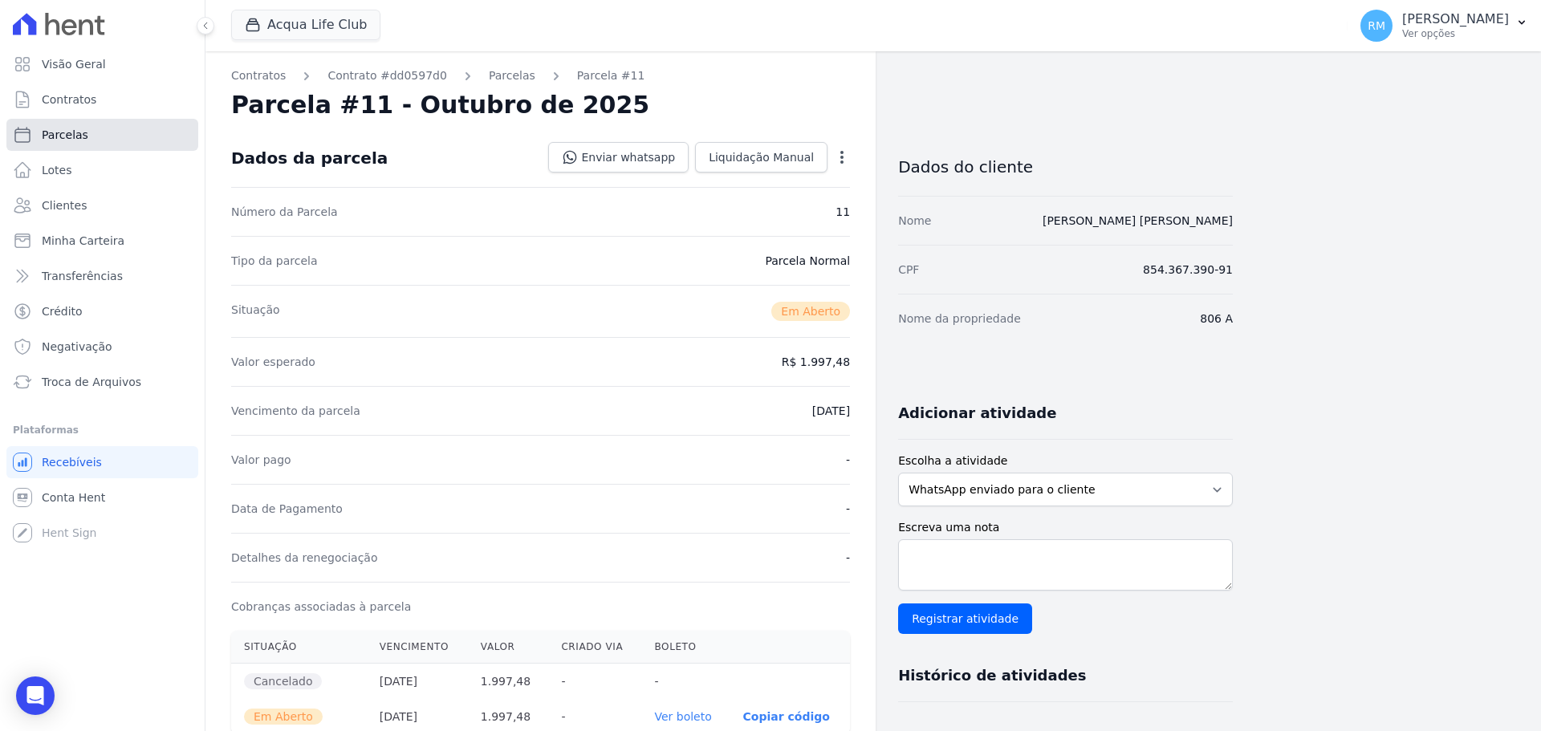
click at [91, 129] on link "Parcelas" at bounding box center [102, 135] width 192 height 32
select select
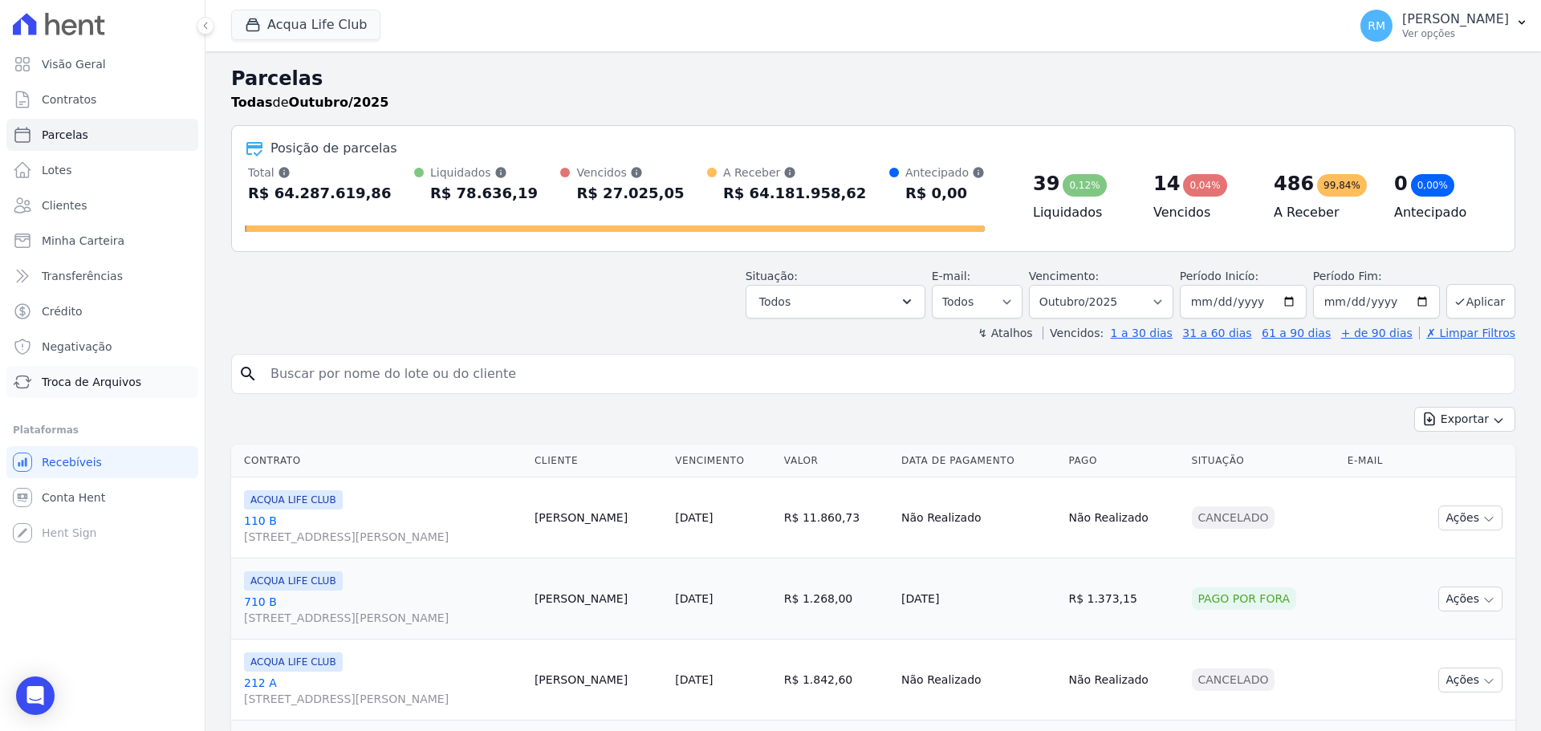
click at [115, 380] on span "Troca de Arquivos" at bounding box center [92, 382] width 100 height 16
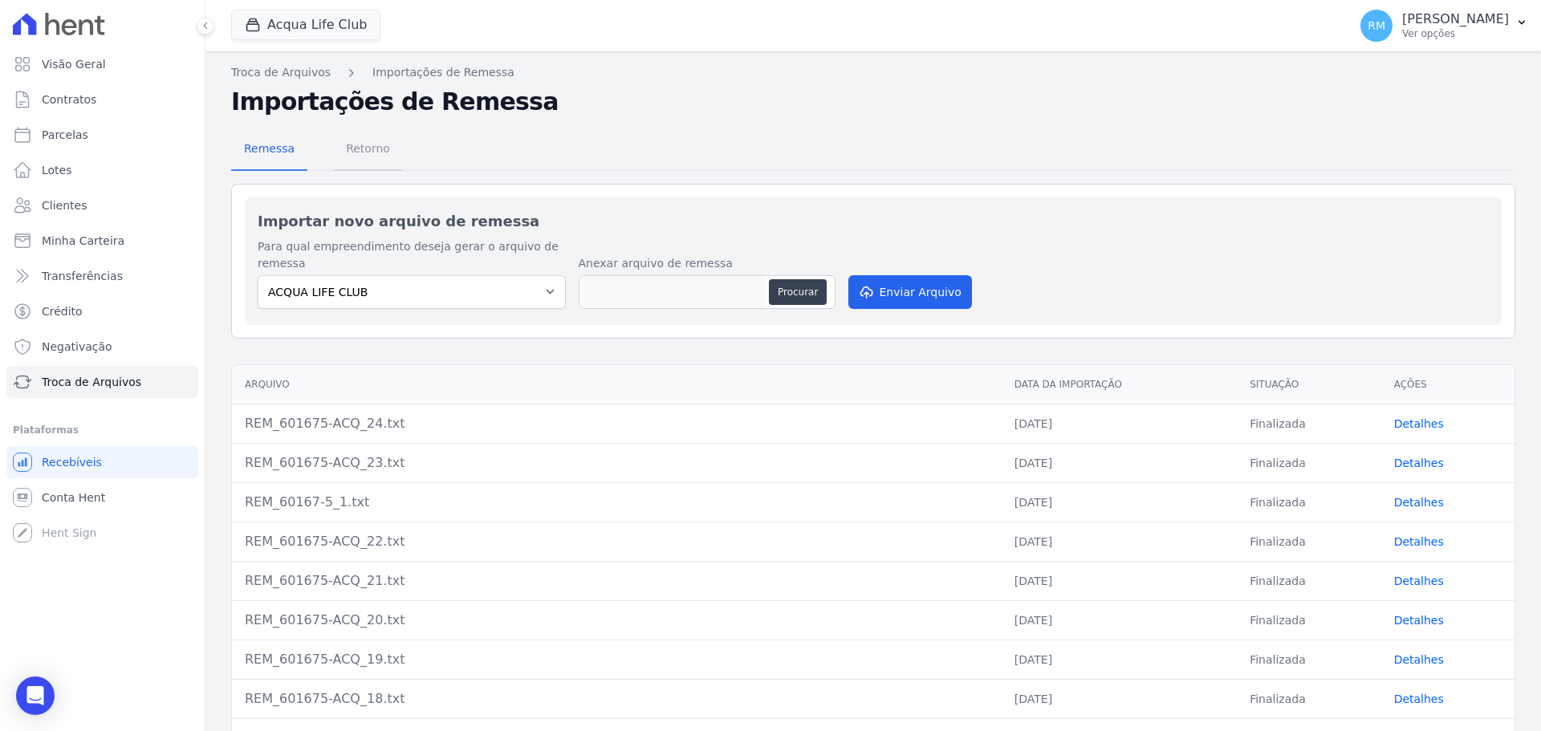
click at [368, 148] on span "Retorno" at bounding box center [367, 148] width 63 height 32
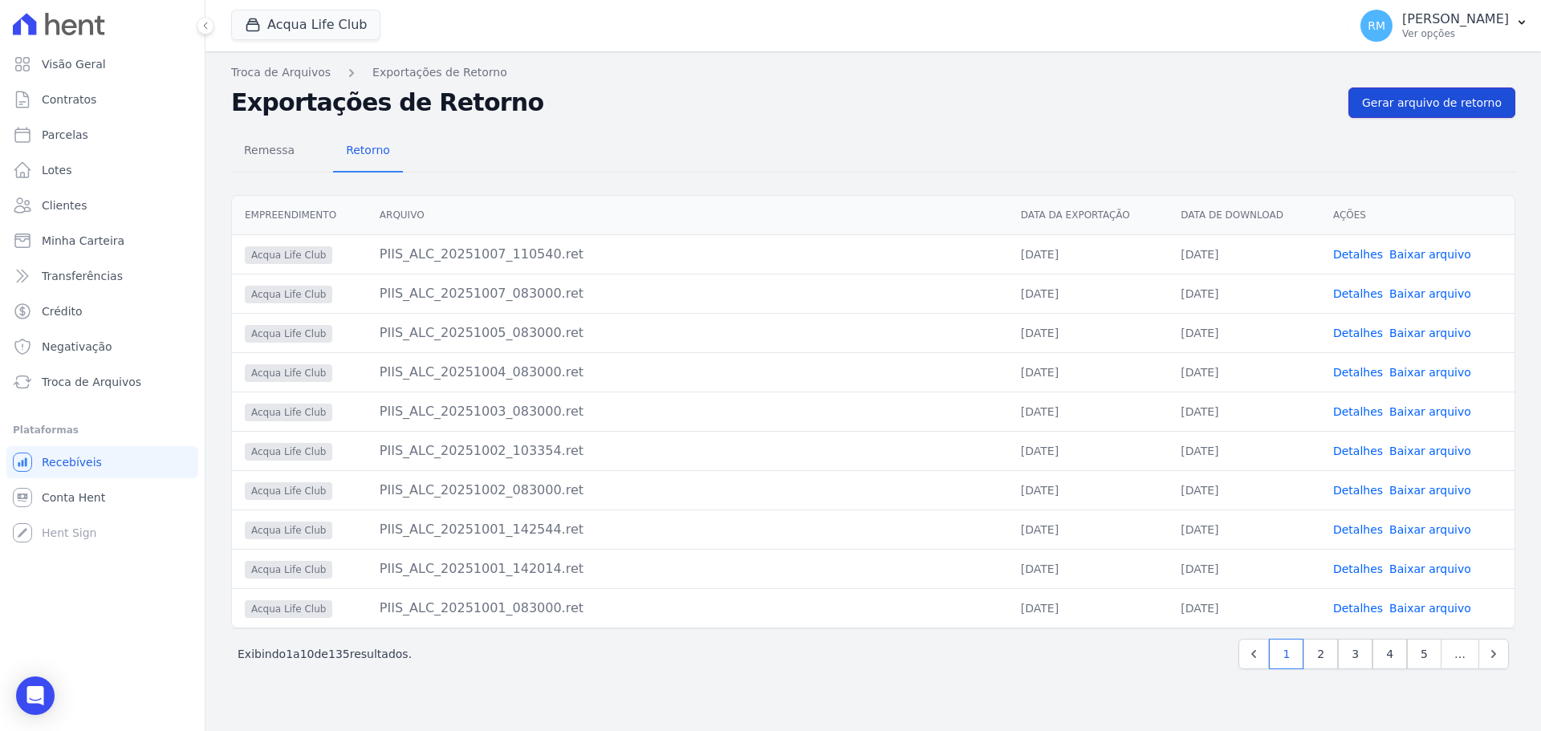
click at [1421, 101] on span "Gerar arquivo de retorno" at bounding box center [1432, 103] width 140 height 16
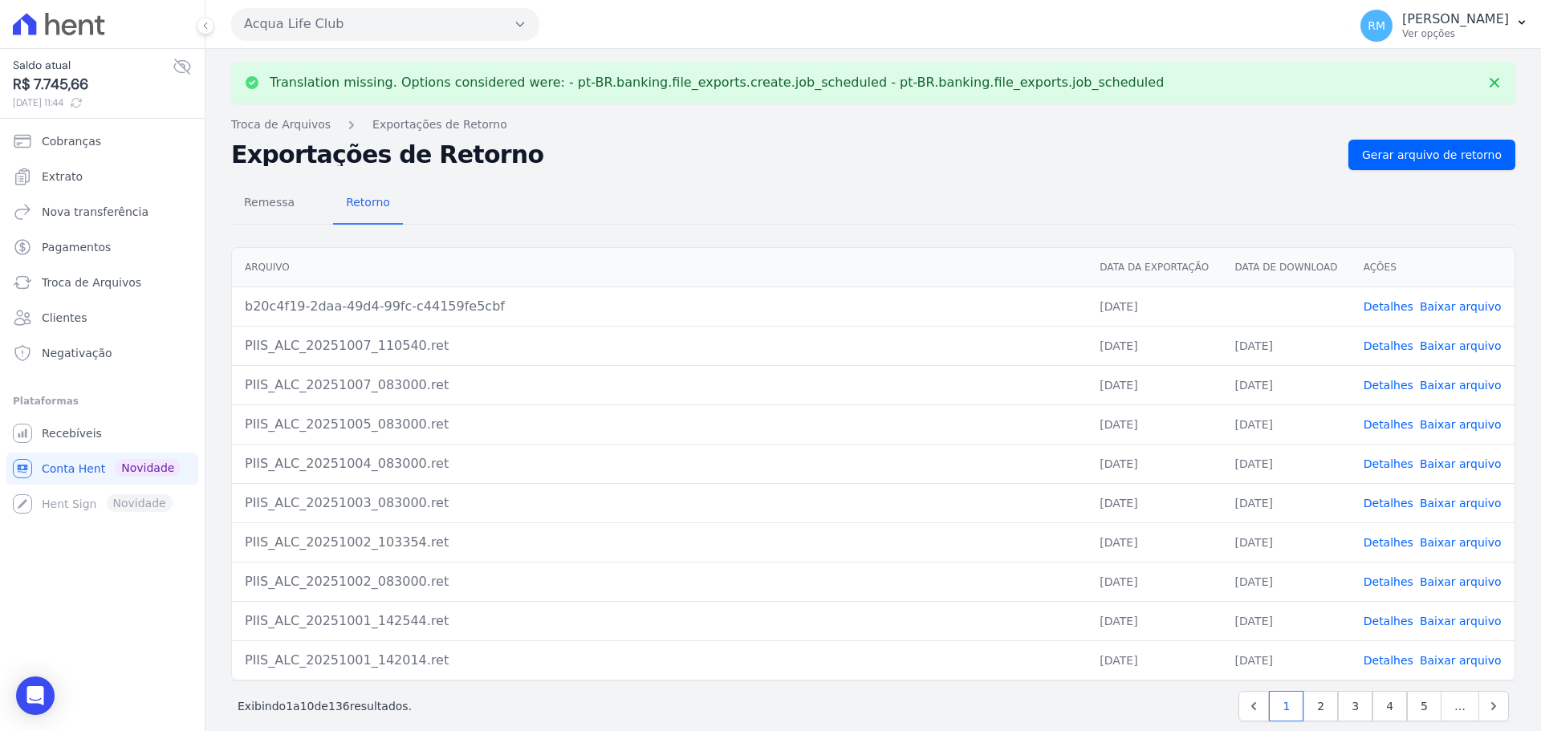
click at [1466, 300] on link "Baixar arquivo" at bounding box center [1461, 306] width 82 height 13
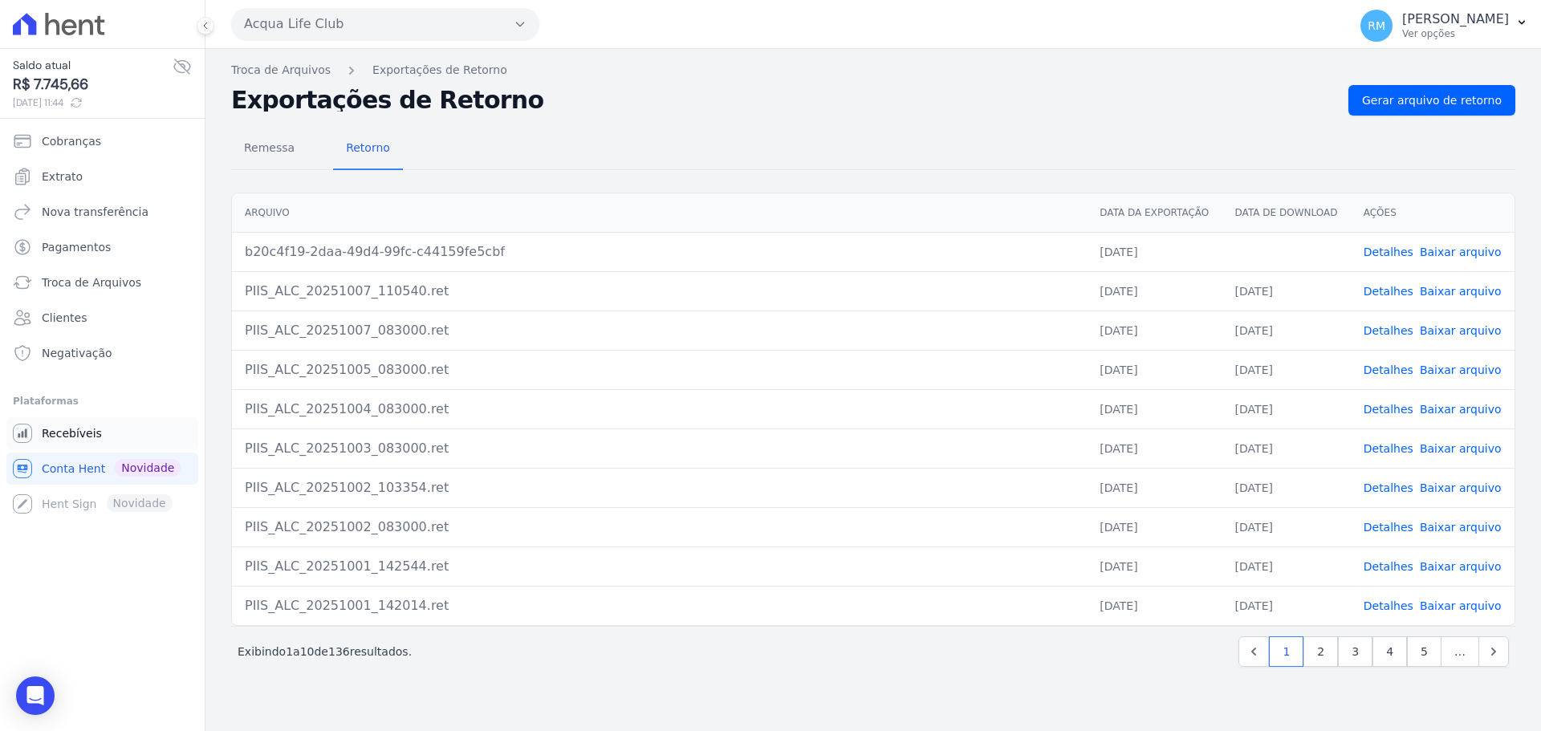
click at [82, 438] on span "Recebíveis" at bounding box center [72, 433] width 60 height 16
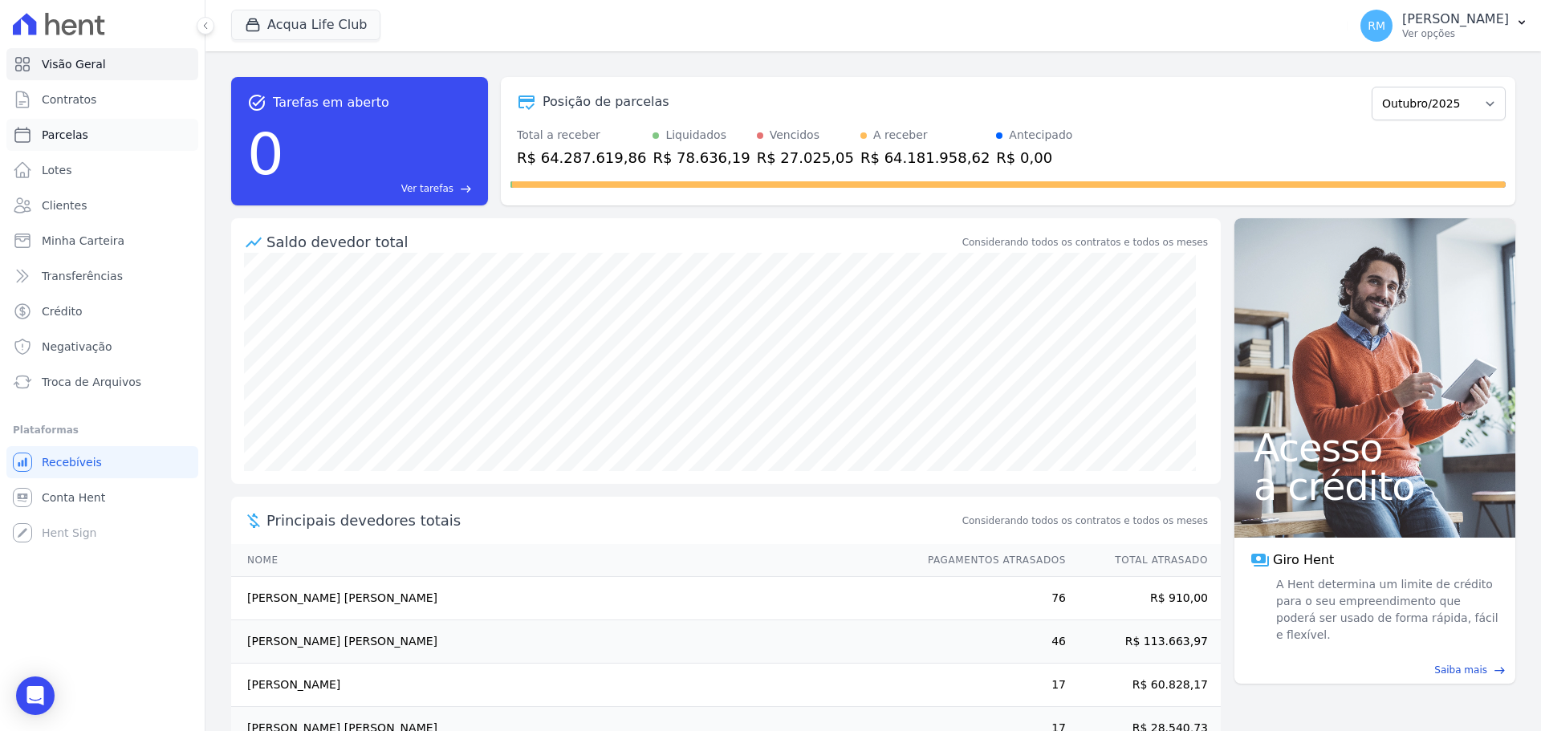
click at [82, 132] on span "Parcelas" at bounding box center [65, 135] width 47 height 16
select select
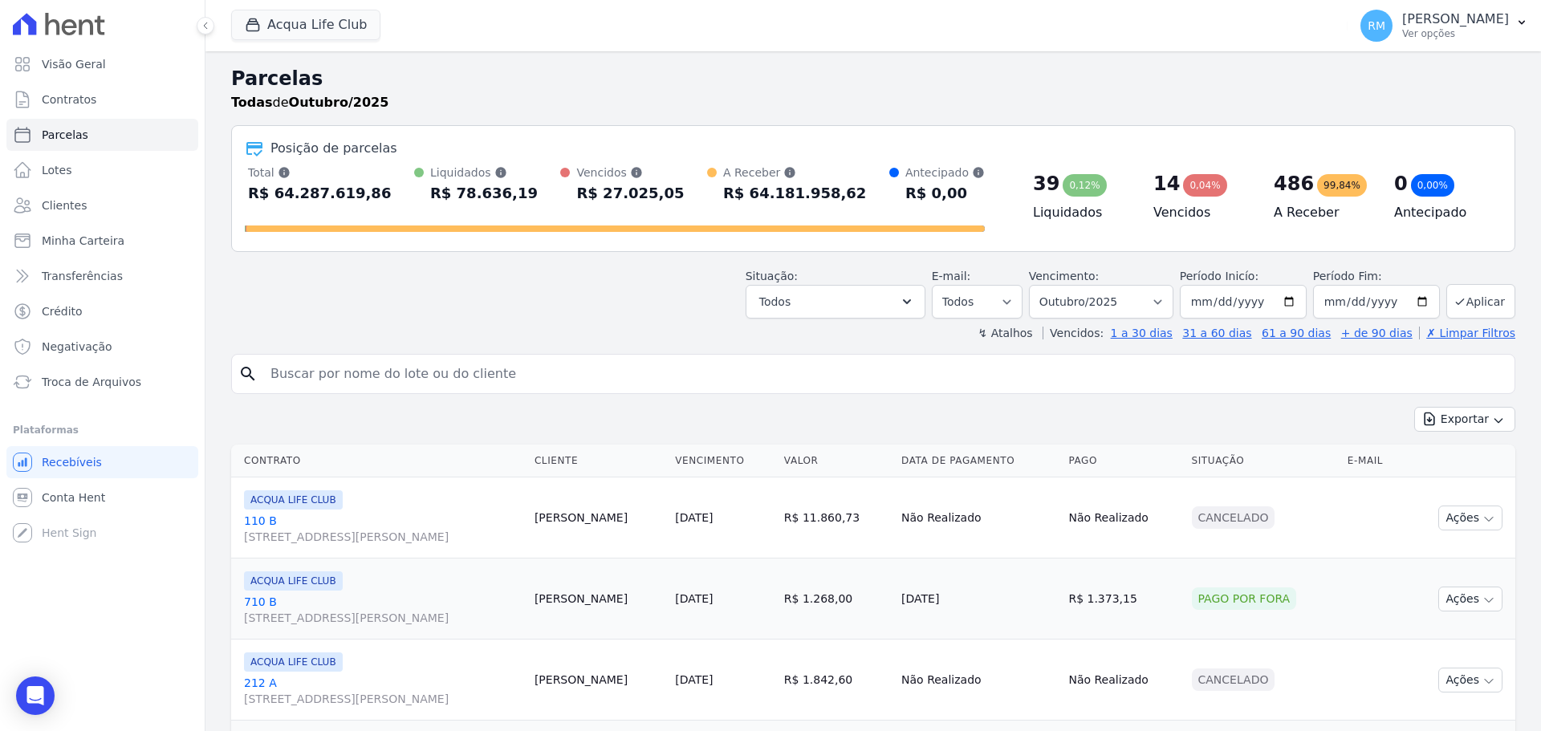
click at [414, 375] on input "search" at bounding box center [884, 374] width 1247 height 32
type input "edineia"
select select
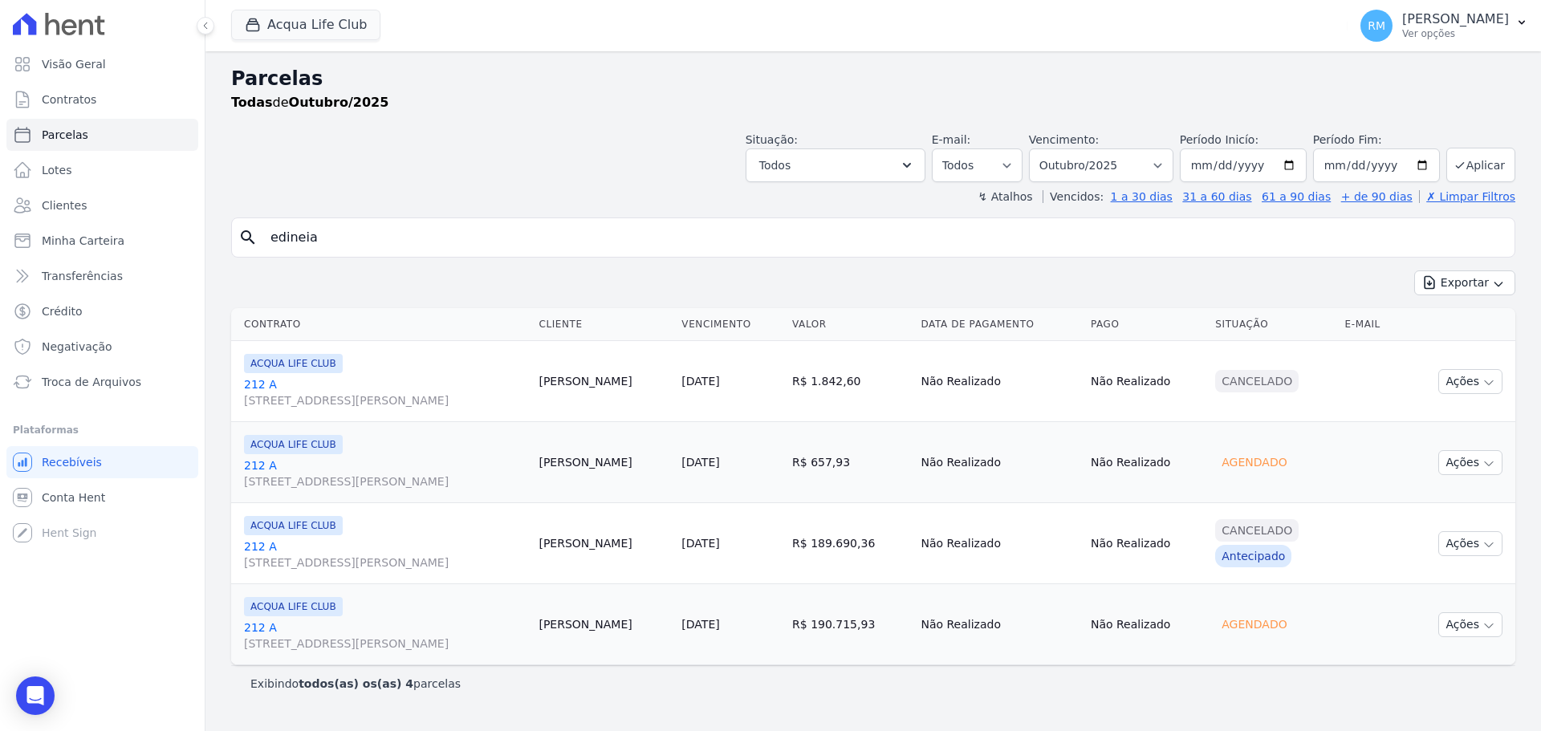
click at [719, 469] on link "10/10/2025" at bounding box center [700, 462] width 38 height 13
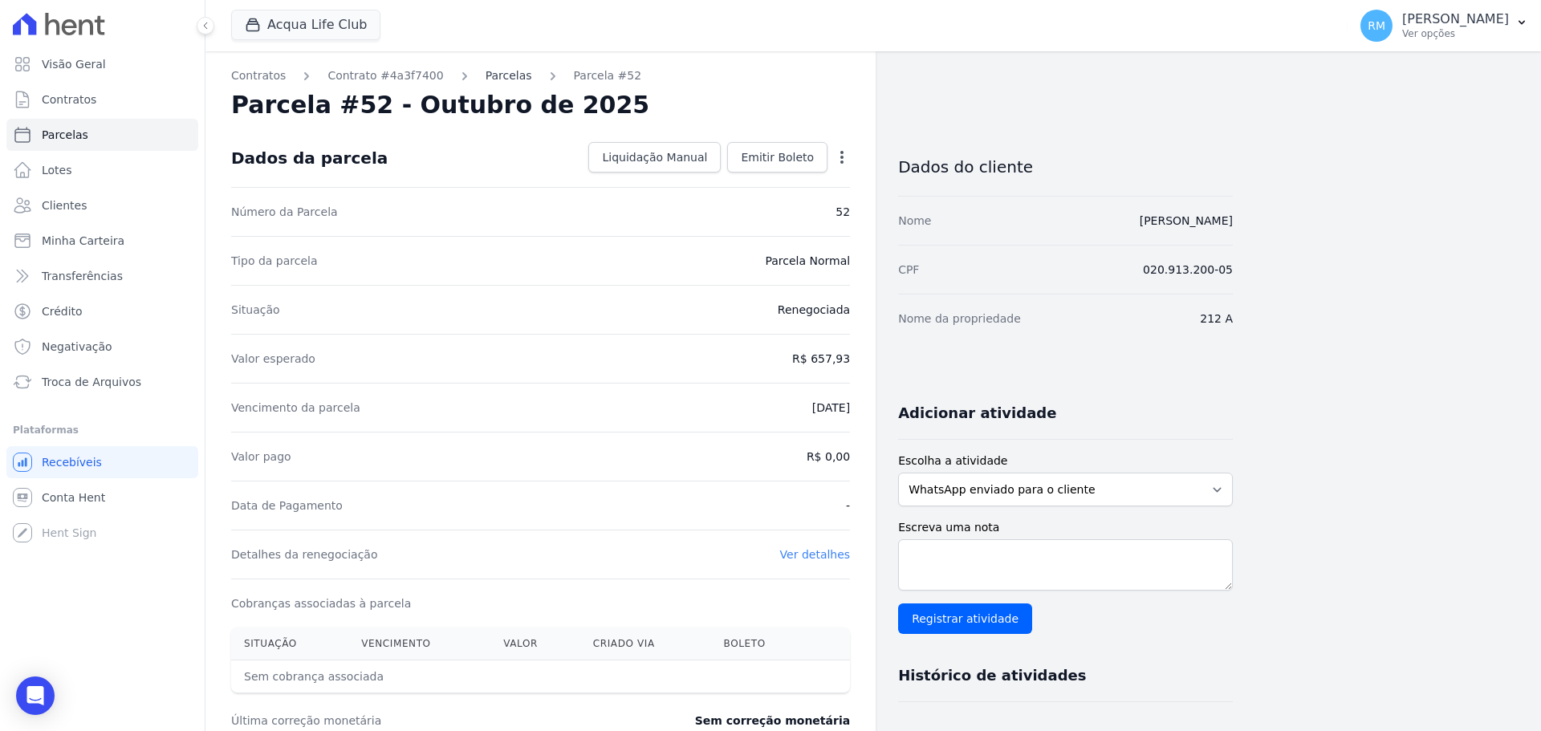
click at [496, 71] on link "Parcelas" at bounding box center [509, 75] width 47 height 17
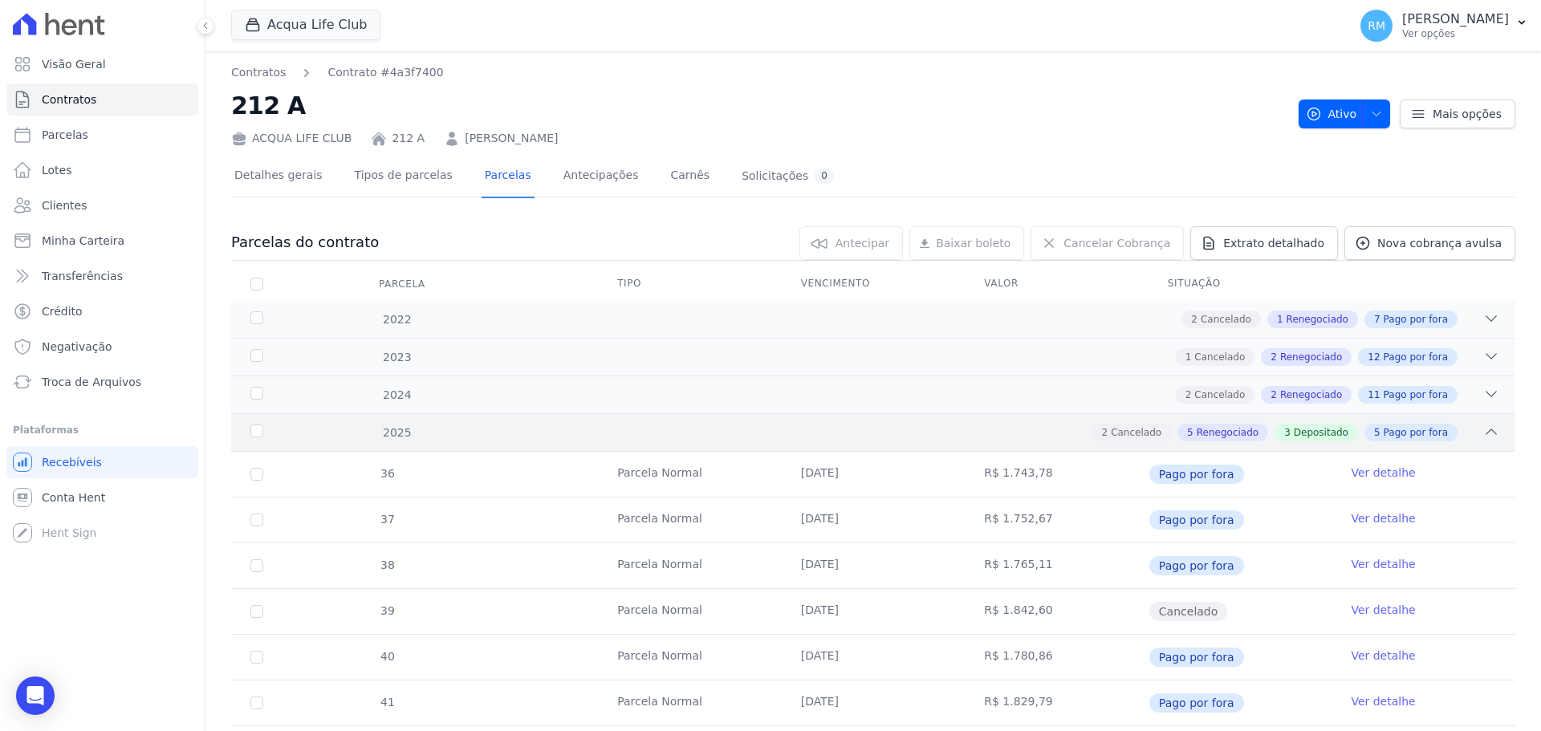
click at [438, 437] on div "2 Cancelado 5 Renegociado 3 Depositado 5 Pago por fora" at bounding box center [936, 433] width 1126 height 18
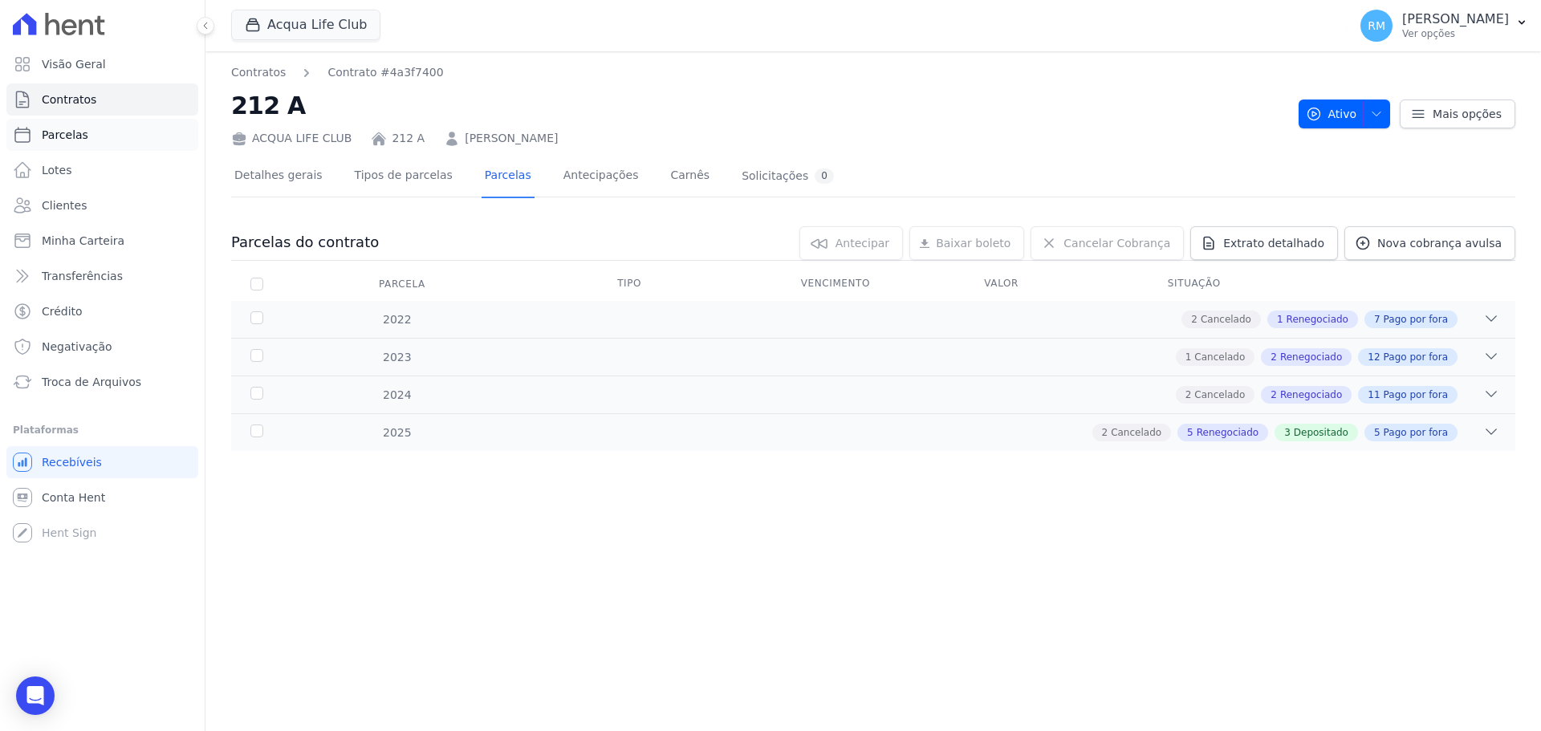
click at [89, 128] on link "Parcelas" at bounding box center [102, 135] width 192 height 32
select select
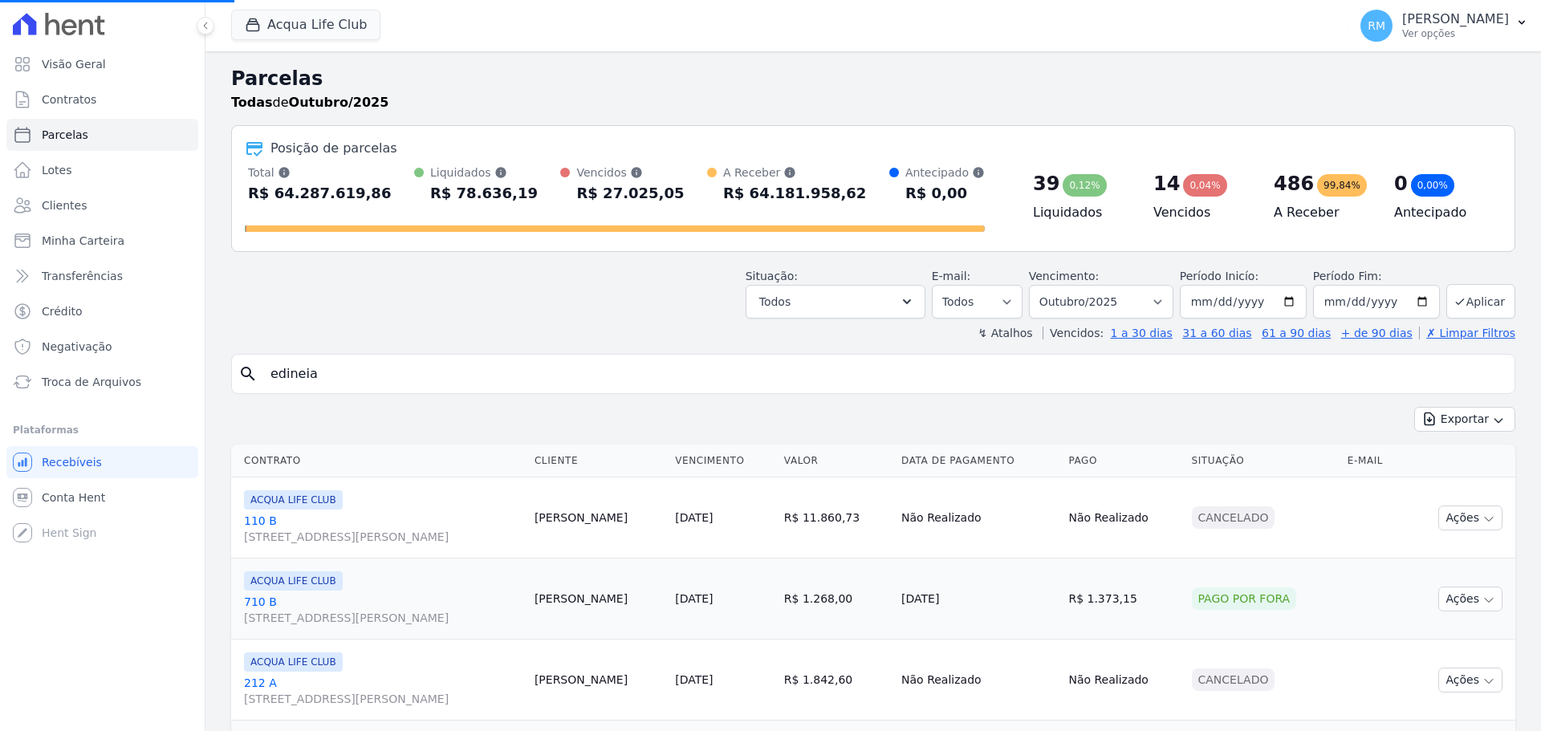
click at [487, 379] on input "edineia" at bounding box center [884, 374] width 1247 height 32
select select
click at [662, 377] on input "search" at bounding box center [884, 374] width 1247 height 32
type input "edineia"
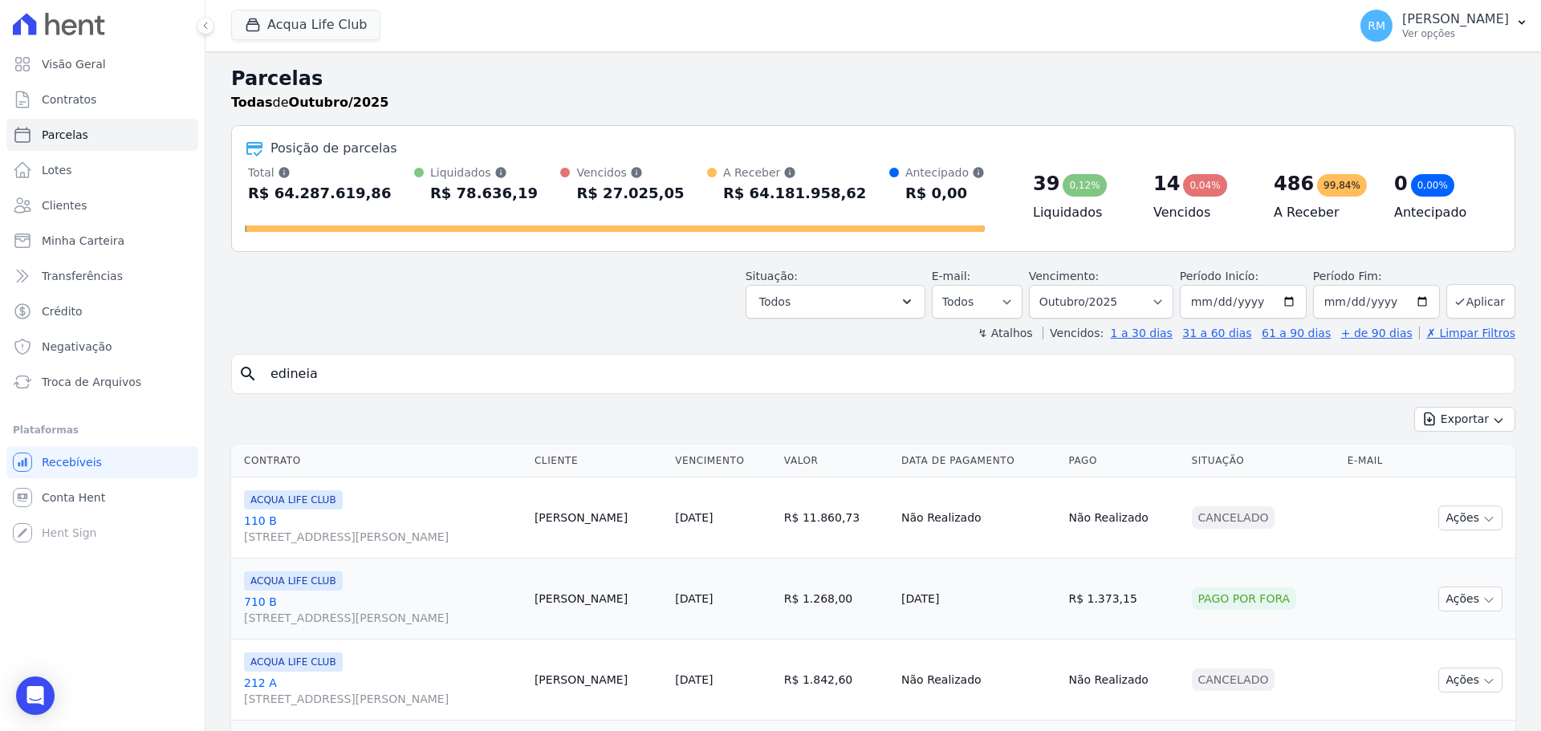
select select
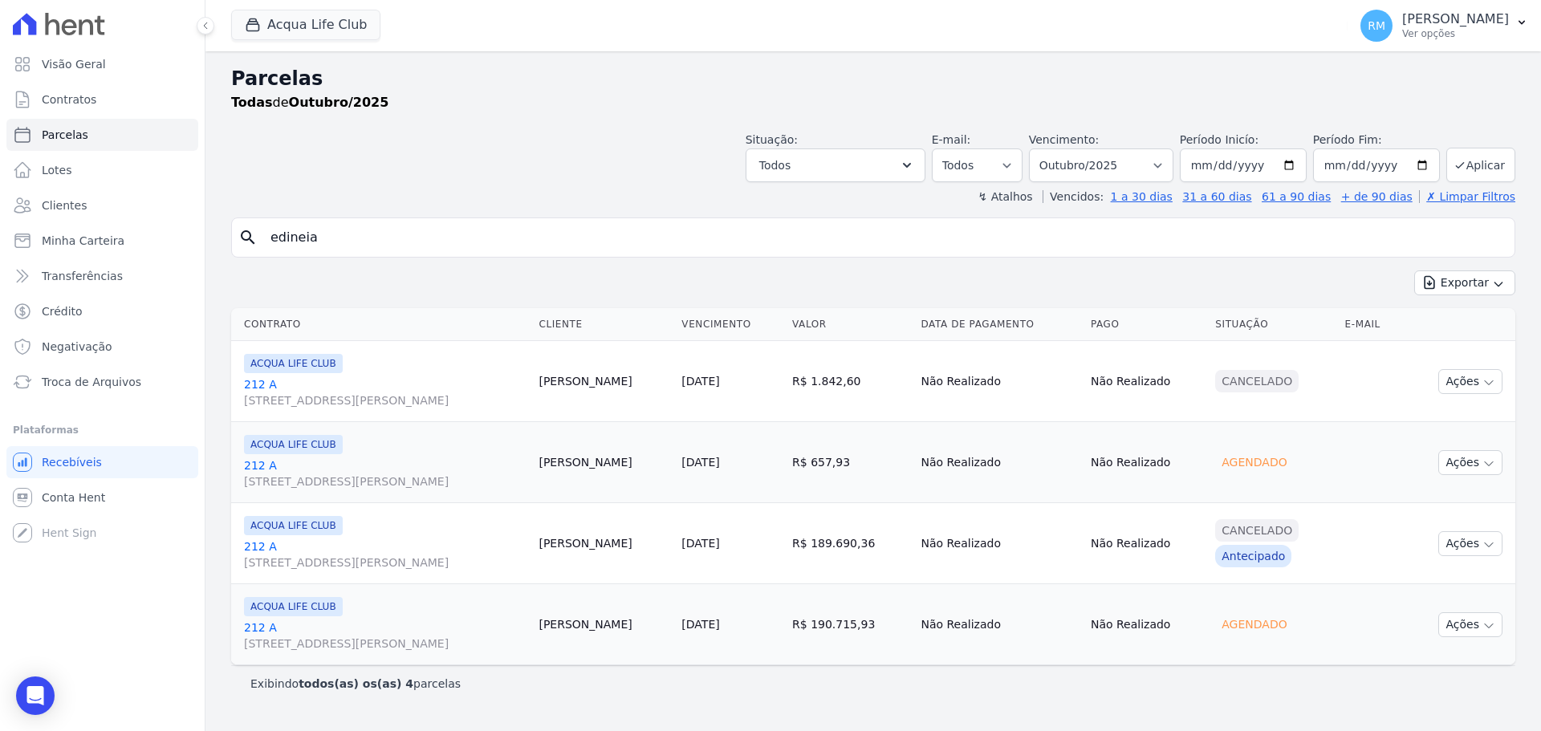
click at [303, 462] on link "212 A Rua General Neto, 55, LOJA L 08, Centro" at bounding box center [385, 474] width 282 height 32
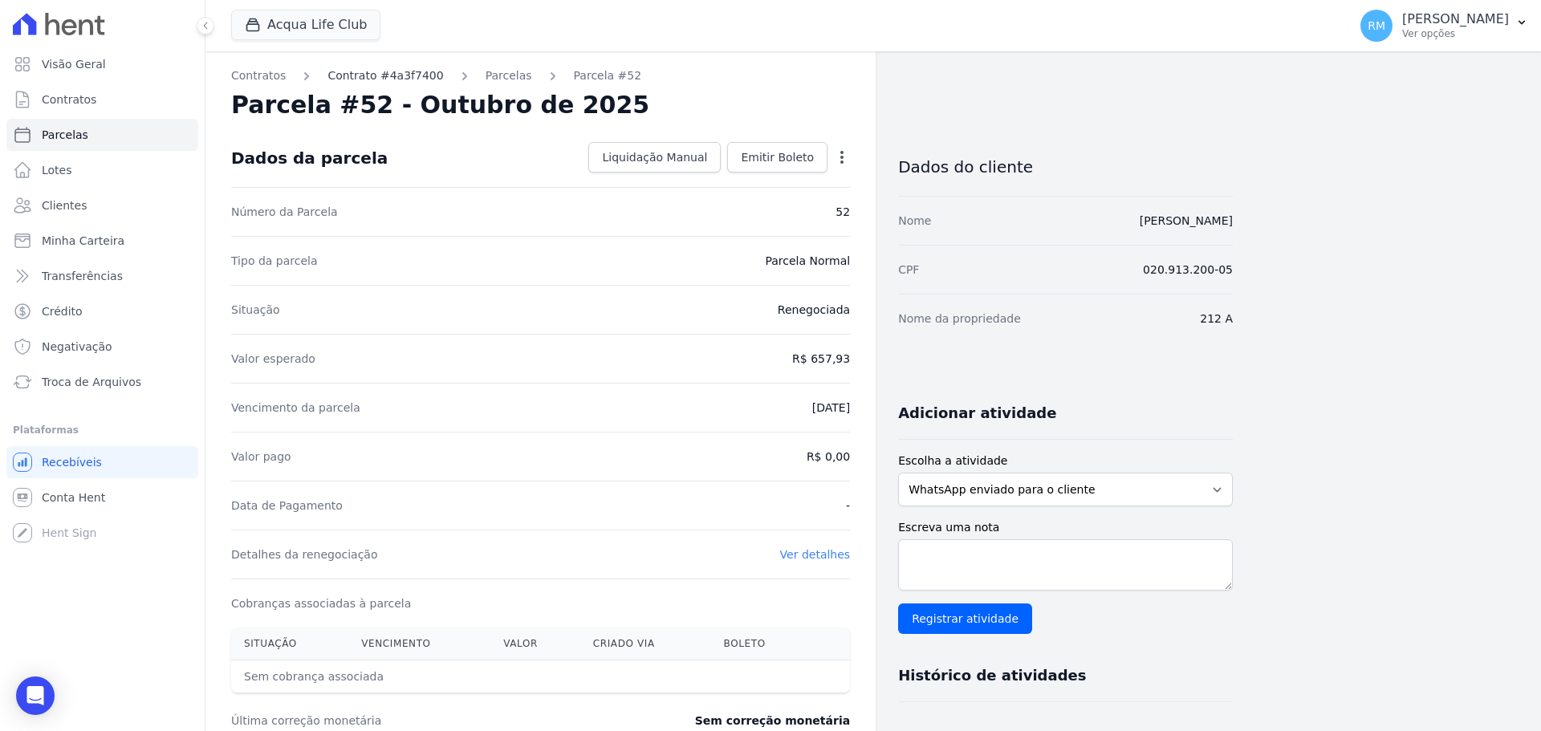
click at [378, 73] on link "Contrato #4a3f7400" at bounding box center [385, 75] width 116 height 17
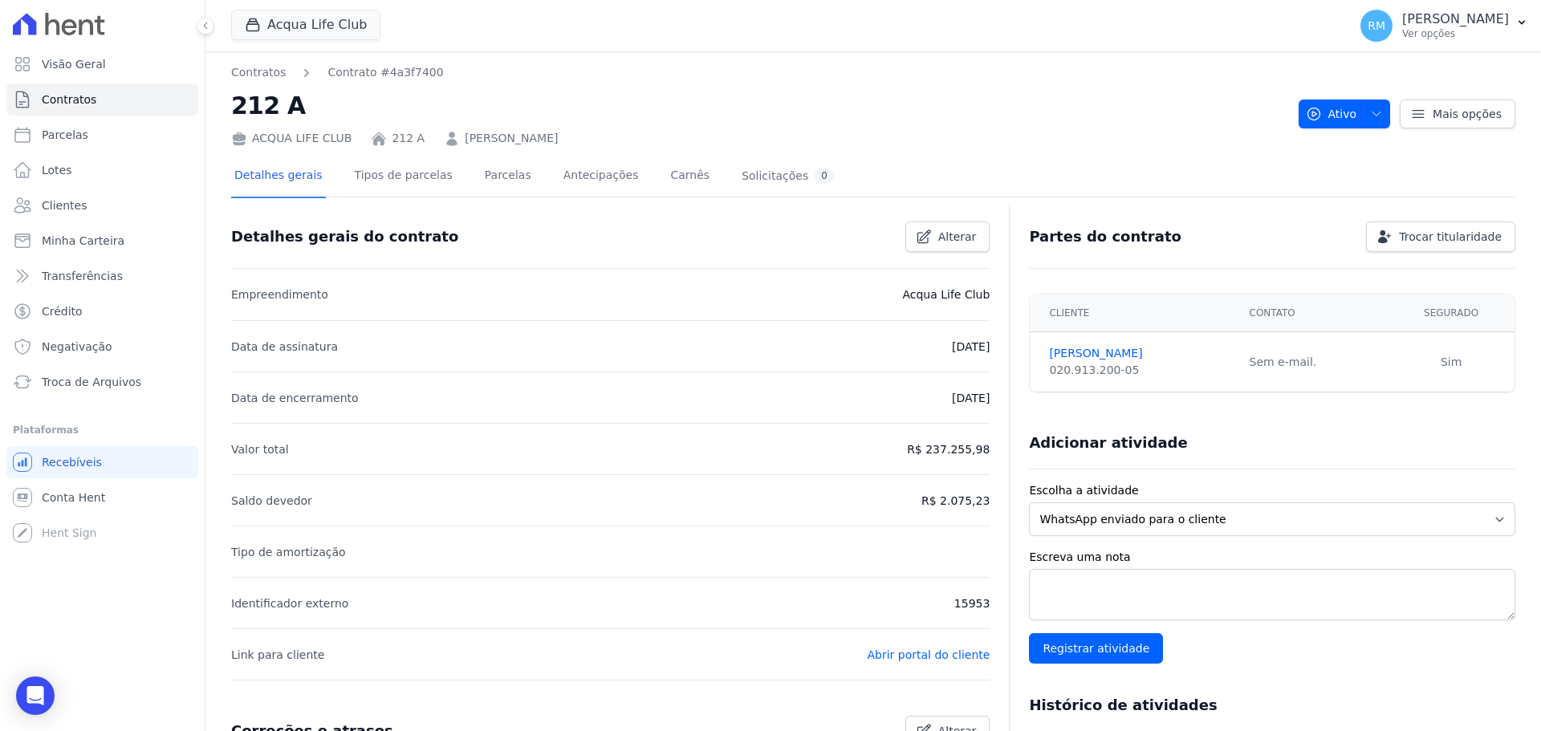
scroll to position [482, 0]
